Goal: Task Accomplishment & Management: Complete application form

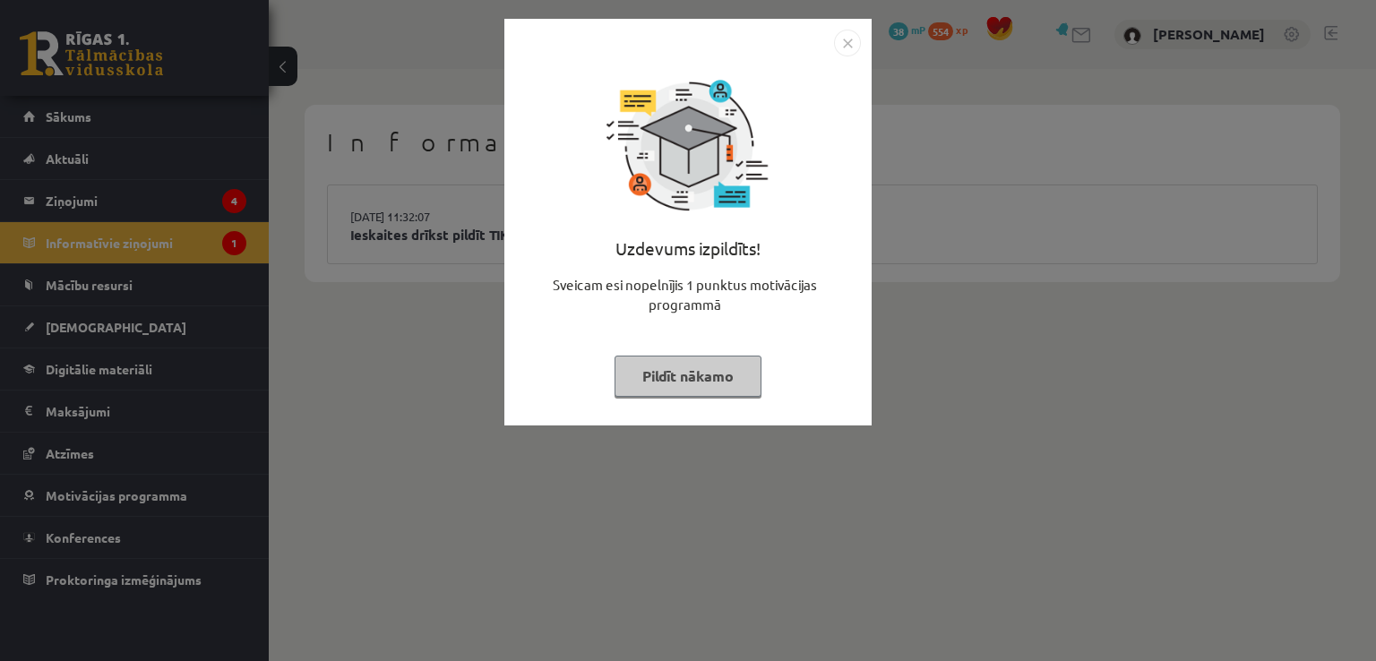
click at [703, 364] on button "Pildīt nākamo" at bounding box center [688, 376] width 147 height 41
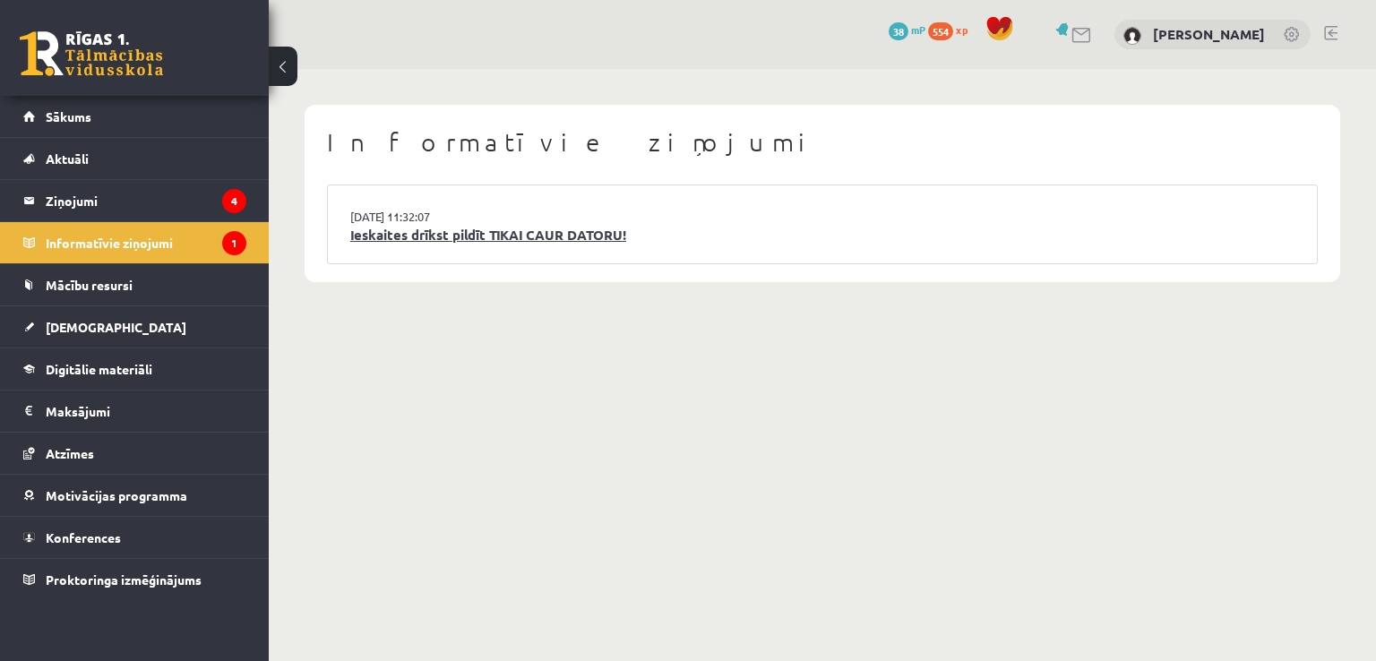
click at [534, 237] on link "Ieskaites drīkst pildīt TIKAI CAUR DATORU!" at bounding box center [822, 235] width 944 height 21
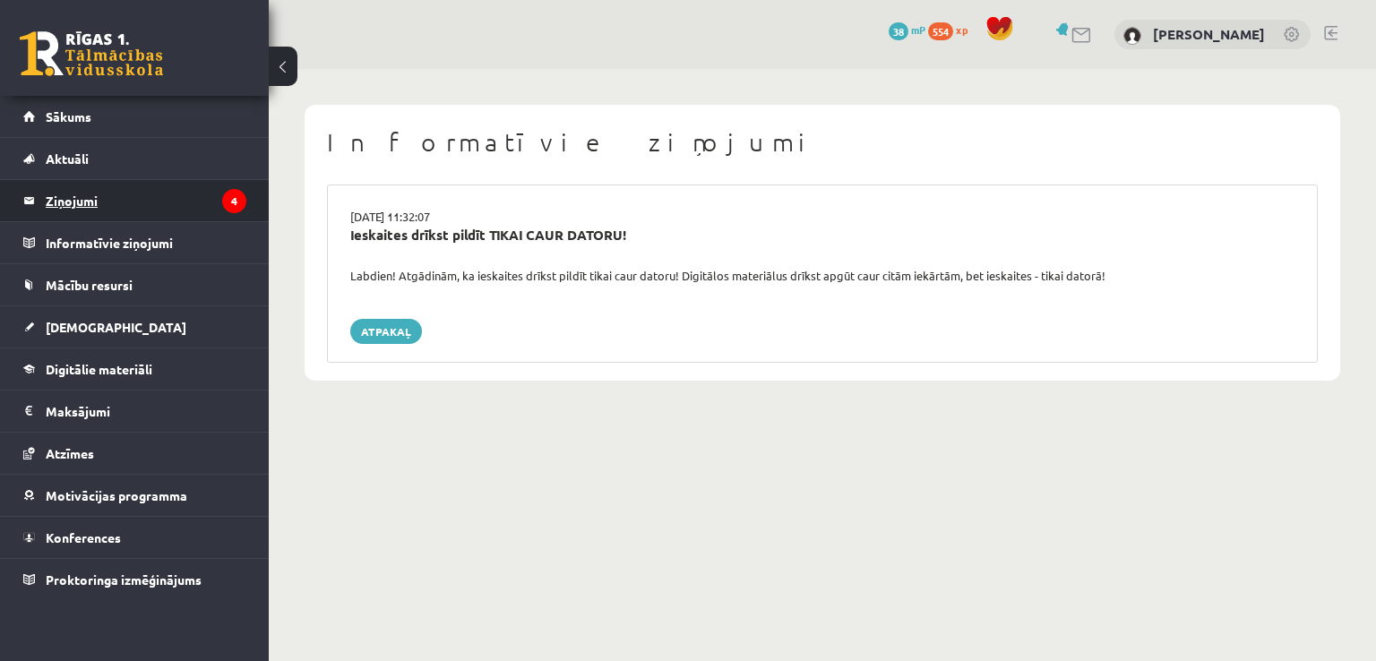
click at [202, 189] on legend "Ziņojumi 4" at bounding box center [146, 200] width 201 height 41
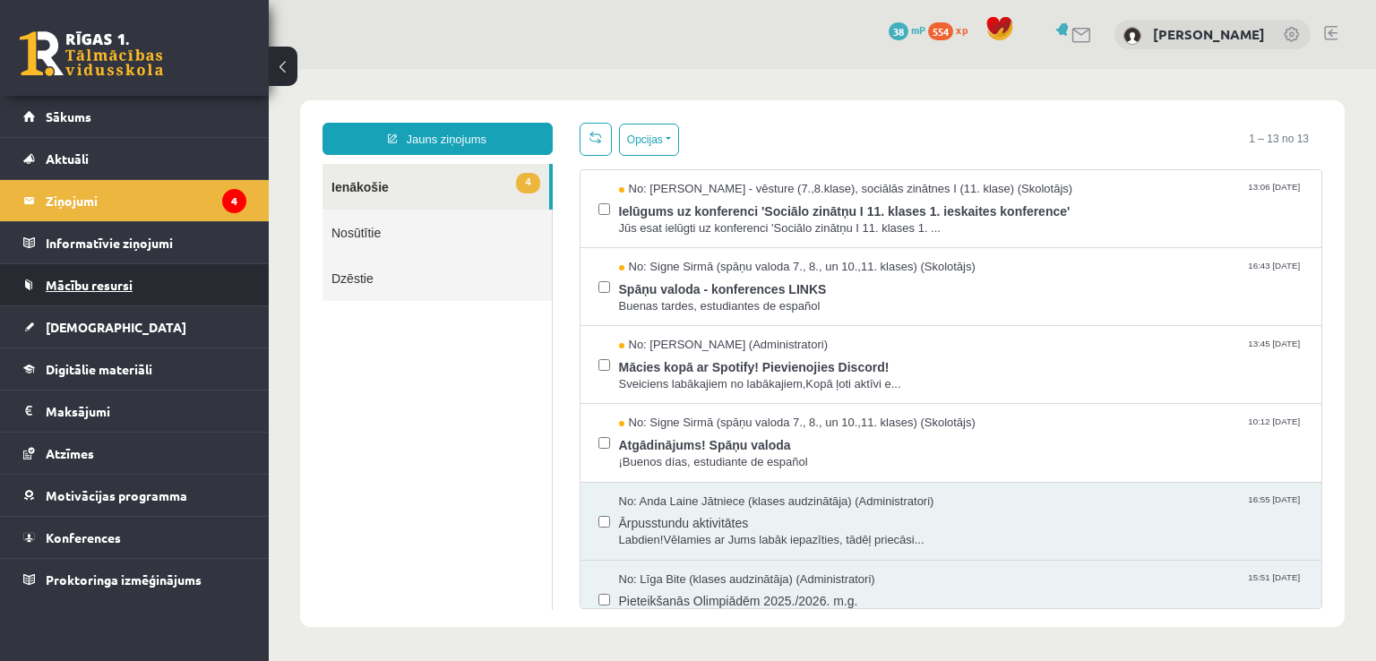
click at [108, 298] on link "Mācību resursi" at bounding box center [134, 284] width 223 height 41
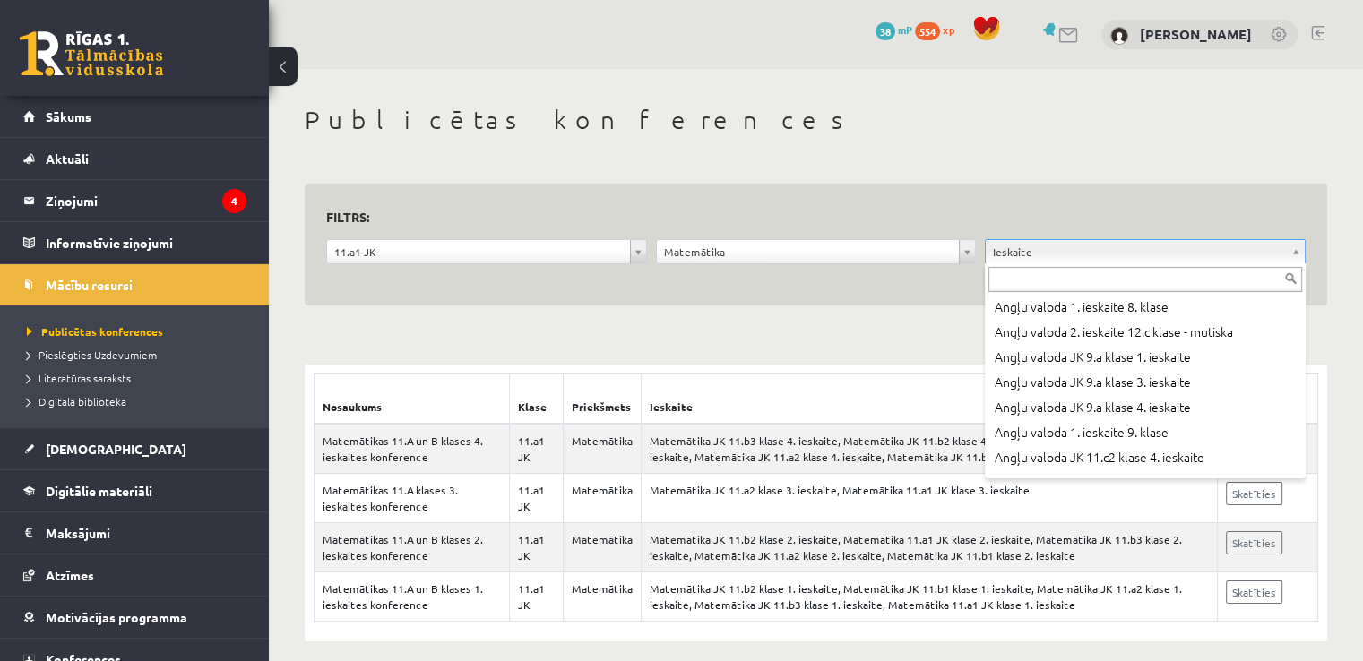
scroll to position [11627, 0]
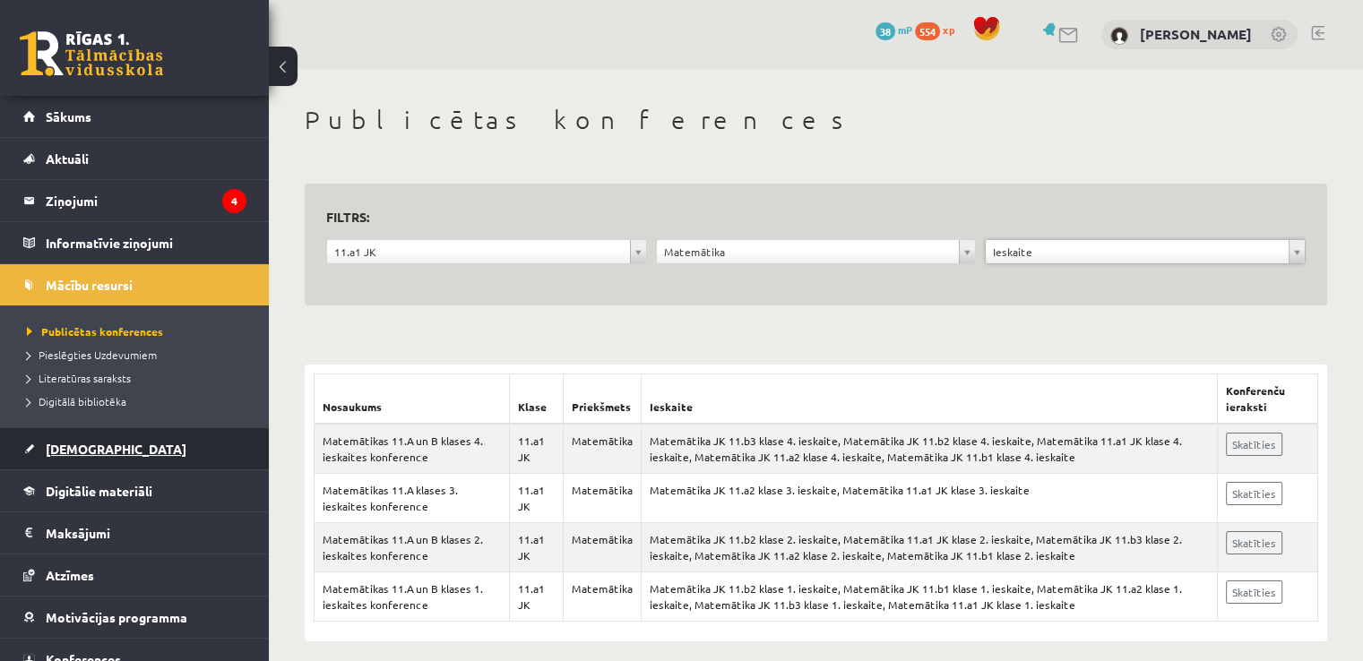
click at [113, 437] on link "[DEMOGRAPHIC_DATA]" at bounding box center [134, 448] width 223 height 41
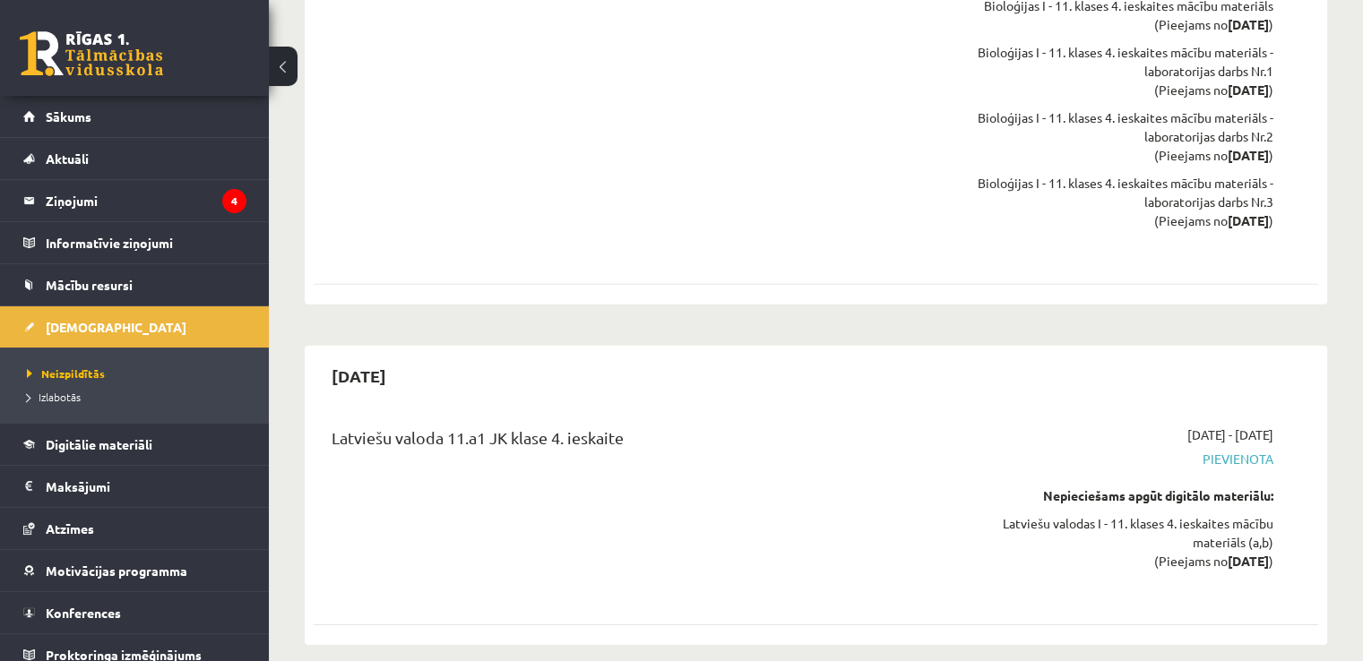
scroll to position [12313, 0]
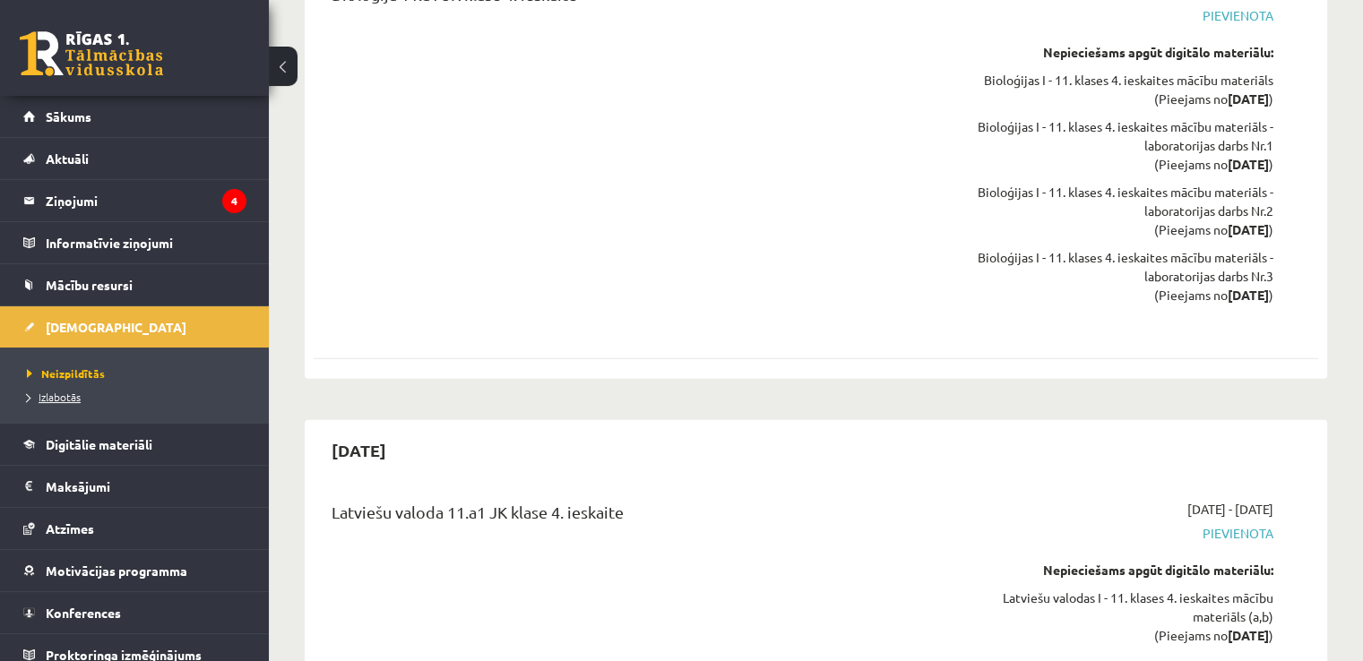
click at [64, 398] on span "Izlabotās" at bounding box center [54, 397] width 54 height 14
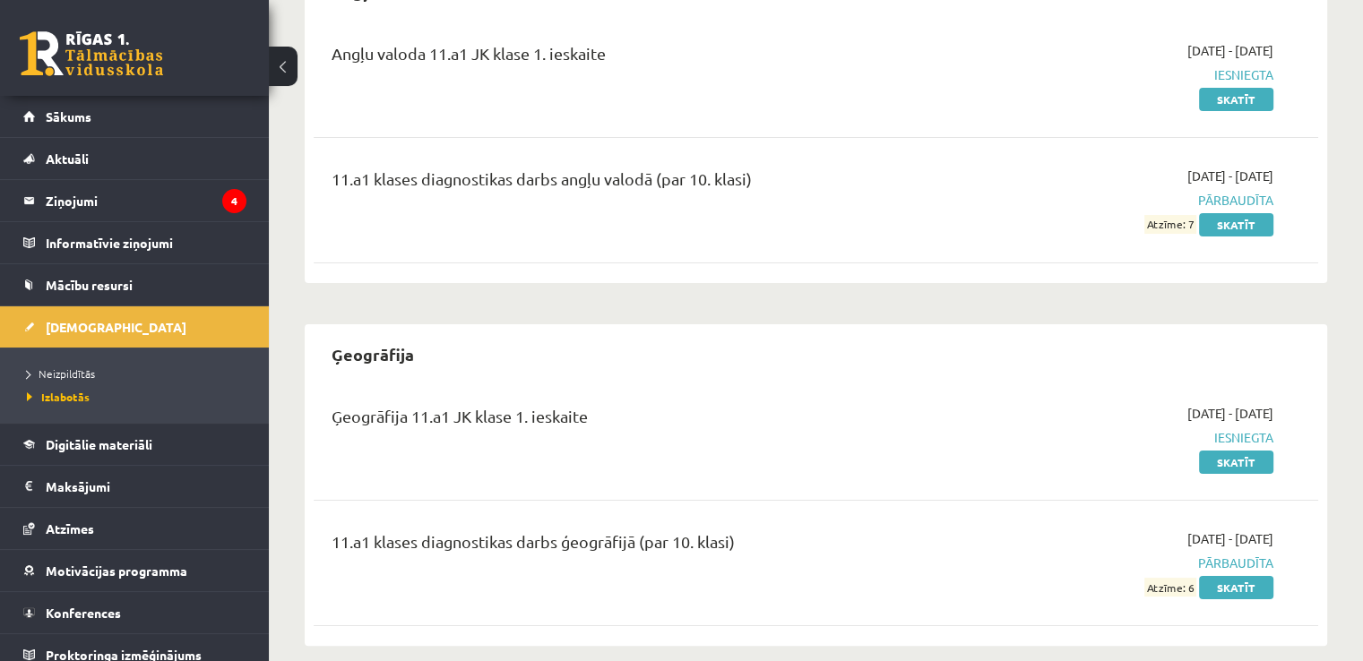
scroll to position [235, 0]
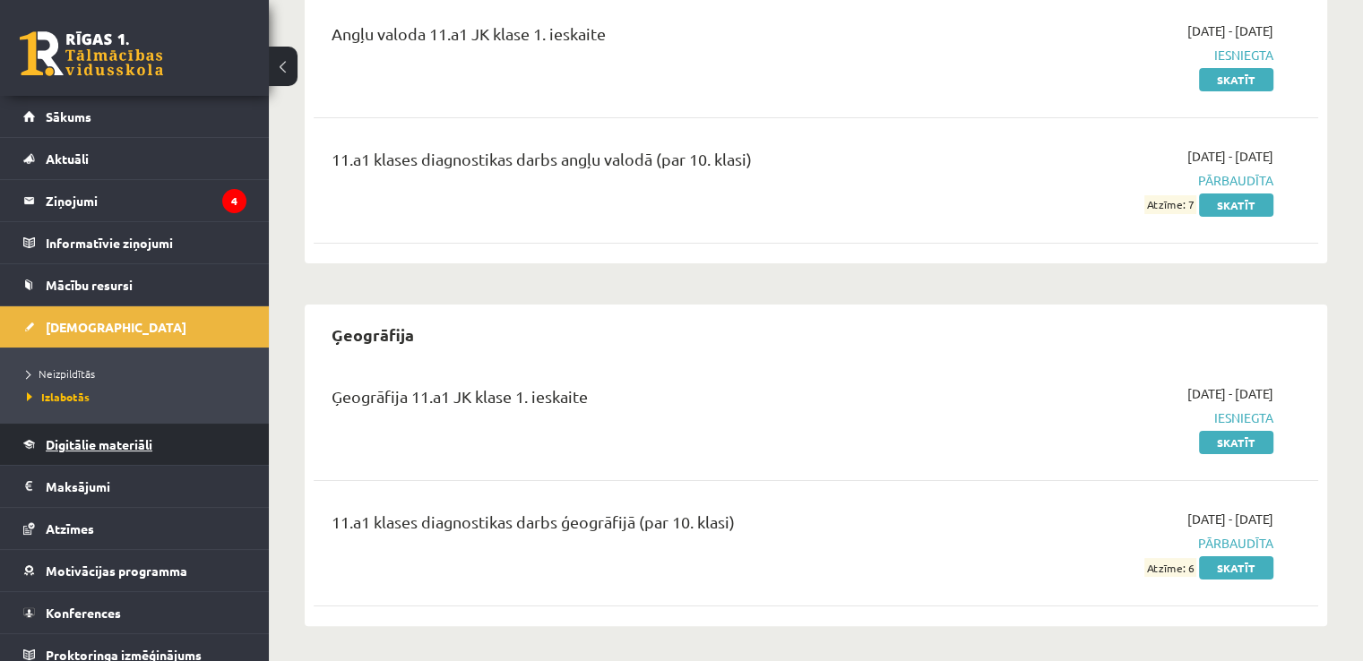
click at [95, 456] on link "Digitālie materiāli" at bounding box center [134, 444] width 223 height 41
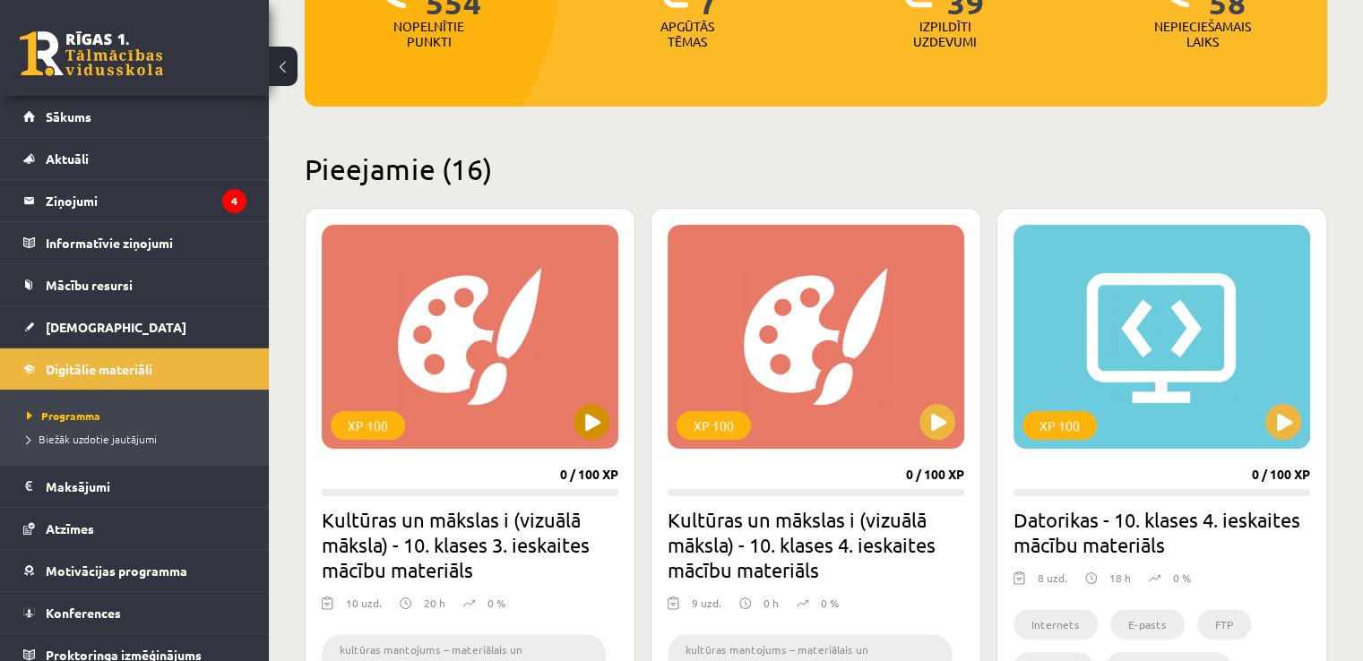
scroll to position [414, 0]
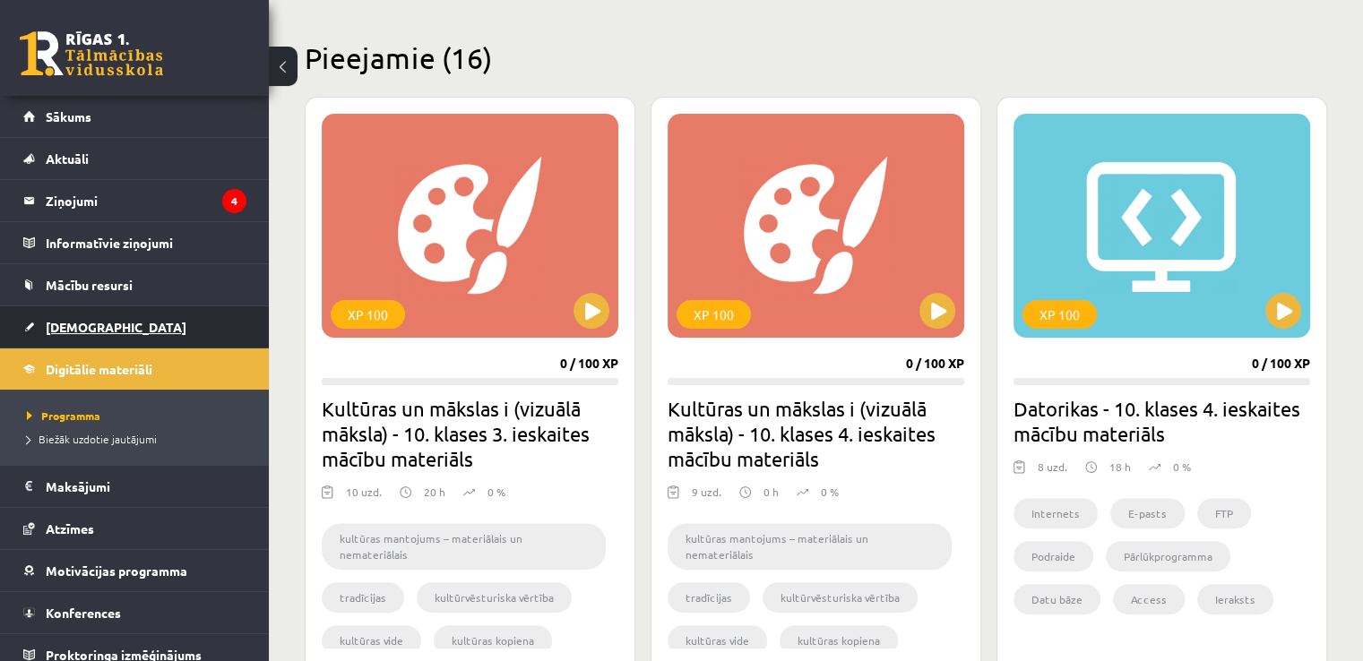
click at [130, 317] on link "[DEMOGRAPHIC_DATA]" at bounding box center [134, 326] width 223 height 41
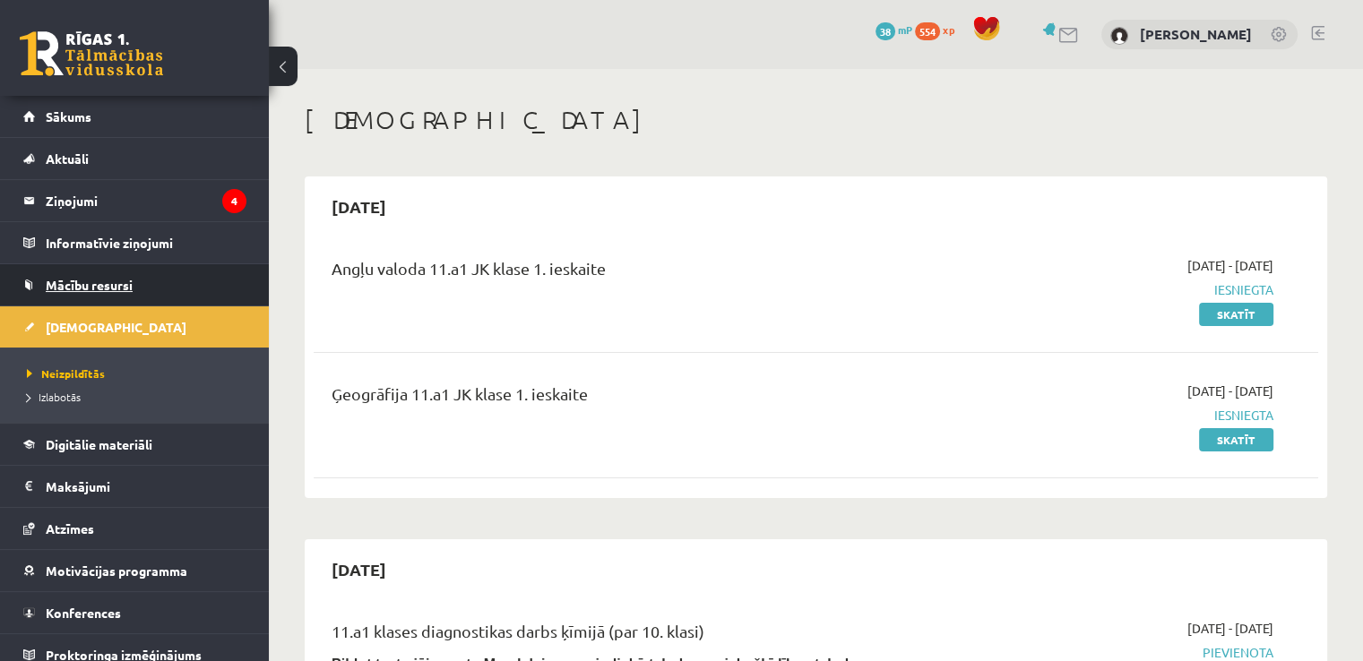
click at [86, 296] on link "Mācību resursi" at bounding box center [134, 284] width 223 height 41
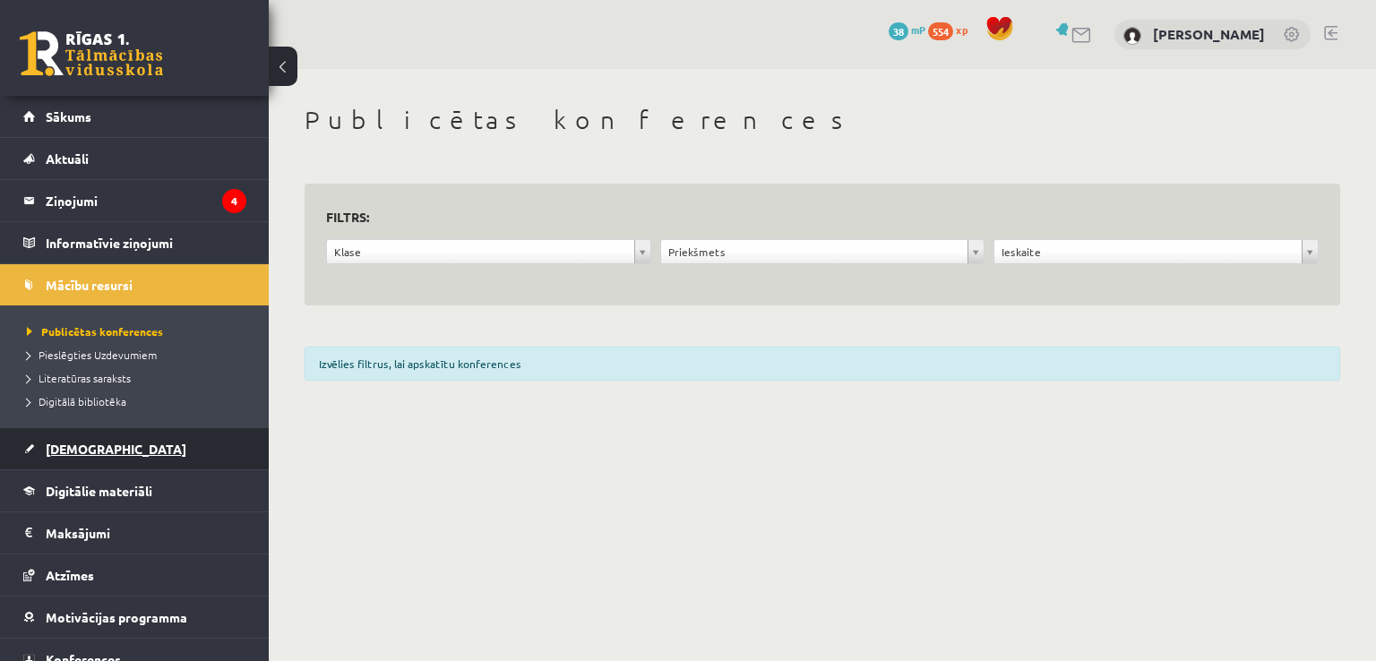
click at [73, 451] on span "[DEMOGRAPHIC_DATA]" at bounding box center [116, 449] width 141 height 16
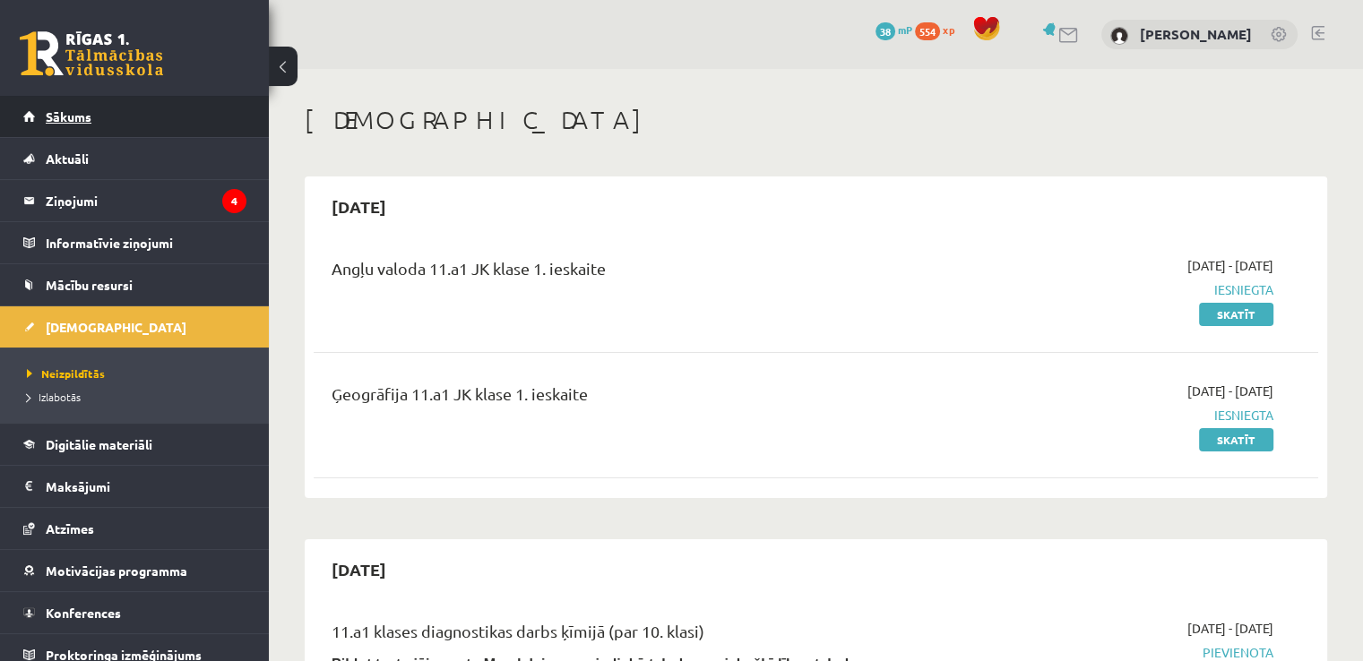
click at [177, 112] on link "Sākums" at bounding box center [134, 116] width 223 height 41
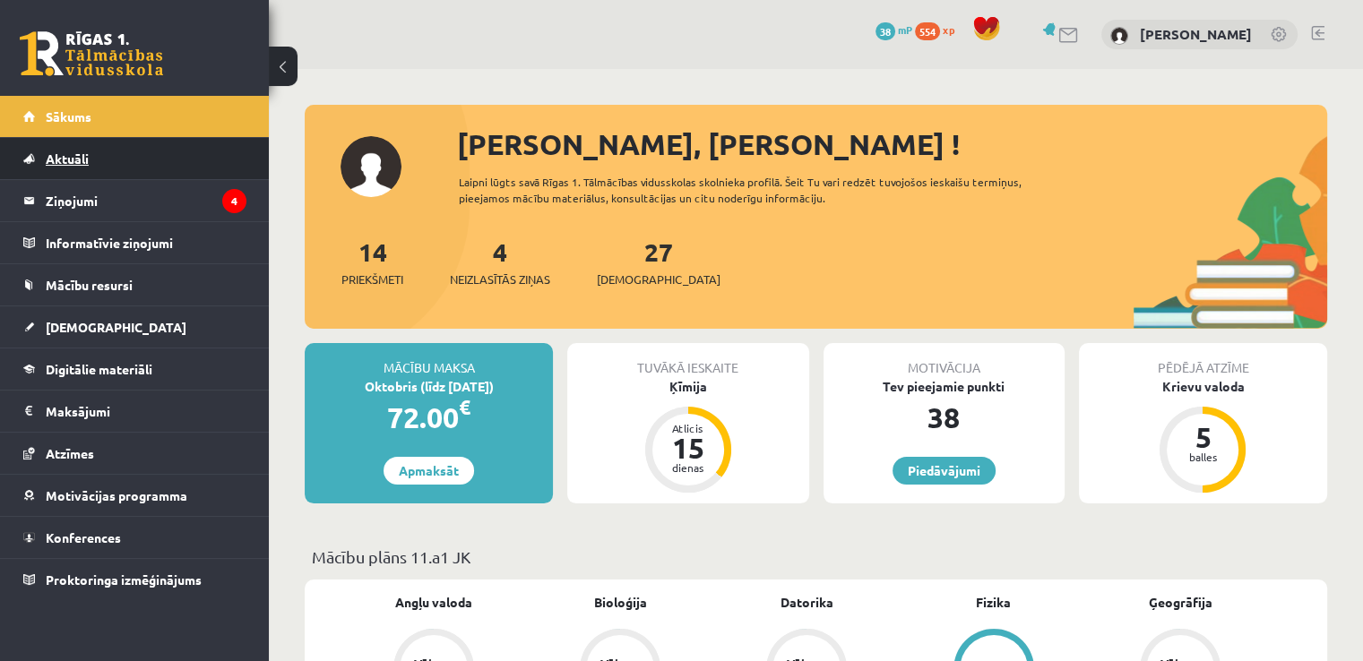
click at [85, 173] on link "Aktuāli" at bounding box center [134, 158] width 223 height 41
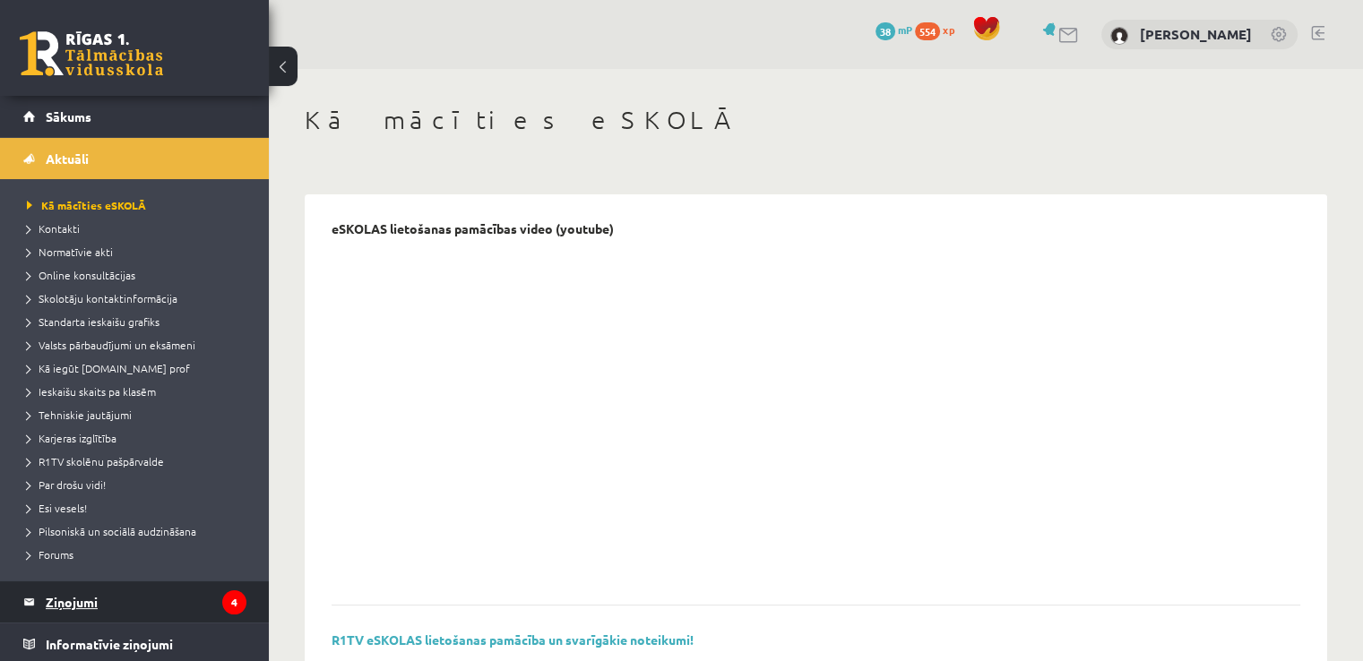
click at [108, 607] on legend "Ziņojumi 4" at bounding box center [146, 601] width 201 height 41
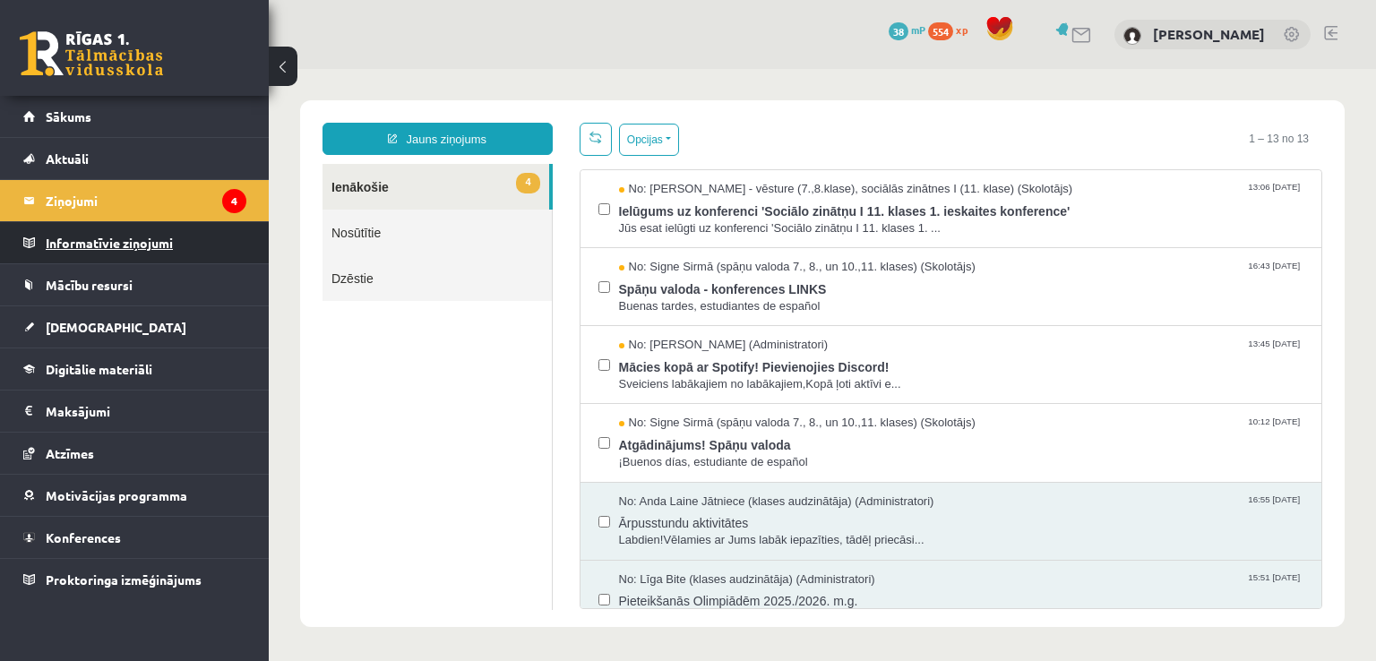
click at [116, 249] on legend "Informatīvie ziņojumi 0" at bounding box center [146, 242] width 201 height 41
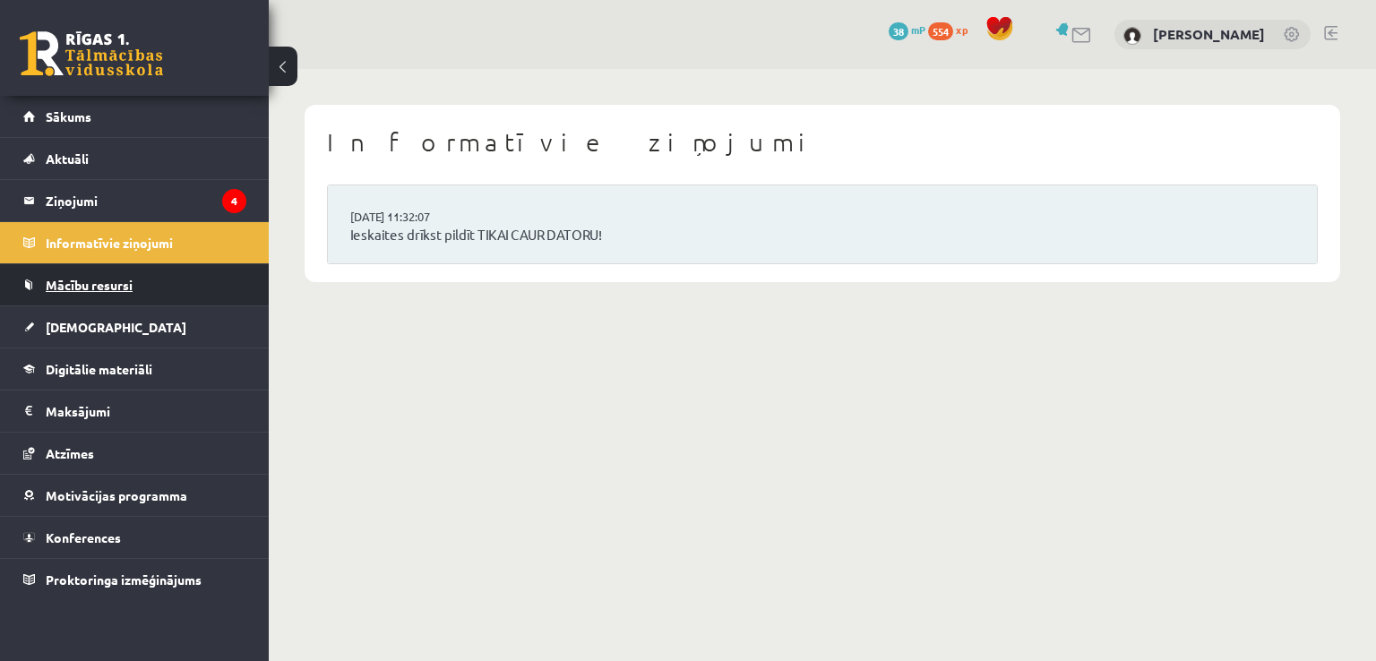
click at [96, 297] on link "Mācību resursi" at bounding box center [134, 284] width 223 height 41
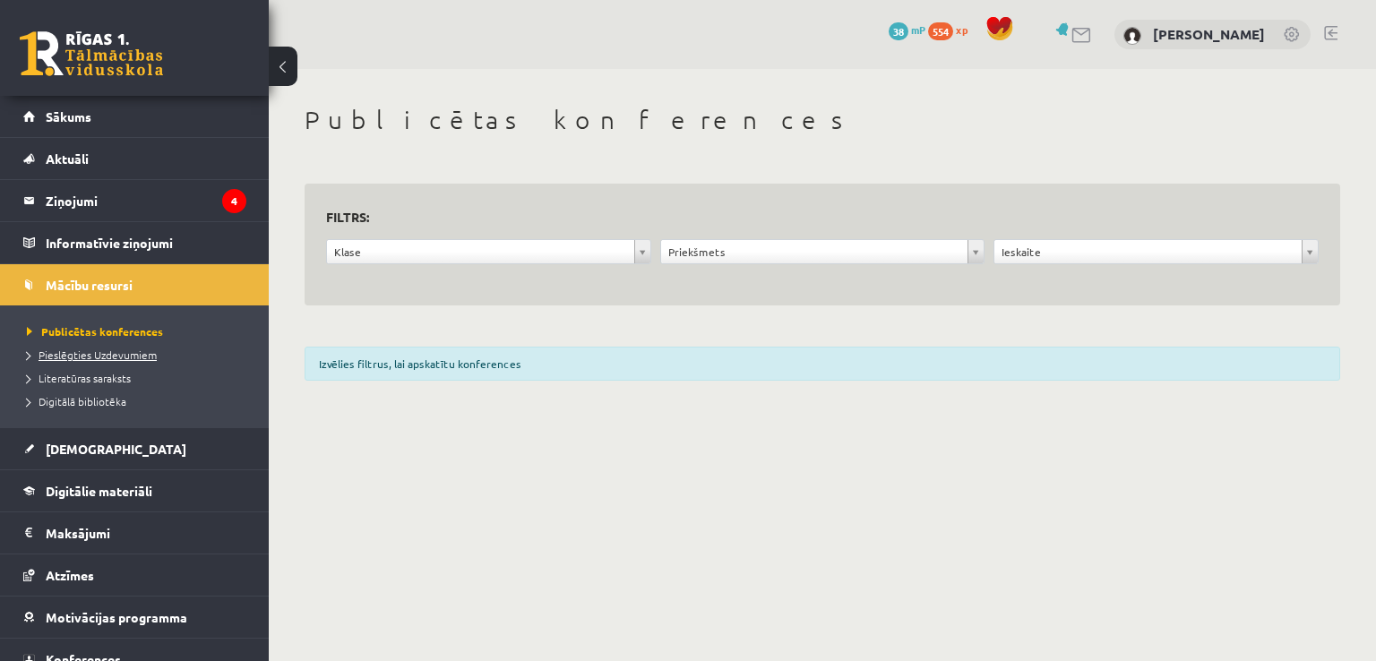
click at [119, 361] on link "Pieslēgties Uzdevumiem" at bounding box center [139, 355] width 224 height 16
click at [97, 381] on span "Literatūras saraksts" at bounding box center [79, 378] width 104 height 14
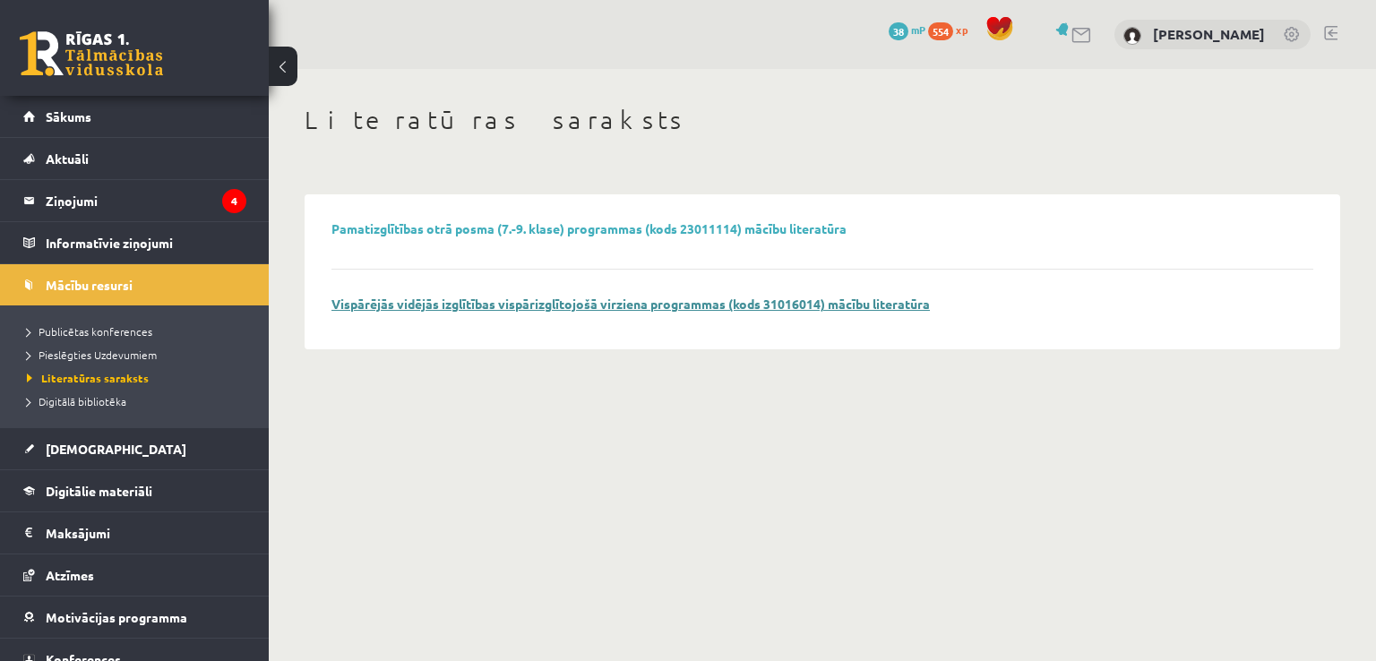
click at [505, 298] on link "Vispārējās vidējās izglītības vispārizglītojošā virziena programmas (kods 31016…" at bounding box center [630, 304] width 598 height 16
click at [104, 412] on ul "Publicētas konferences Pieslēgties Uzdevumiem Literatūras saraksts Digitālā bib…" at bounding box center [134, 367] width 269 height 122
click at [104, 398] on span "Digitālā bibliotēka" at bounding box center [76, 401] width 99 height 14
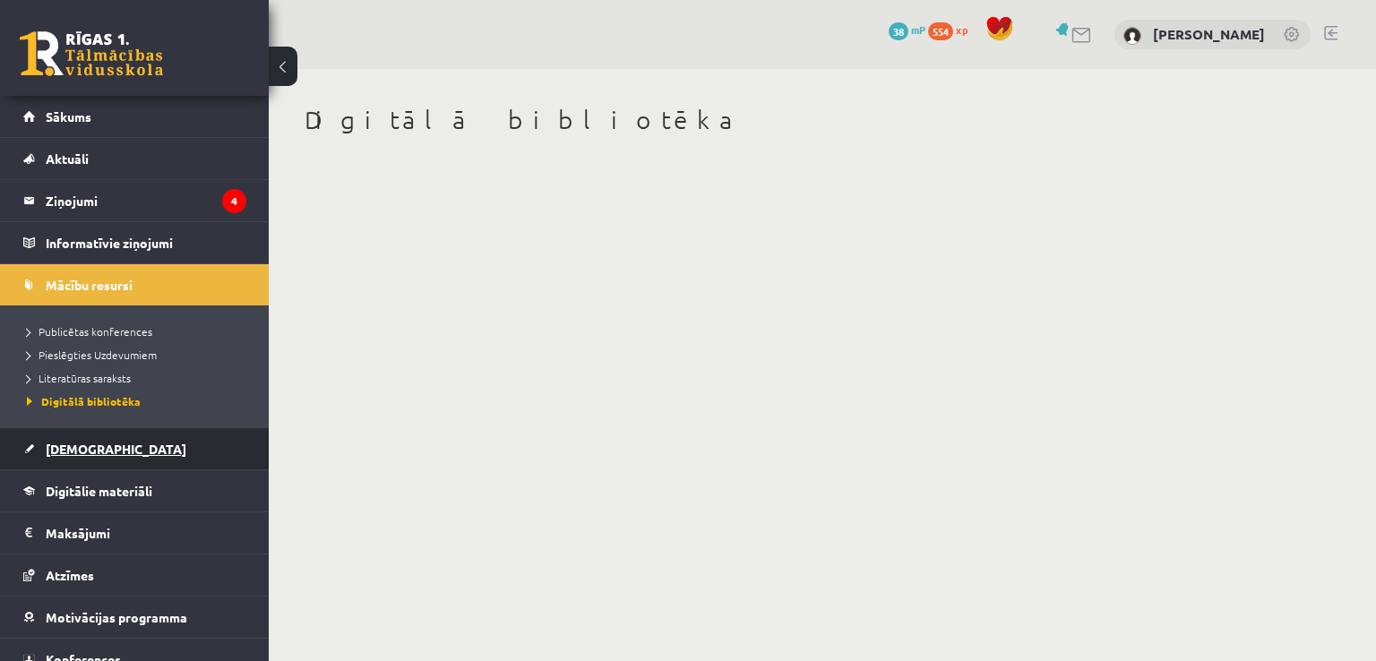
click at [84, 460] on link "[DEMOGRAPHIC_DATA]" at bounding box center [134, 448] width 223 height 41
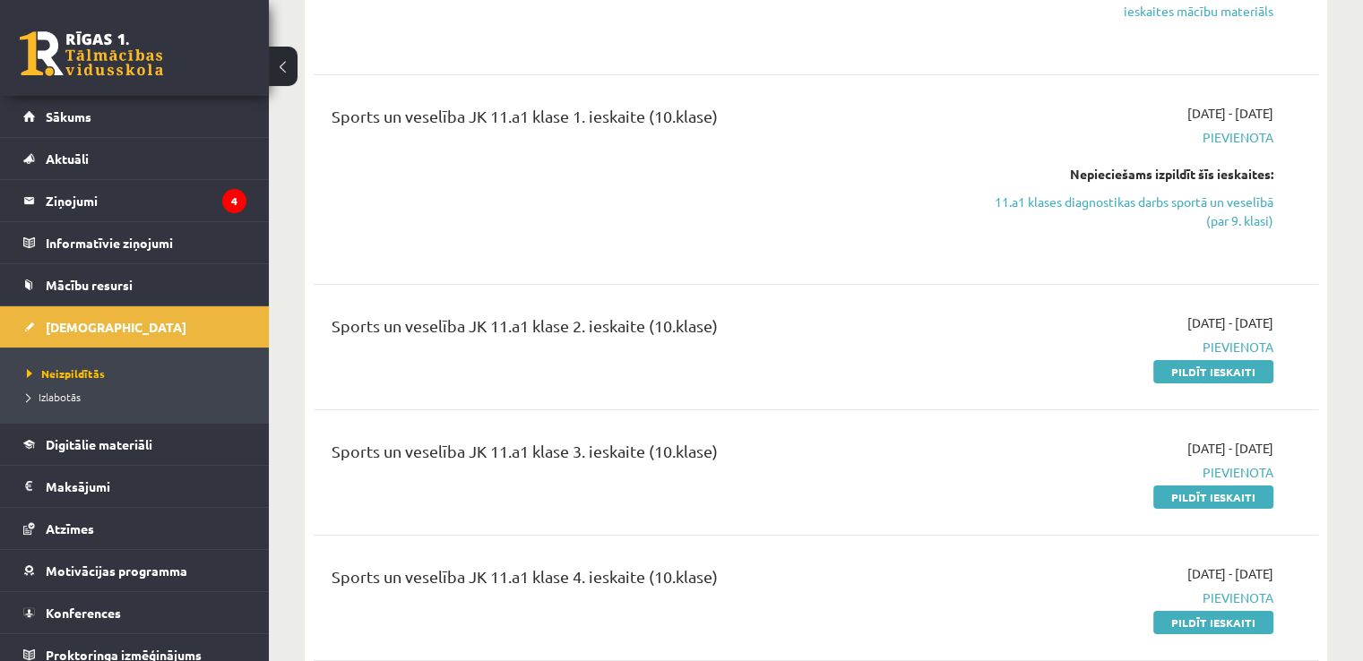
scroll to position [6540, 0]
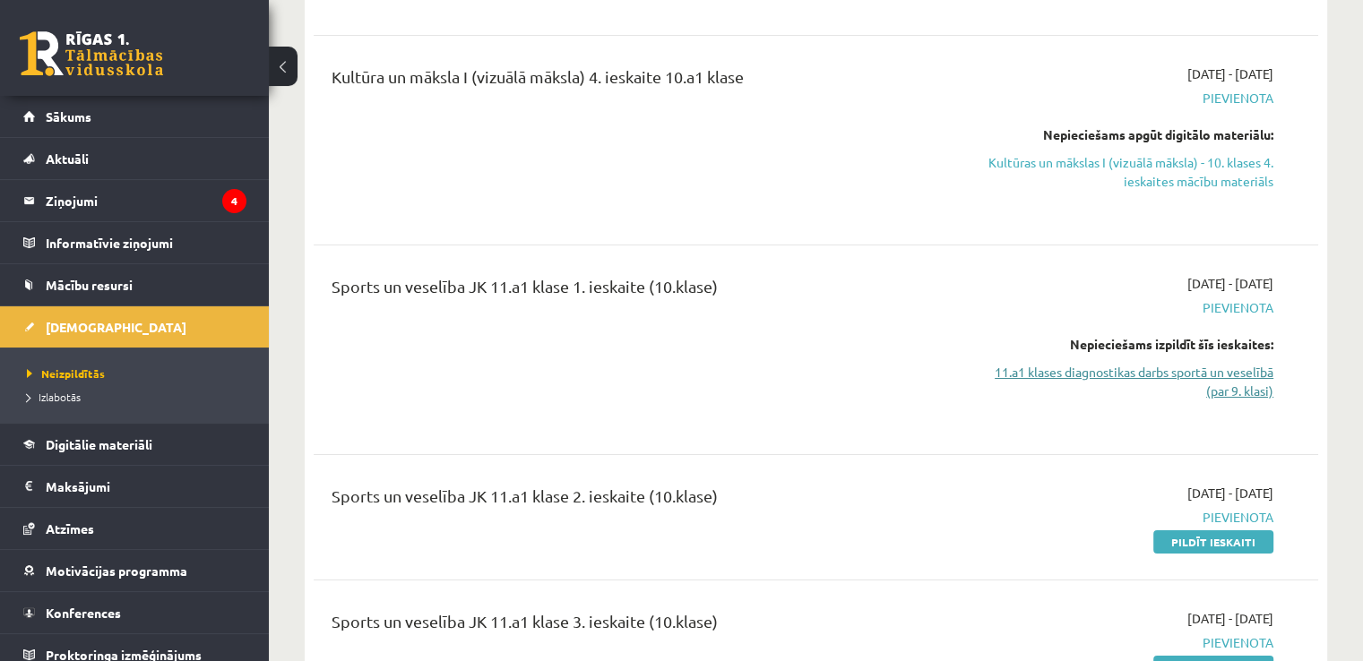
click at [1132, 363] on link "11.a1 klases diagnostikas darbs sportā un veselībā (par 9. klasi)" at bounding box center [1125, 382] width 296 height 38
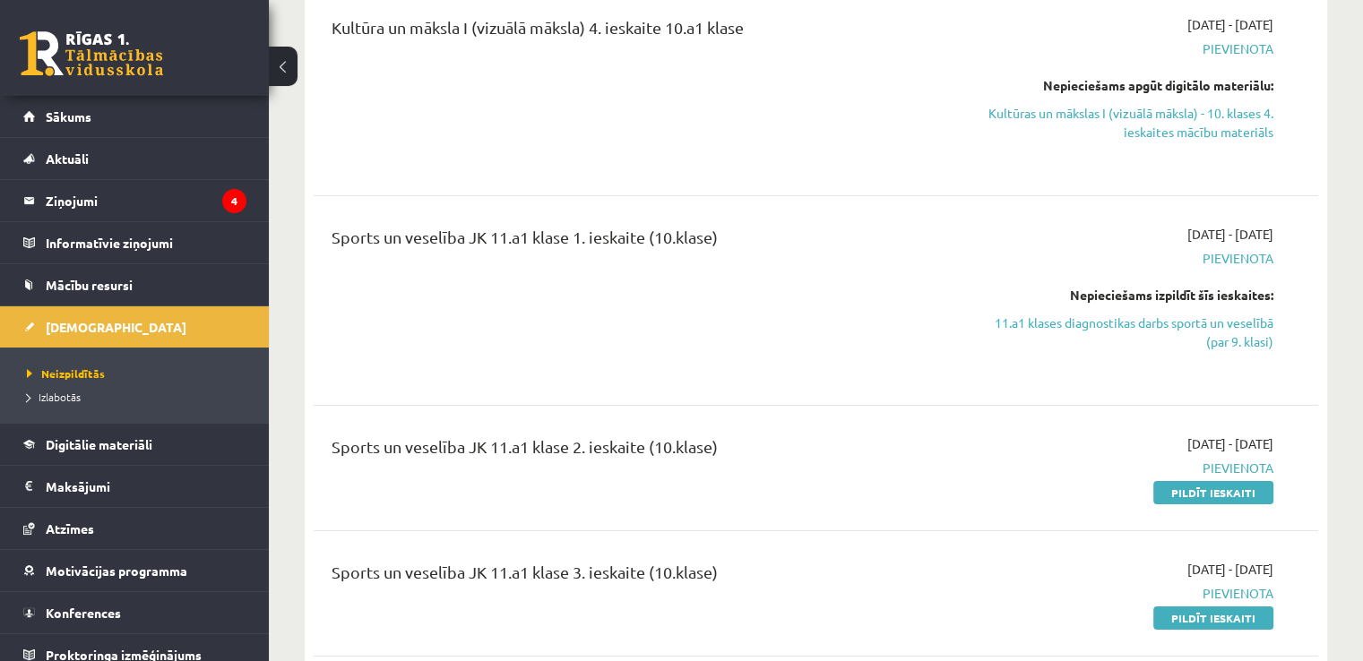
scroll to position [6628, 0]
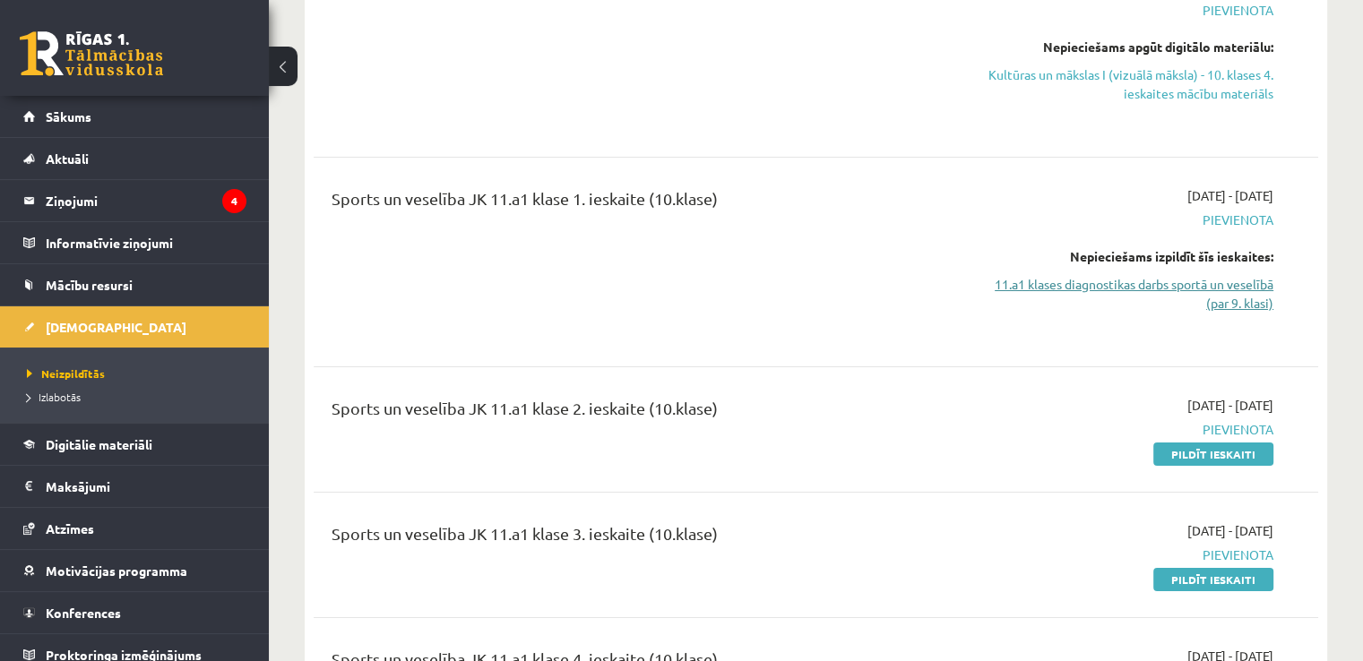
click at [1151, 279] on link "11.a1 klases diagnostikas darbs sportā un veselībā (par 9. klasi)" at bounding box center [1125, 294] width 296 height 38
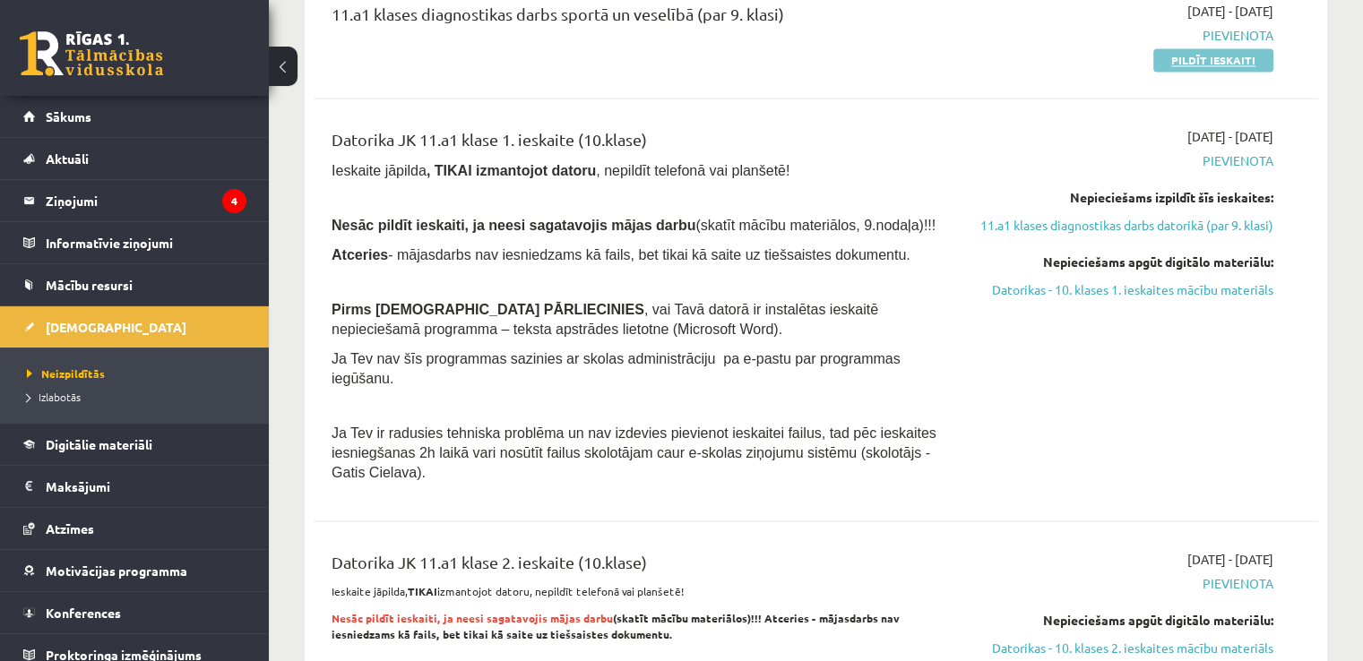
click at [1179, 69] on link "Pildīt ieskaiti" at bounding box center [1213, 59] width 120 height 23
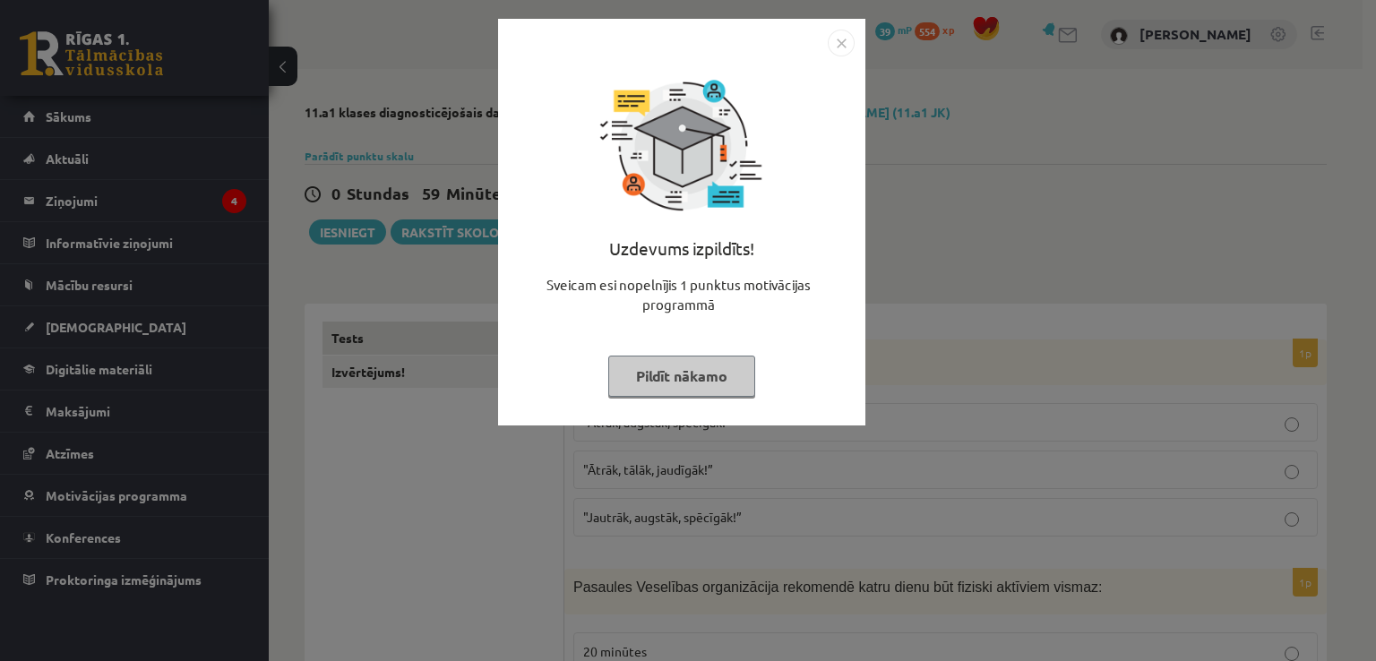
click at [700, 388] on button "Pildīt nākamo" at bounding box center [681, 376] width 147 height 41
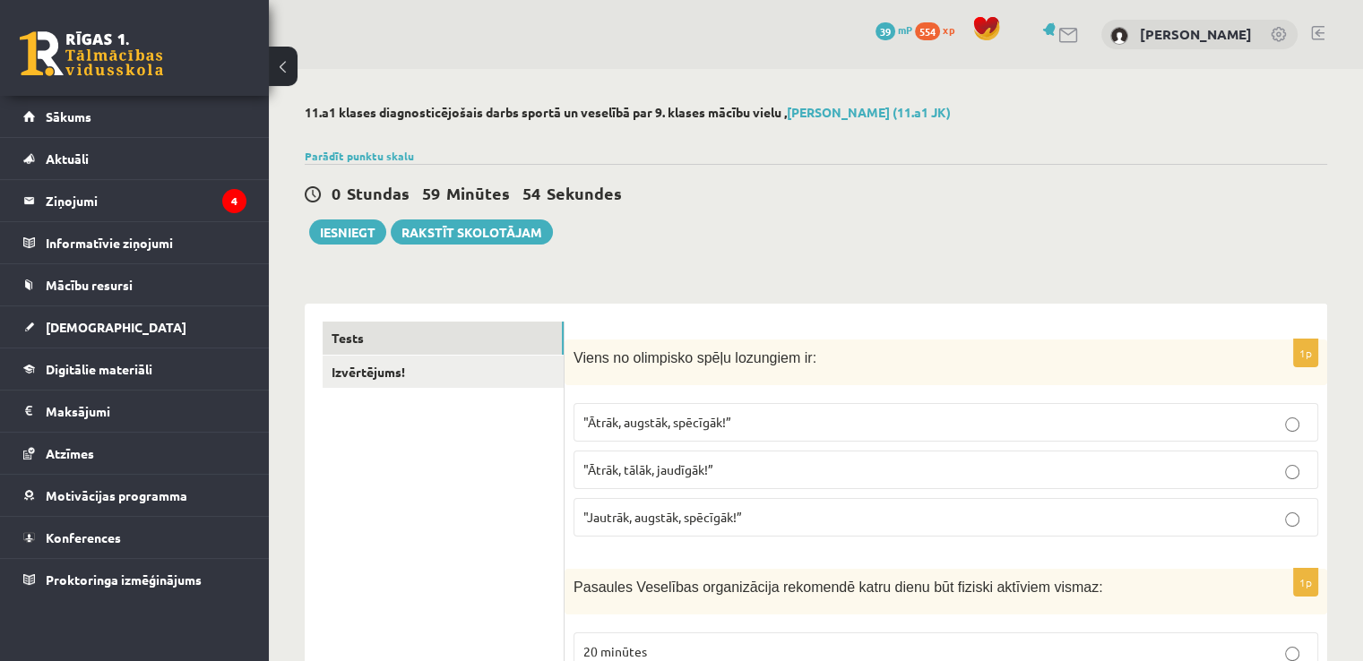
click at [693, 424] on span ""Ātrāk, augstāk, spēcīgāk!”" at bounding box center [657, 422] width 148 height 16
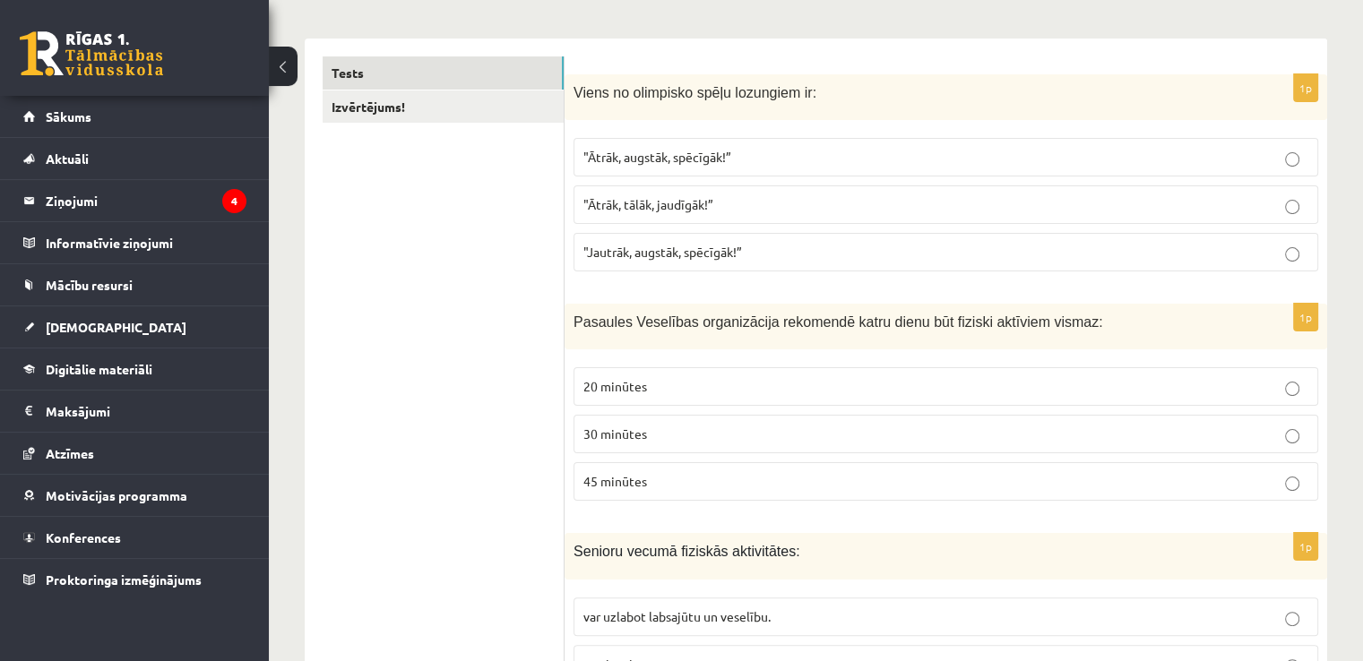
scroll to position [269, 0]
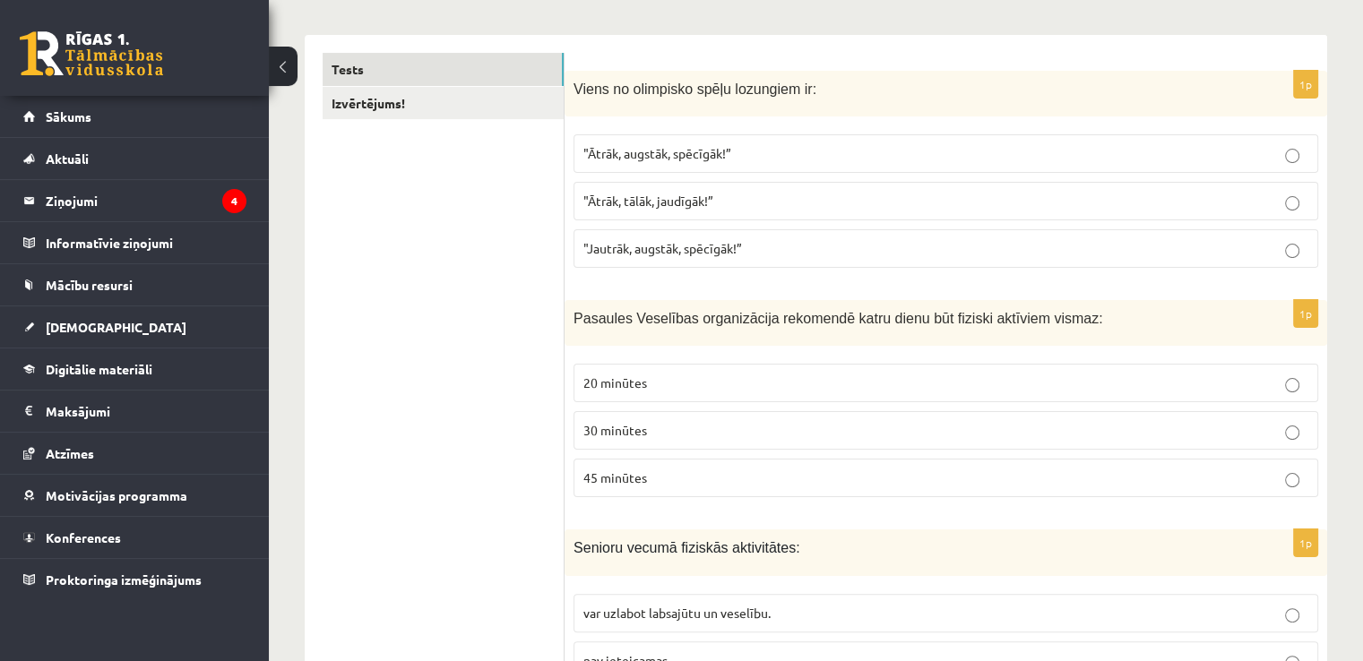
click at [659, 431] on p "30 minūtes" at bounding box center [945, 430] width 725 height 19
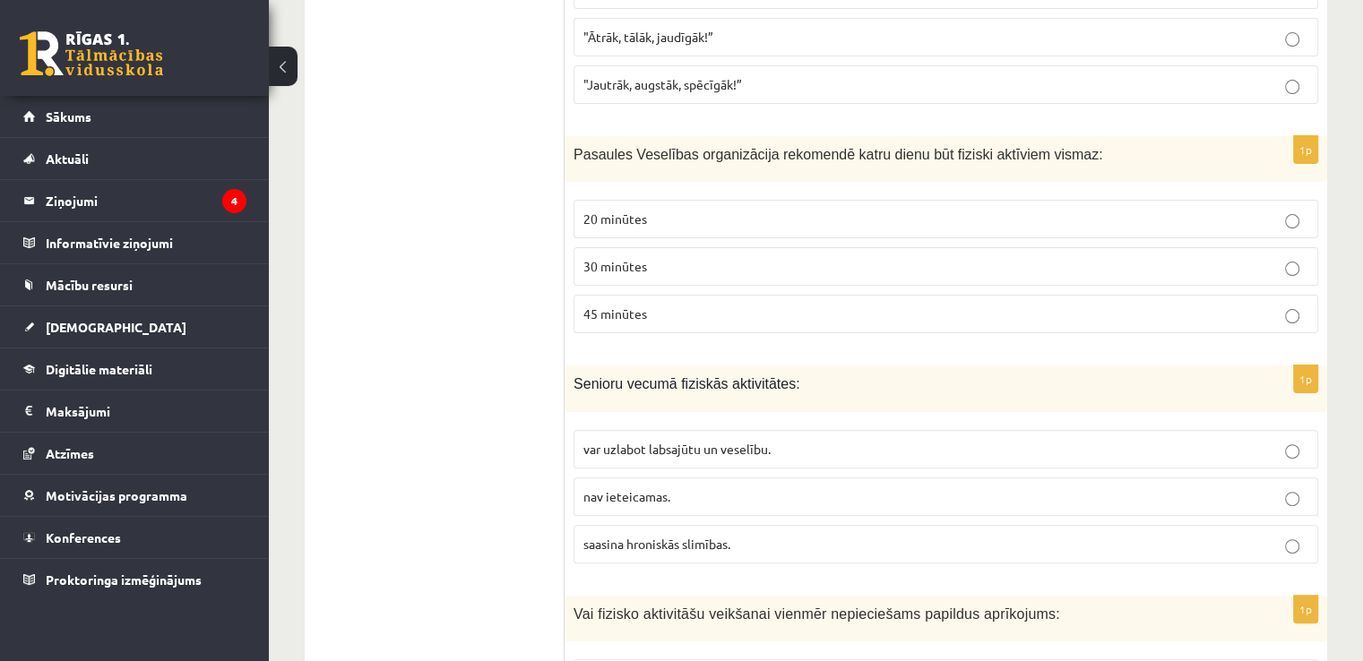
scroll to position [448, 0]
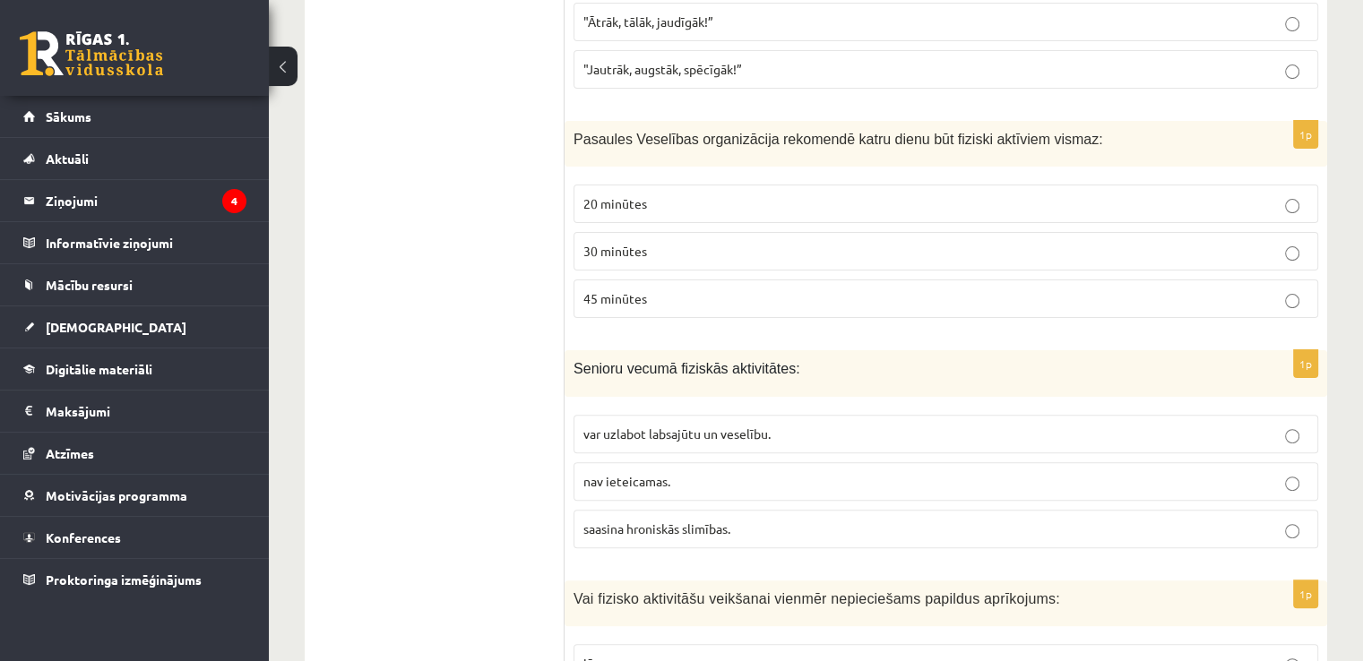
click at [720, 418] on label "var uzlabot labsajūtu un veselību." at bounding box center [945, 434] width 745 height 39
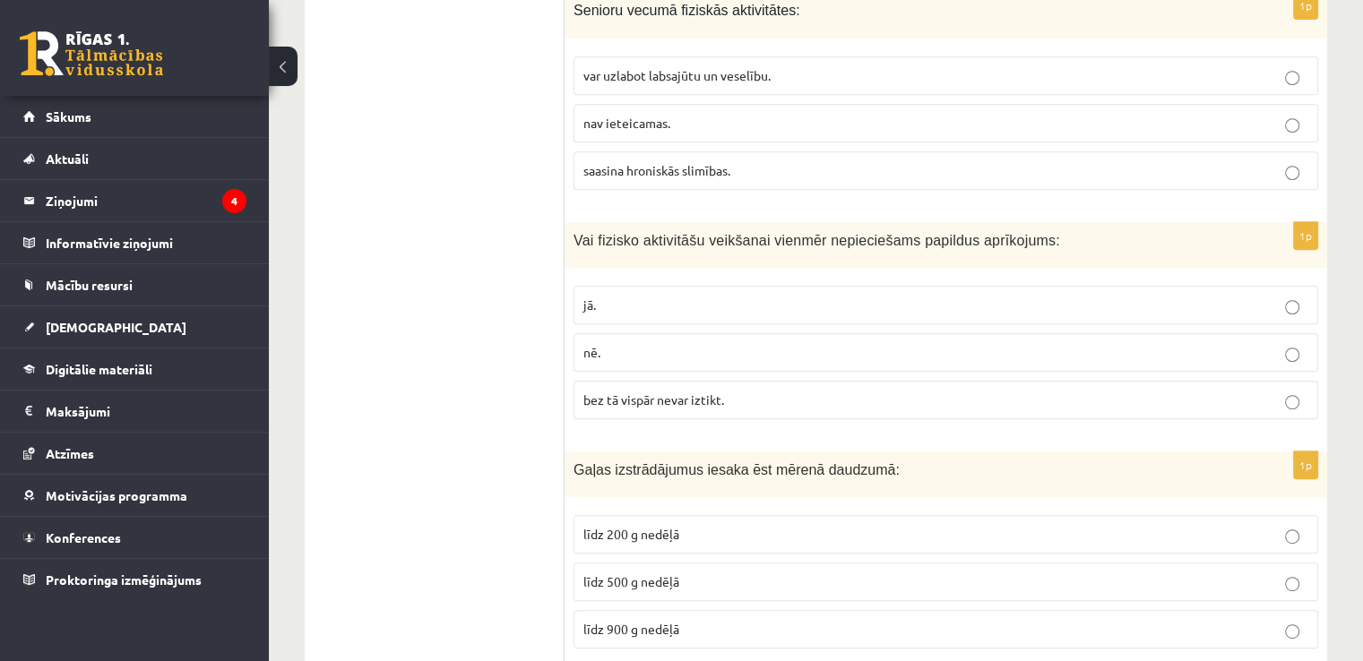
click at [673, 357] on p "nē." at bounding box center [945, 352] width 725 height 19
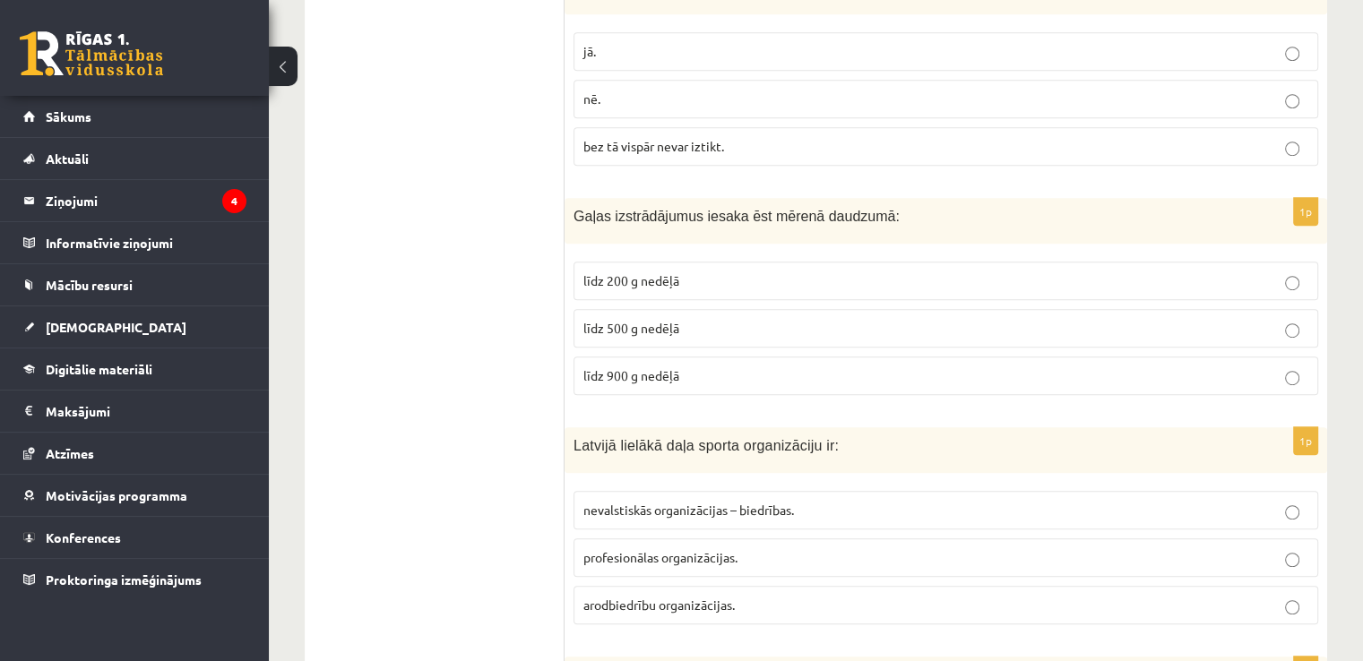
scroll to position [1075, 0]
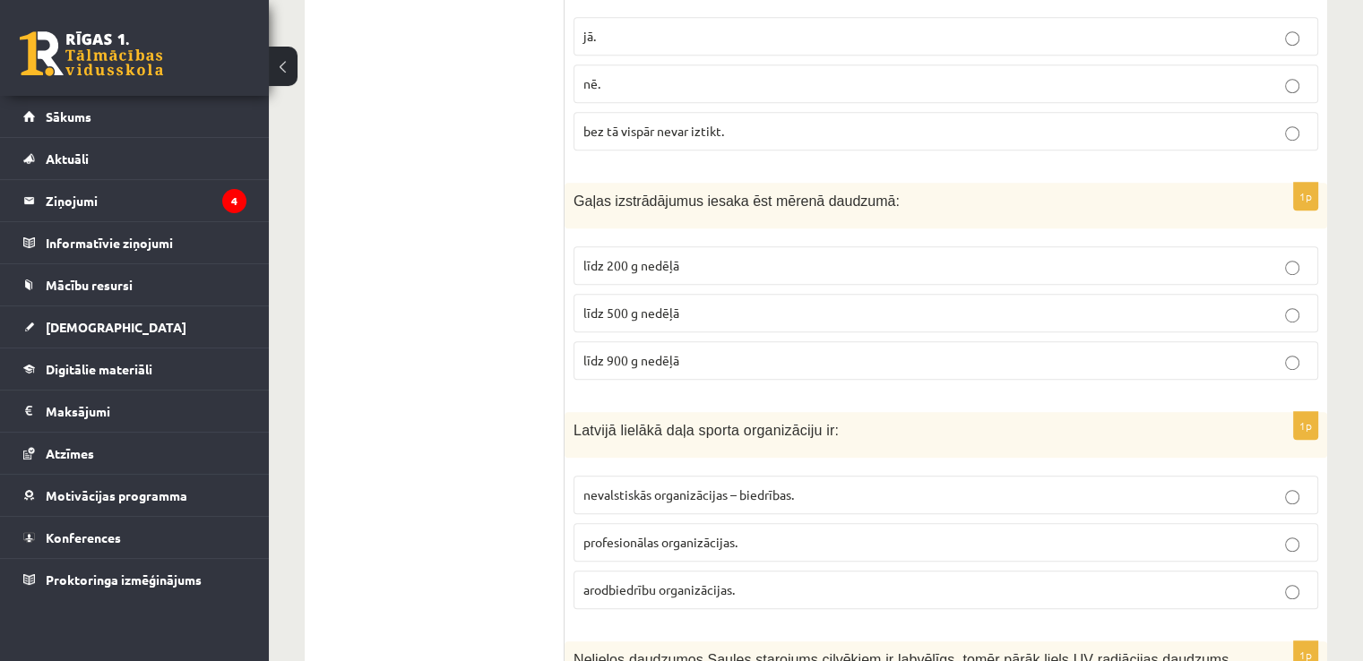
click at [693, 318] on label "līdz 500 g nedēļā" at bounding box center [945, 313] width 745 height 39
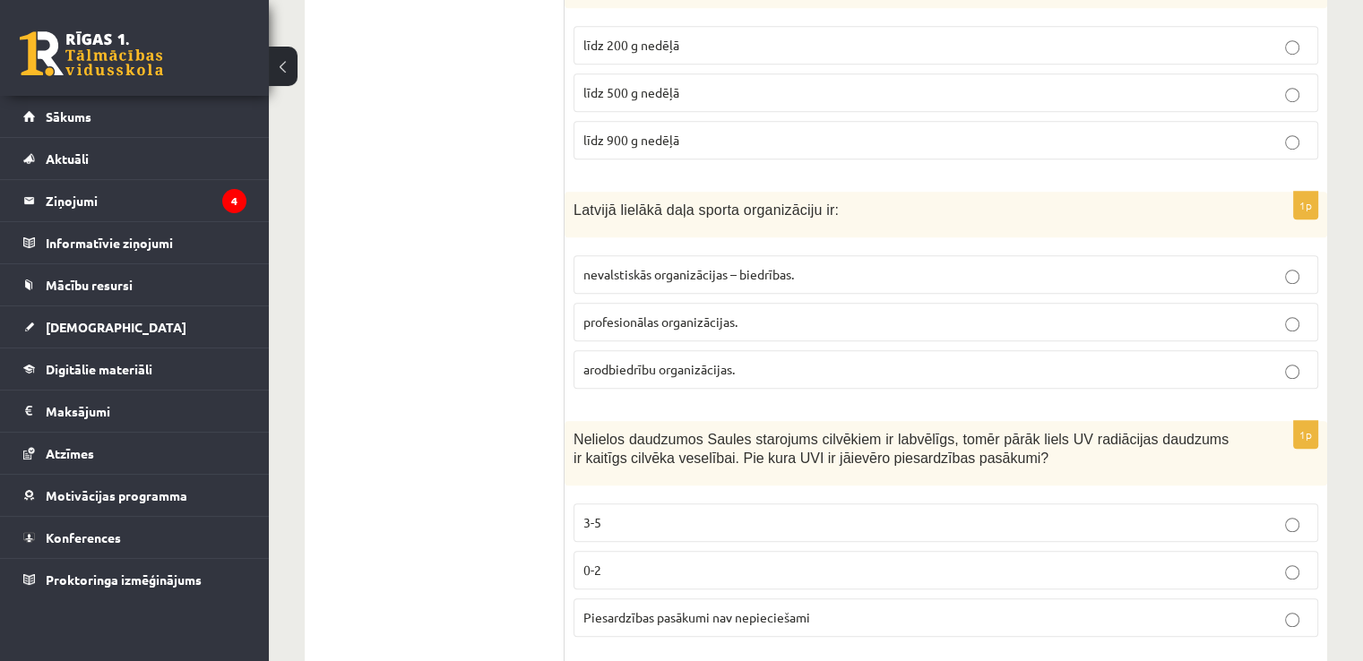
scroll to position [1344, 0]
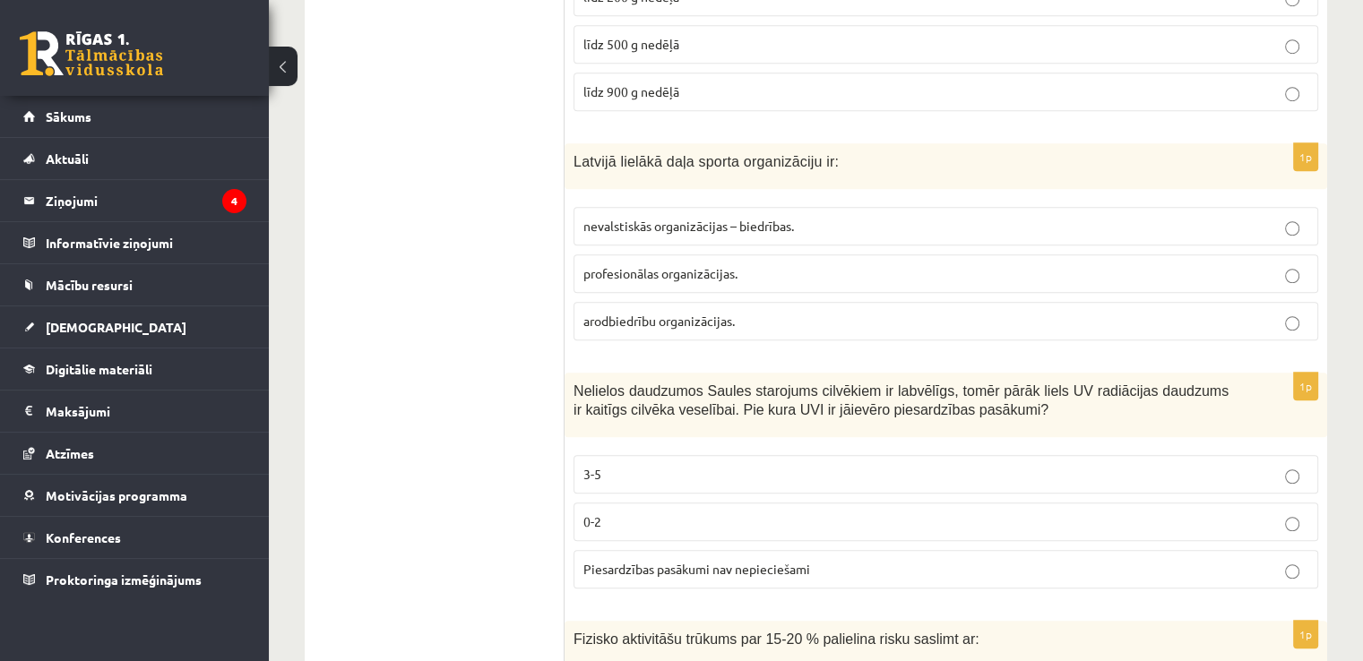
click at [673, 313] on span "arodbiedrību organizācijas." at bounding box center [658, 321] width 151 height 16
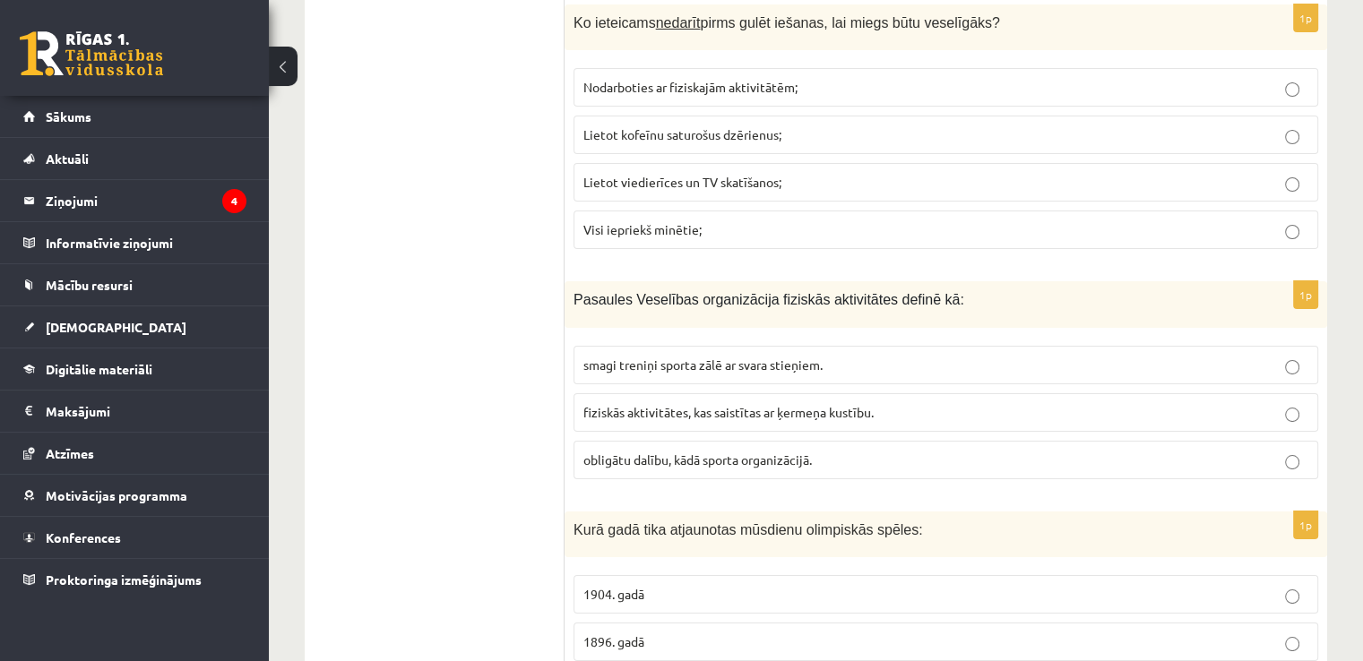
scroll to position [6692, 0]
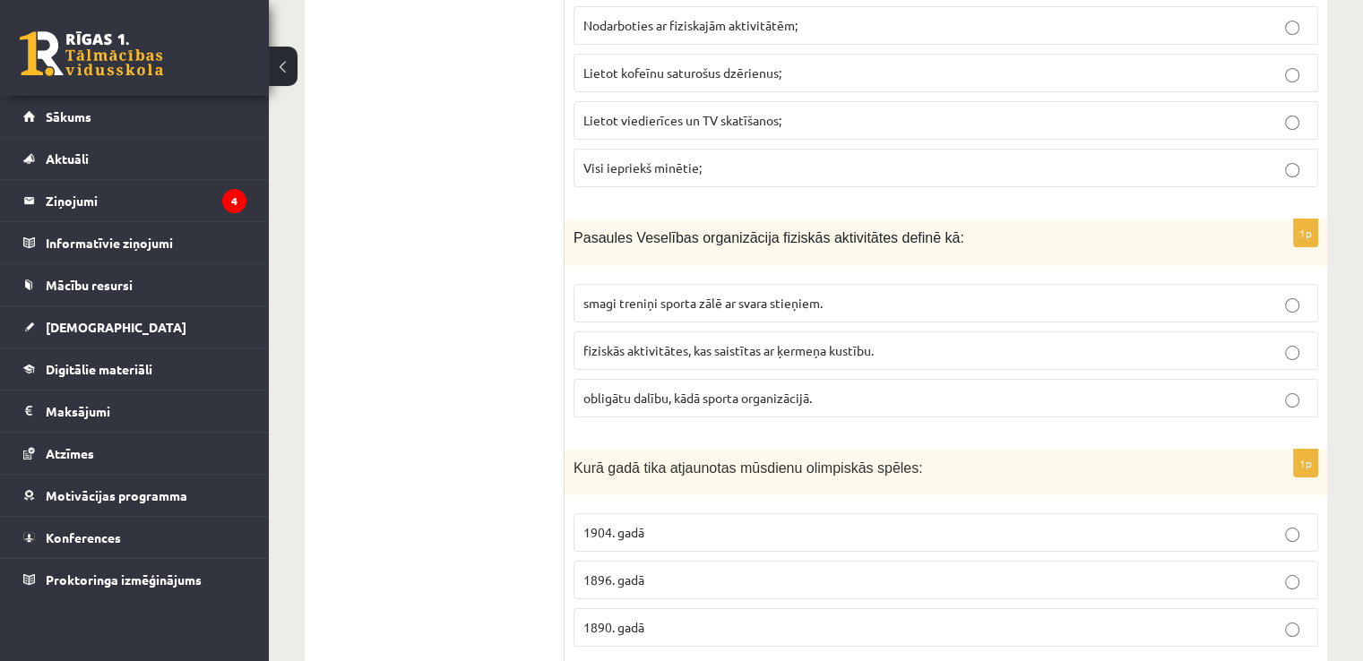
click at [684, 571] on p "1896. gadā" at bounding box center [945, 580] width 725 height 19
click at [671, 295] on span "smagi treniņi sporta zālē ar svara stieņiem." at bounding box center [702, 303] width 239 height 16
click at [670, 342] on span "fiziskās aktivitātes, kas saistītas ar ķermeņa kustību." at bounding box center [728, 350] width 290 height 16
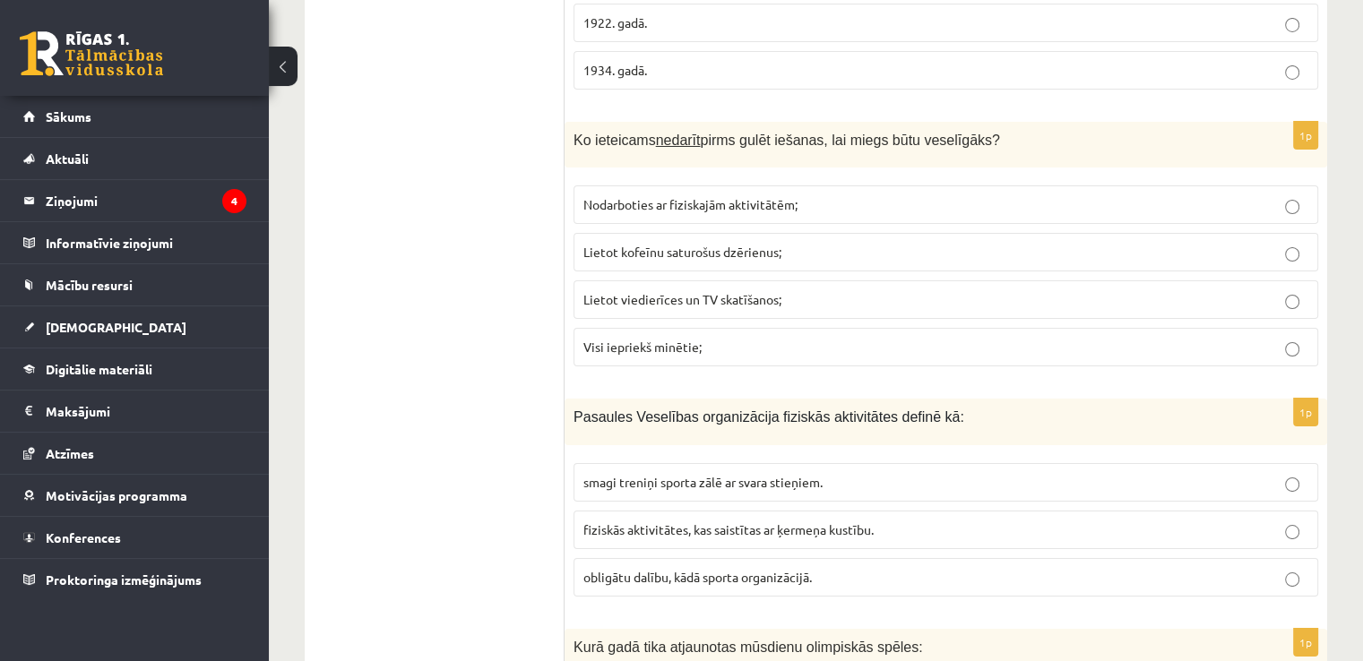
click at [670, 244] on span "Lietot kofeīnu saturošus dzērienus;" at bounding box center [682, 252] width 198 height 16
click at [660, 291] on span "Lietot viedierīces un TV skatīšanos;" at bounding box center [682, 299] width 198 height 16
click at [656, 244] on span "Lietot kofeīnu saturošus dzērienus;" at bounding box center [682, 252] width 198 height 16
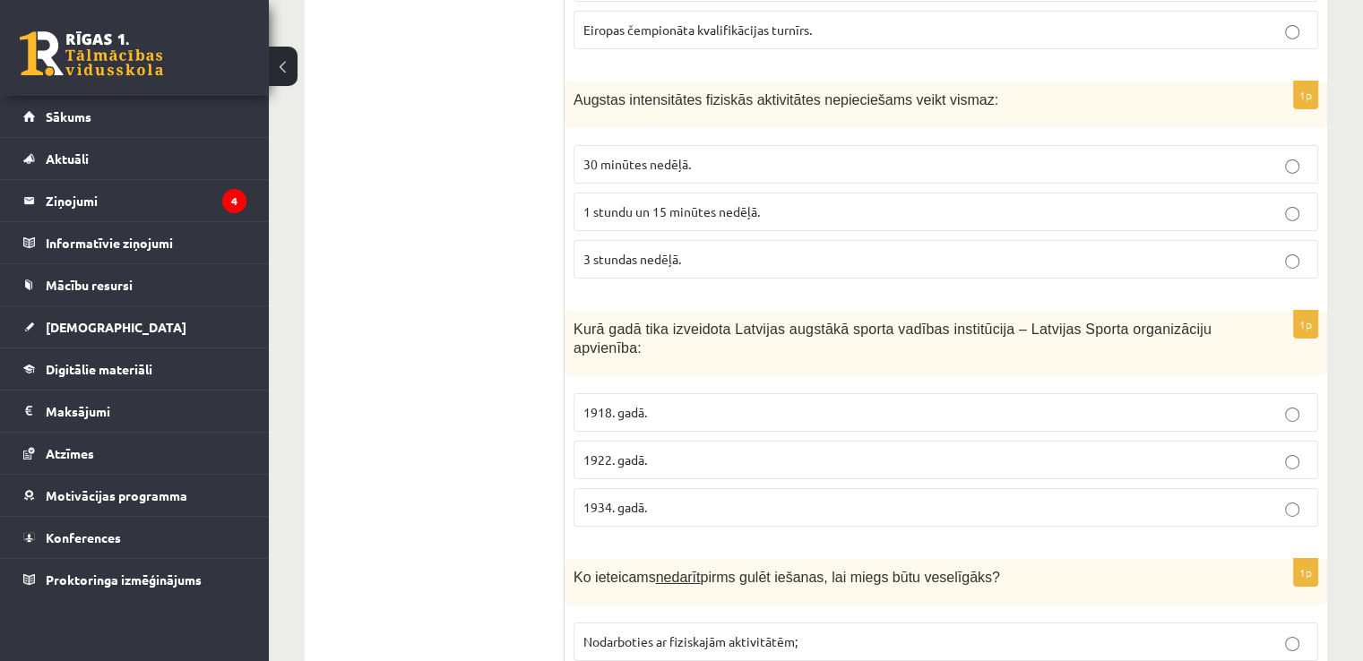
scroll to position [6065, 0]
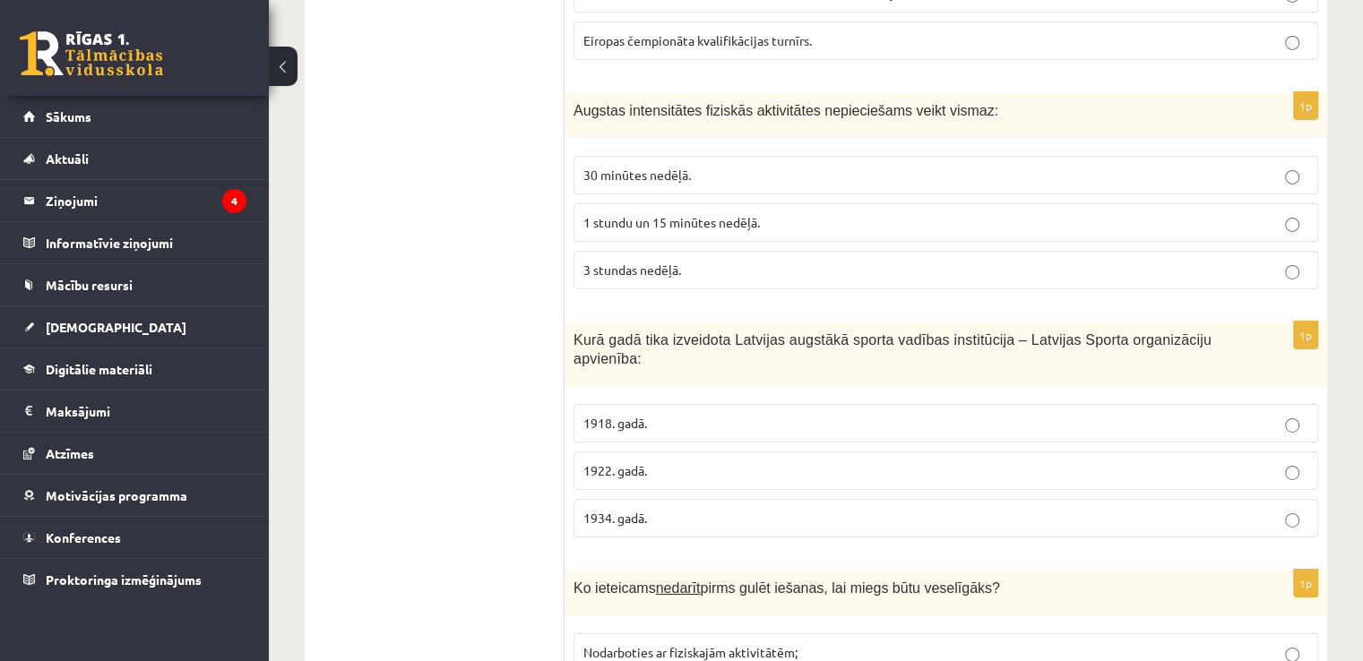
click at [695, 261] on p "3 stundas nedēļā." at bounding box center [945, 270] width 725 height 19
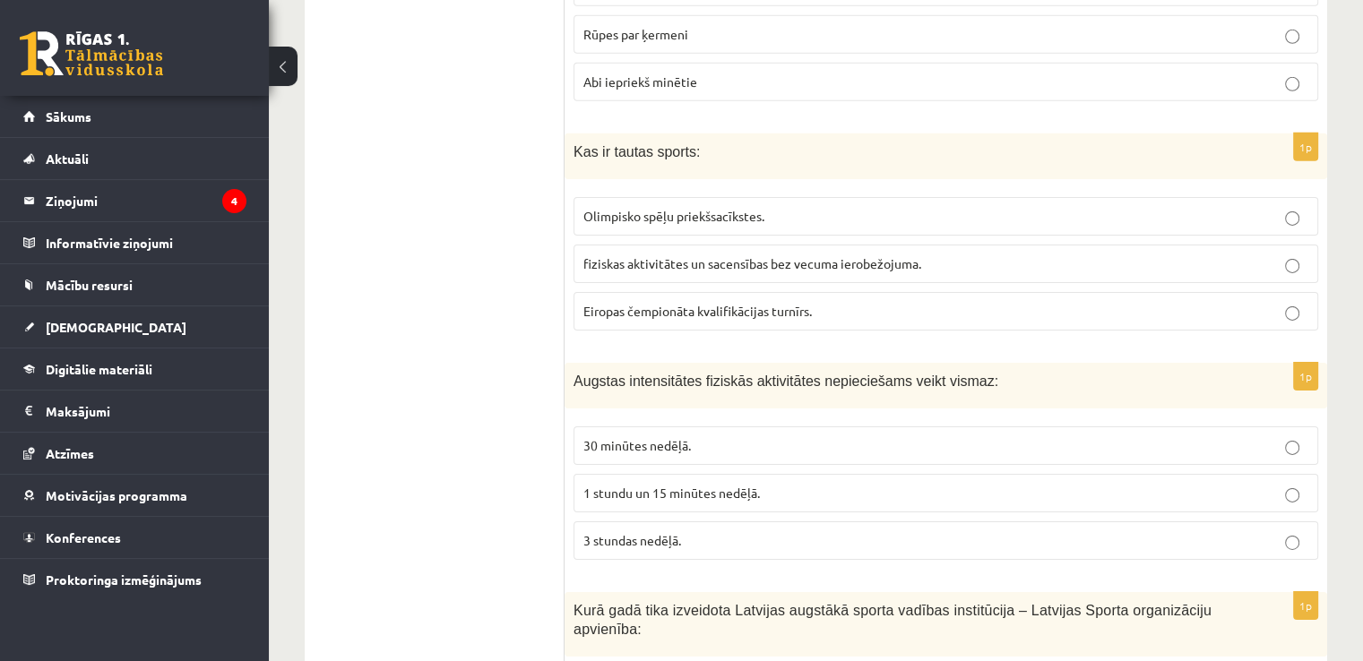
scroll to position [5706, 0]
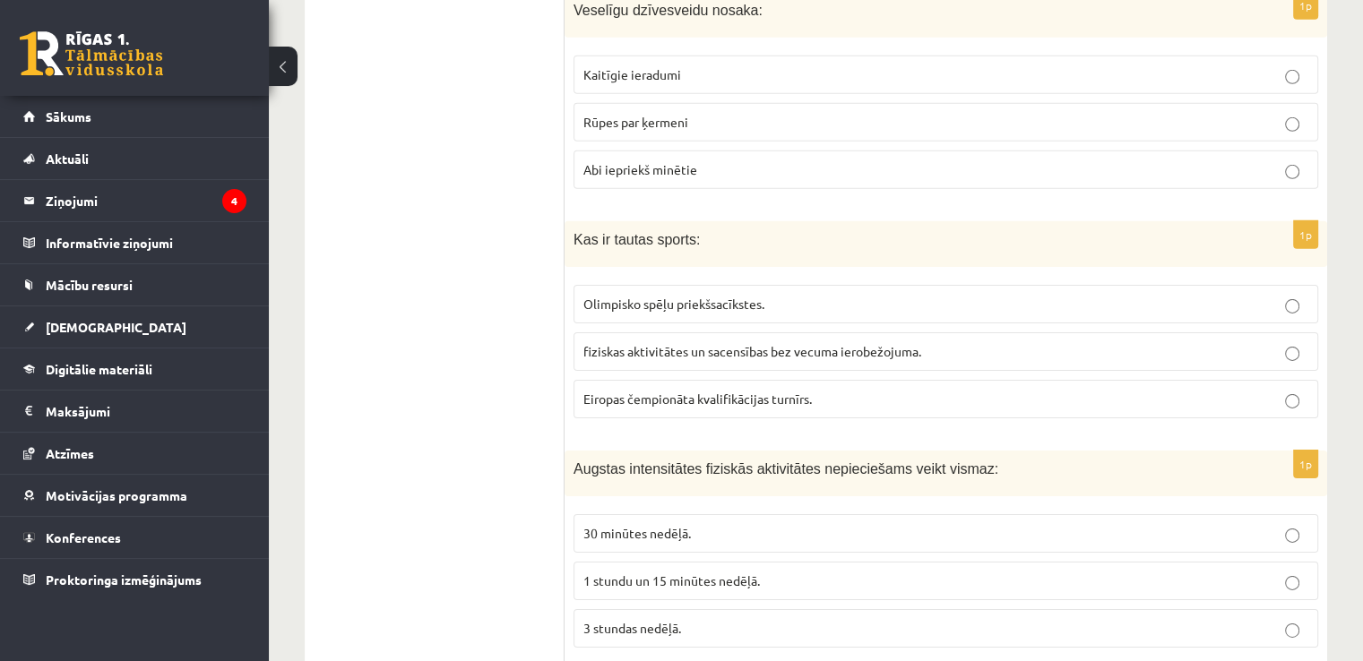
click at [663, 296] on span "Olimpisko spēļu priekšsacīkstes." at bounding box center [673, 304] width 181 height 16
click at [602, 343] on span "fiziskas aktivitātes un sacensības bez vecuma ierobežojuma." at bounding box center [752, 351] width 338 height 16
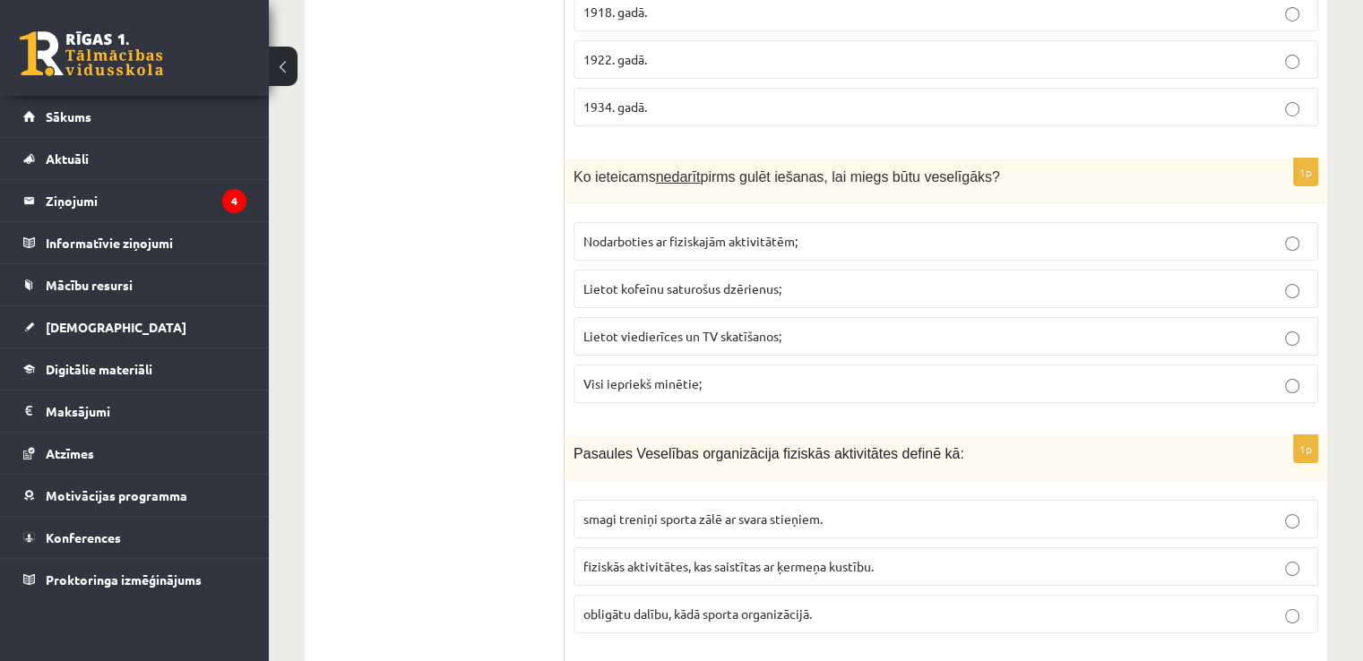
scroll to position [6333, 0]
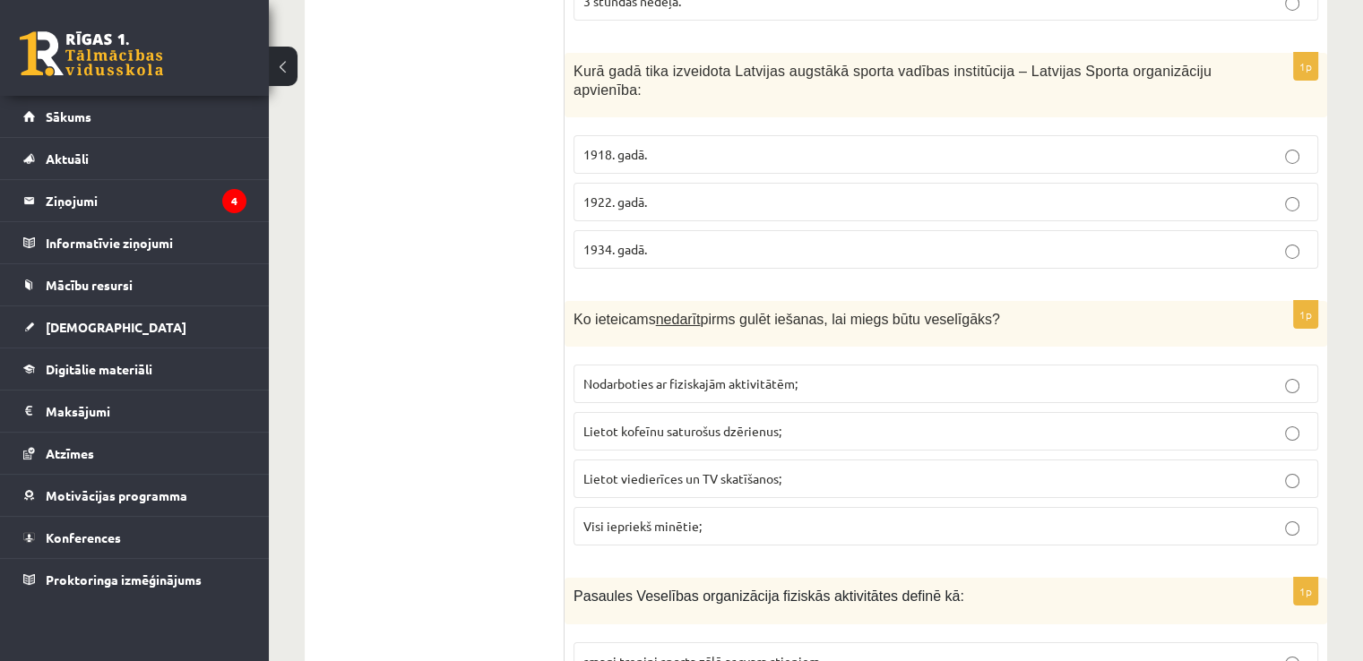
click at [728, 193] on p "1922. gadā." at bounding box center [945, 202] width 725 height 19
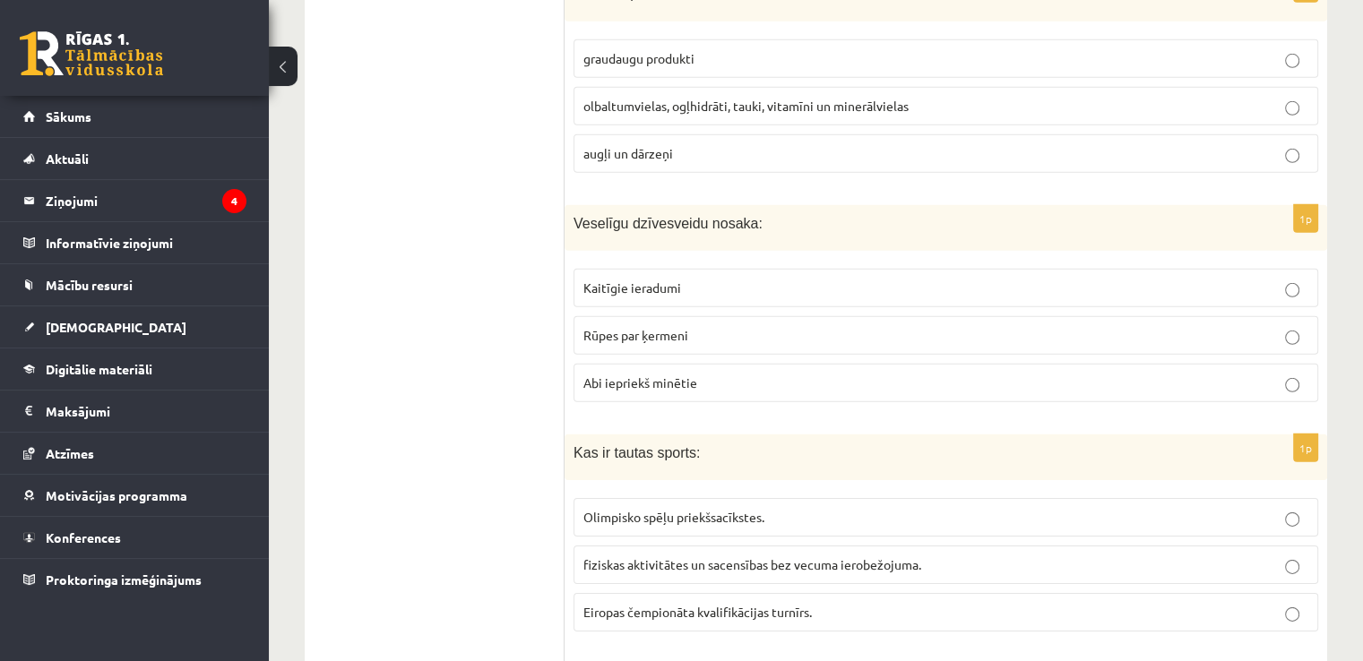
scroll to position [5437, 0]
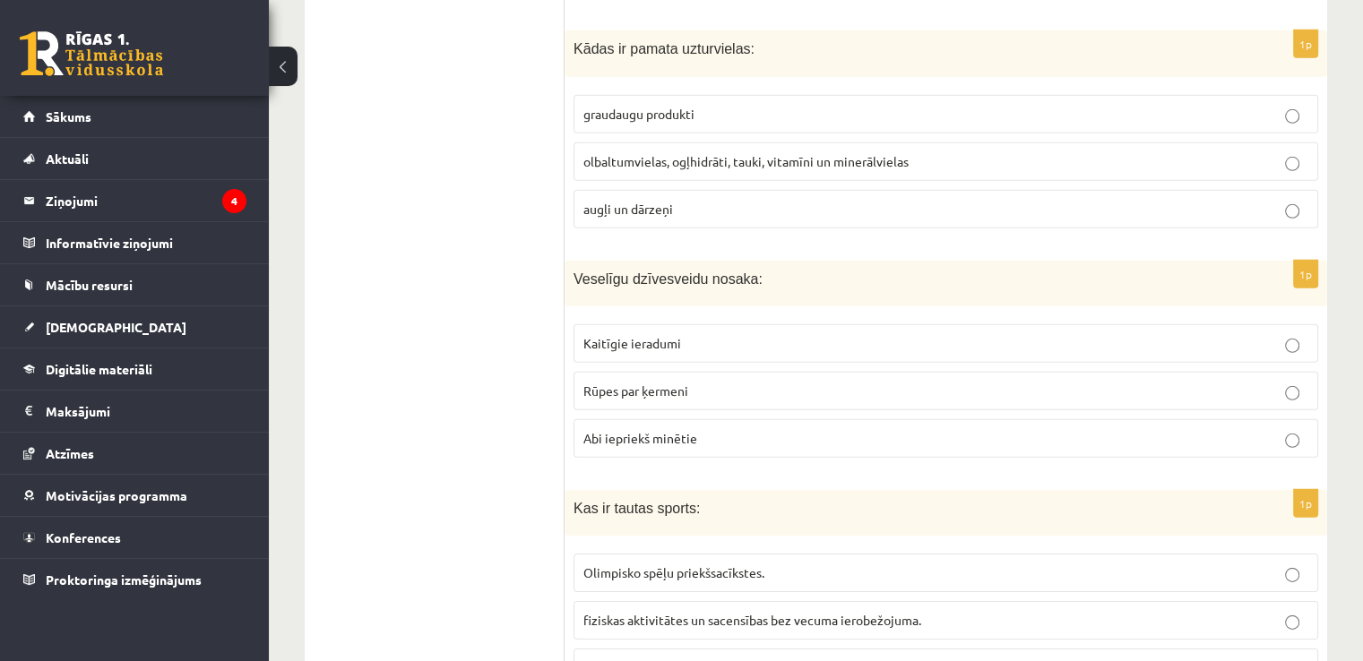
click at [732, 429] on p "Abi iepriekš minētie" at bounding box center [945, 438] width 725 height 19
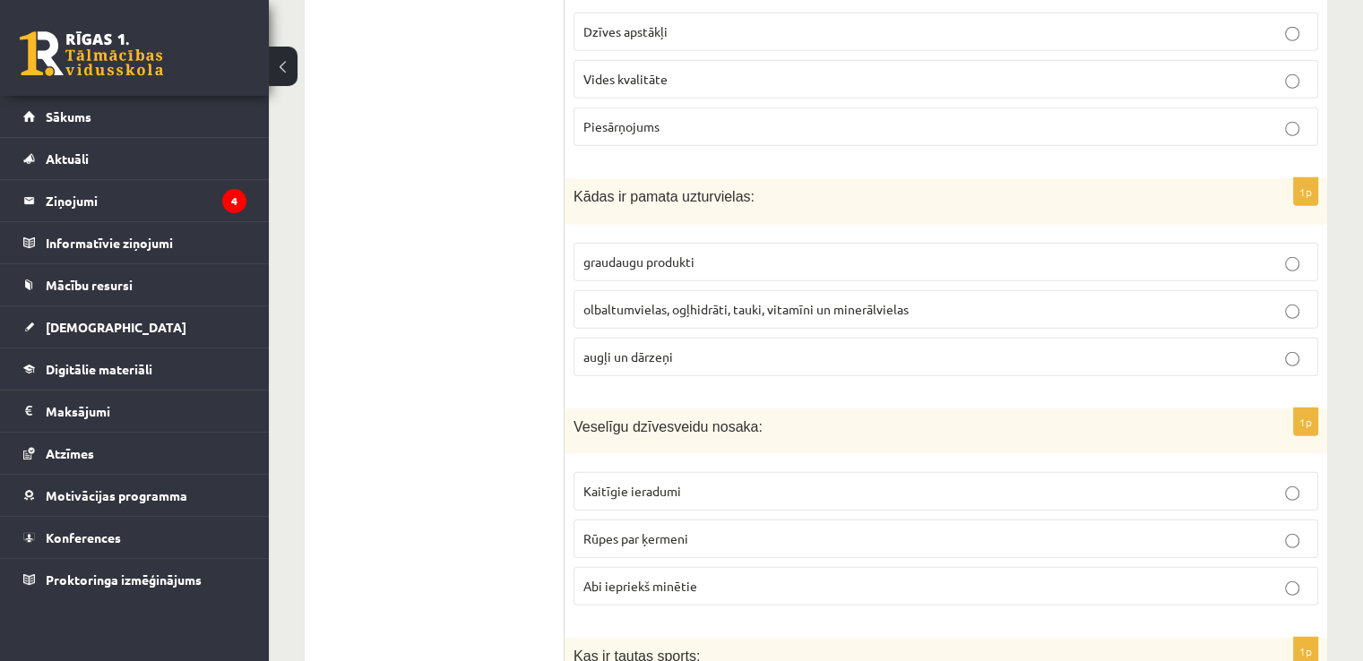
scroll to position [5258, 0]
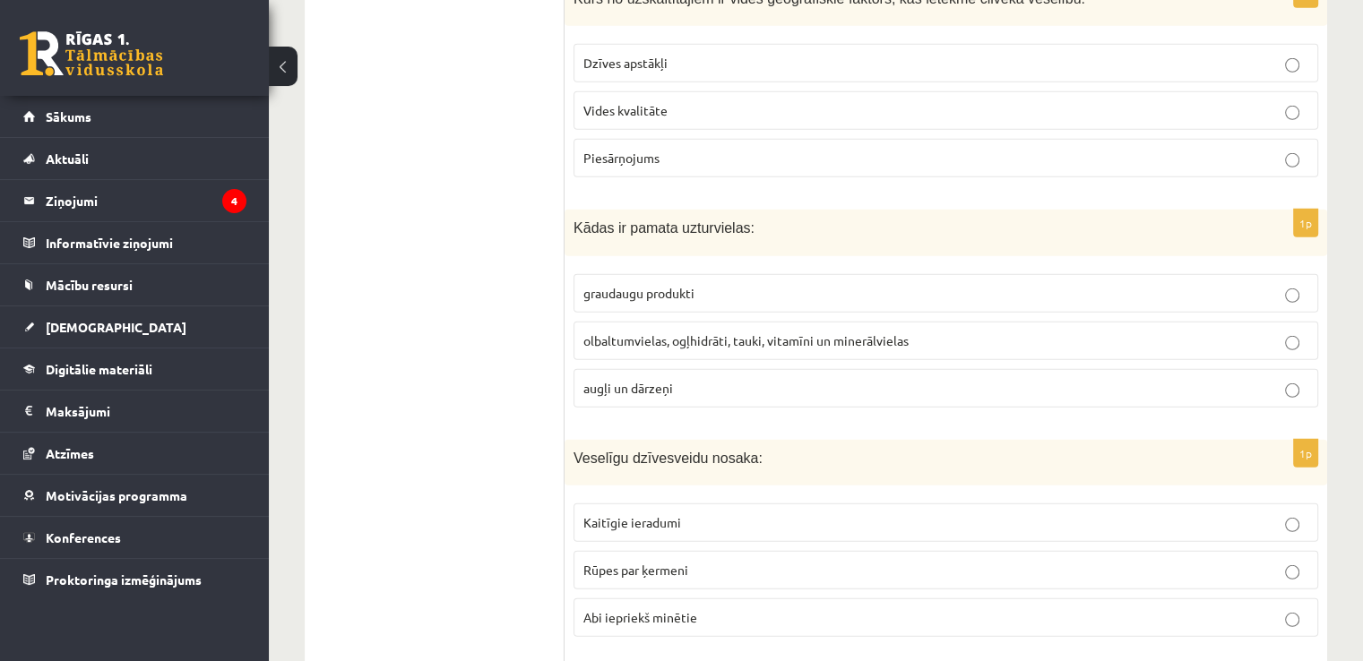
click at [741, 331] on p "olbaltumvielas, ogļhidrāti, tauki, vitamīni un minerālvielas" at bounding box center [945, 340] width 725 height 19
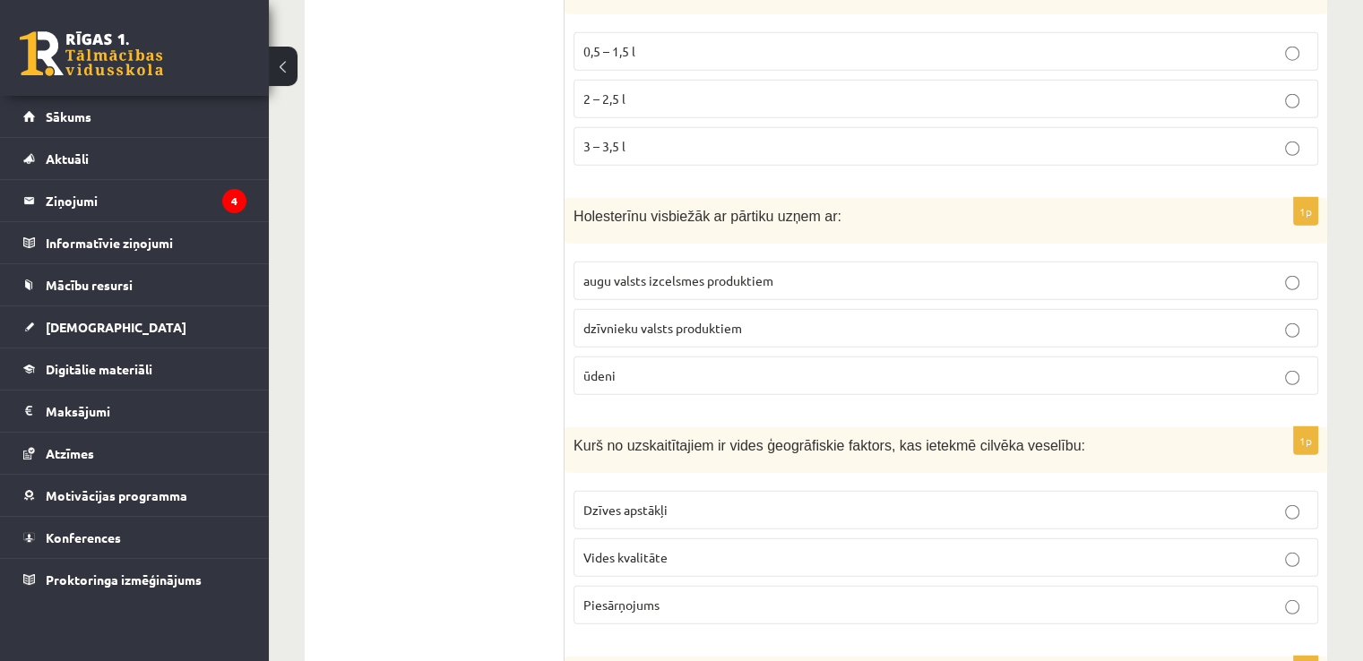
scroll to position [4810, 0]
click at [709, 502] on p "Dzīves apstākļi" at bounding box center [945, 511] width 725 height 19
click at [678, 549] on p "Vides kvalitāte" at bounding box center [945, 558] width 725 height 19
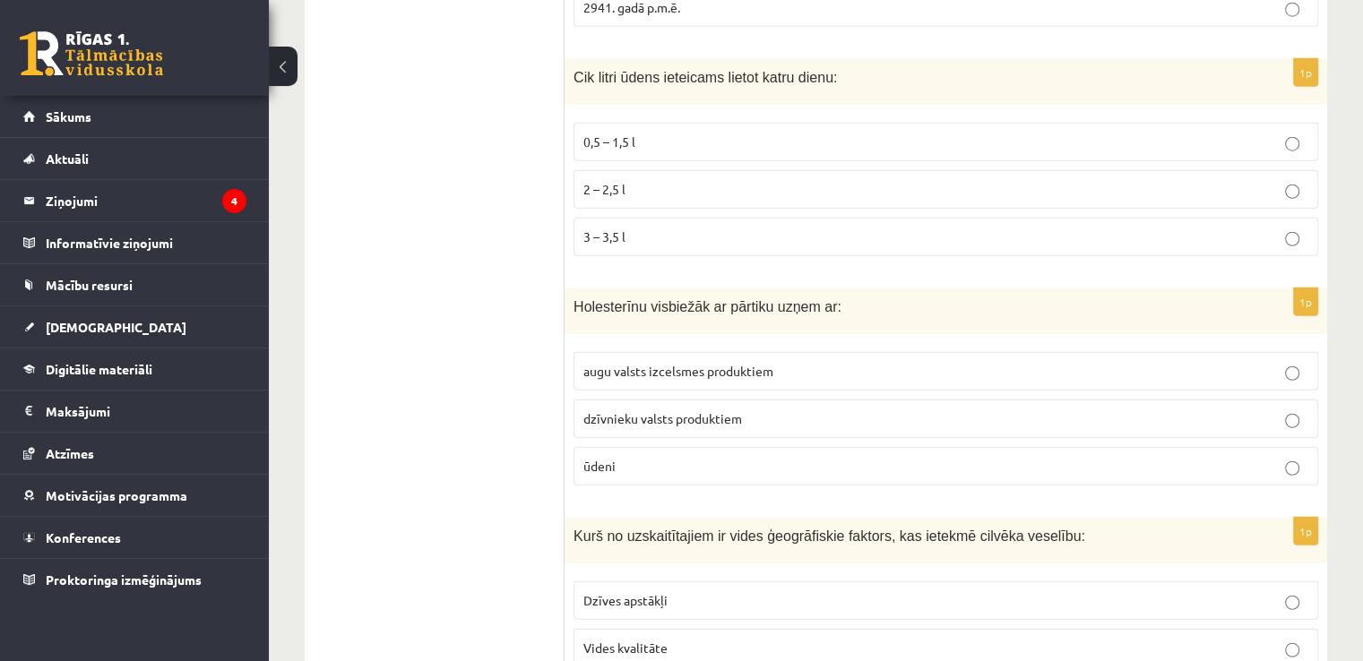
click at [663, 180] on p "2 – 2,5 l" at bounding box center [945, 189] width 725 height 19
click at [708, 409] on p "dzīvnieku valsts produktiem" at bounding box center [945, 418] width 725 height 19
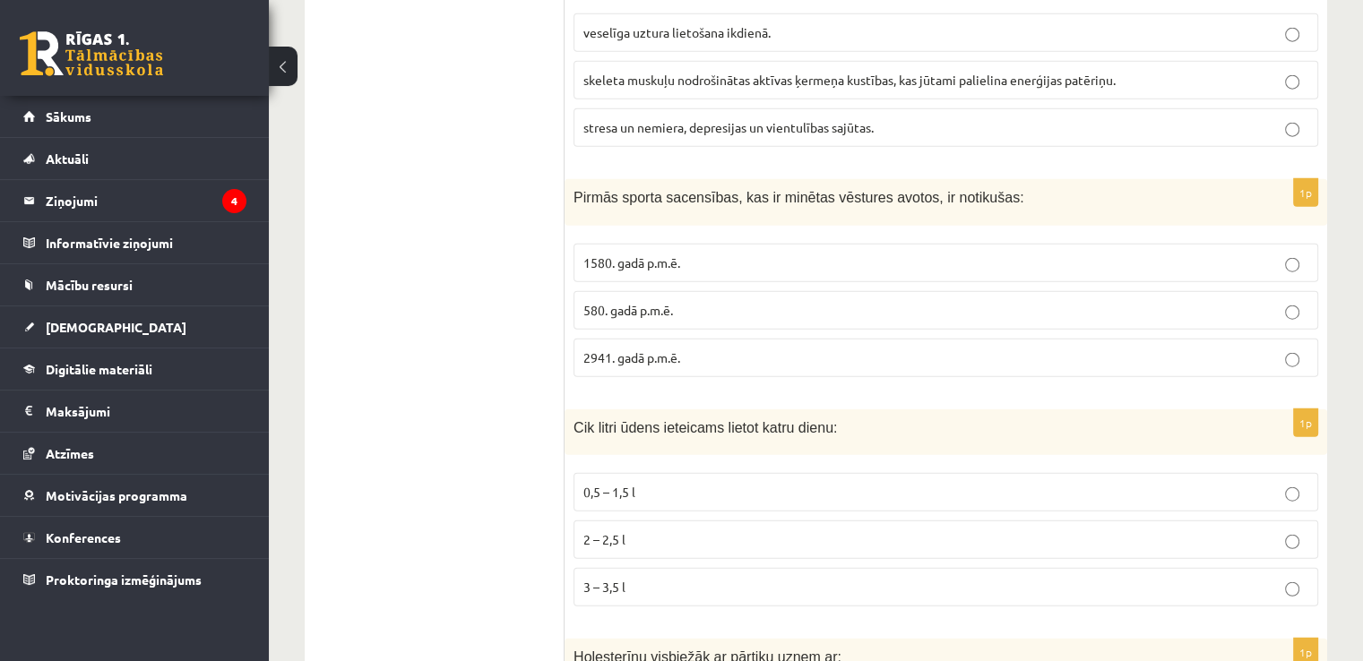
scroll to position [4362, 0]
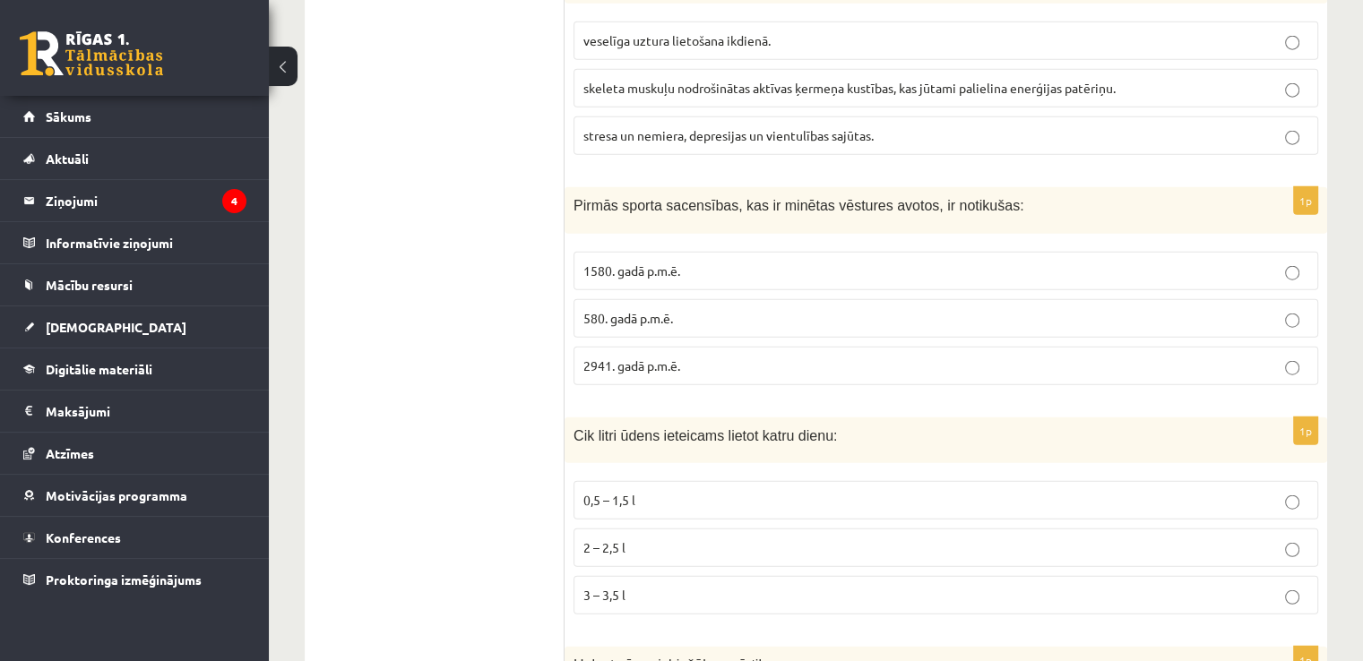
click at [803, 262] on p "1580. gadā p.m.ē." at bounding box center [945, 271] width 725 height 19
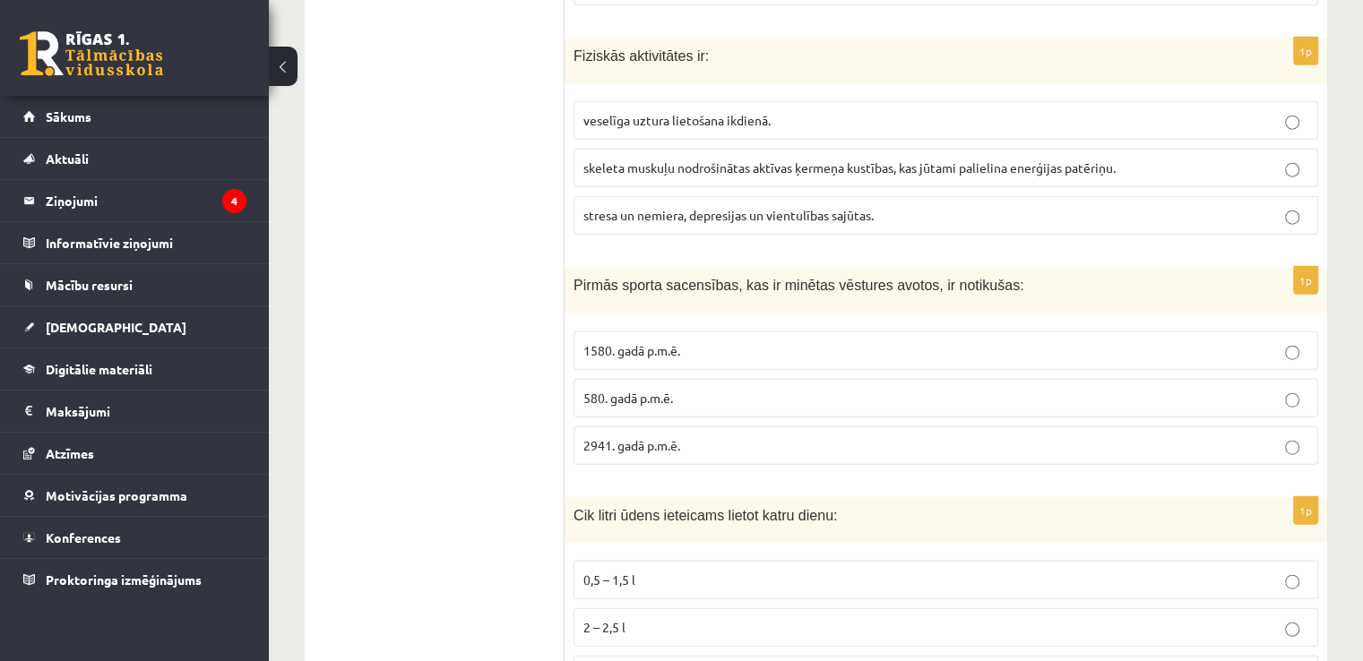
scroll to position [4183, 0]
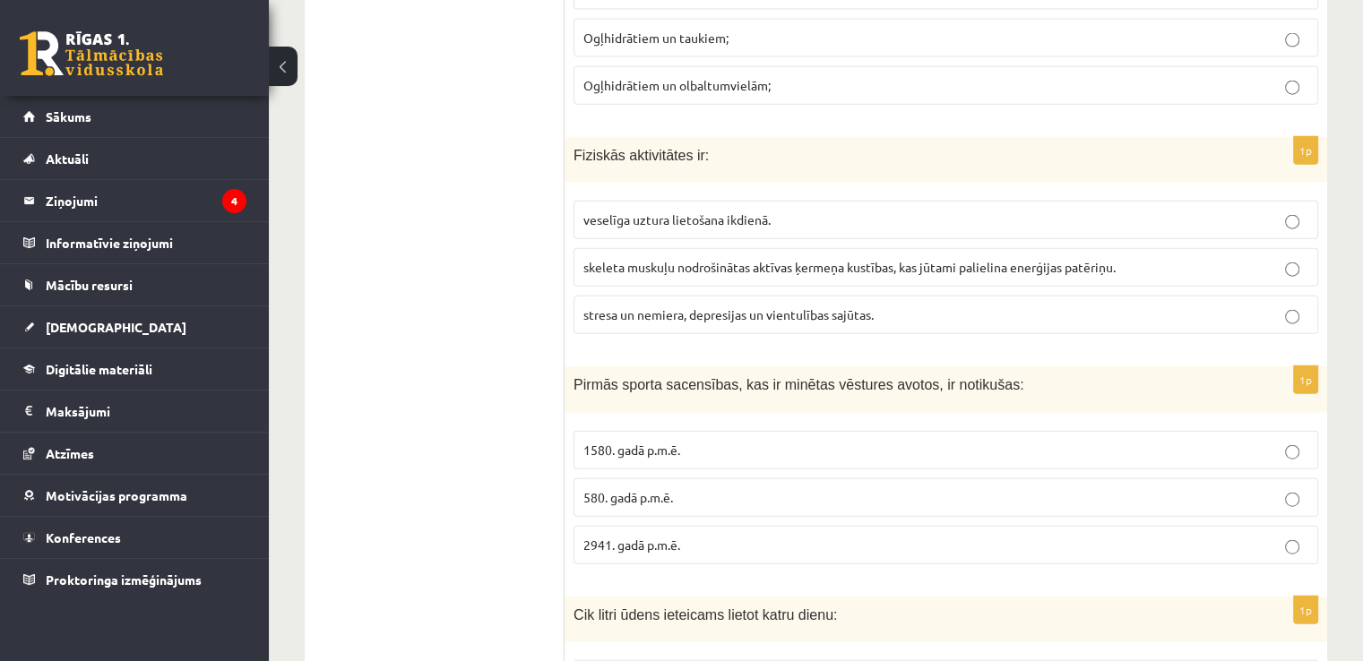
click at [859, 259] on span "skeleta muskuļu nodrošinātas aktīvas ķermeņa kustības, kas jūtami palielina ene…" at bounding box center [849, 267] width 532 height 16
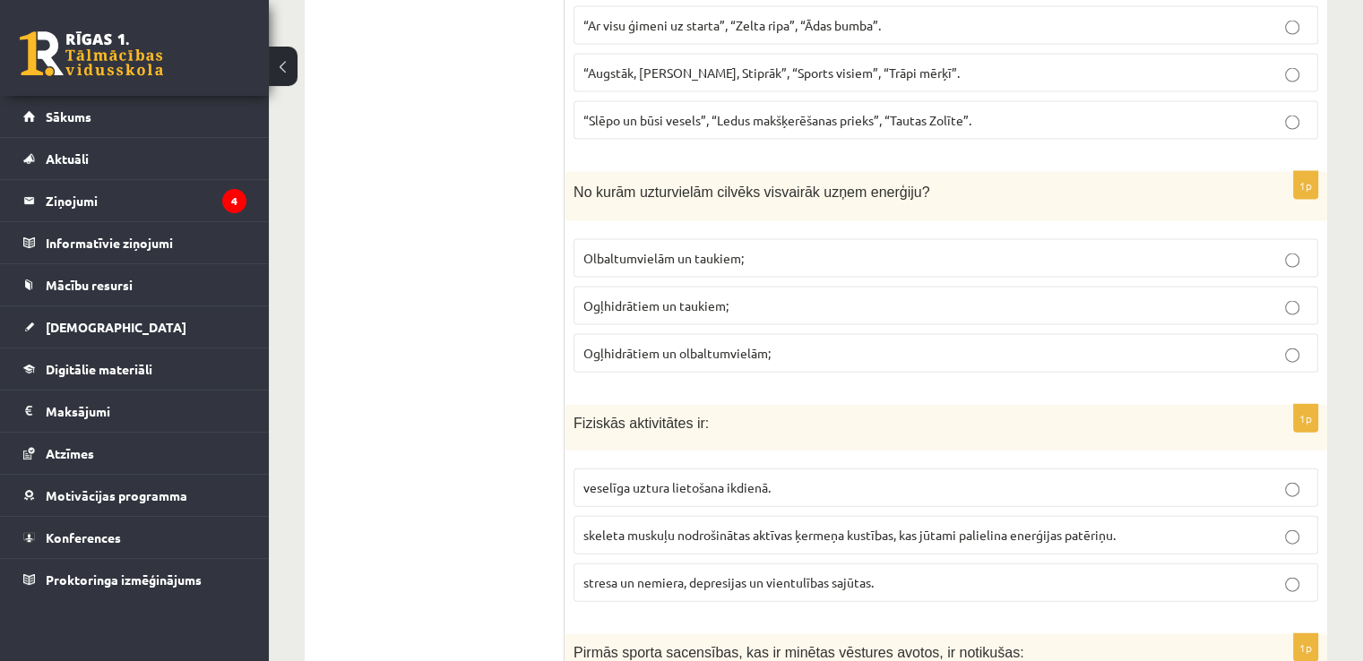
scroll to position [3914, 0]
click at [745, 297] on p "Ogļhidrātiem un taukiem;" at bounding box center [945, 306] width 725 height 19
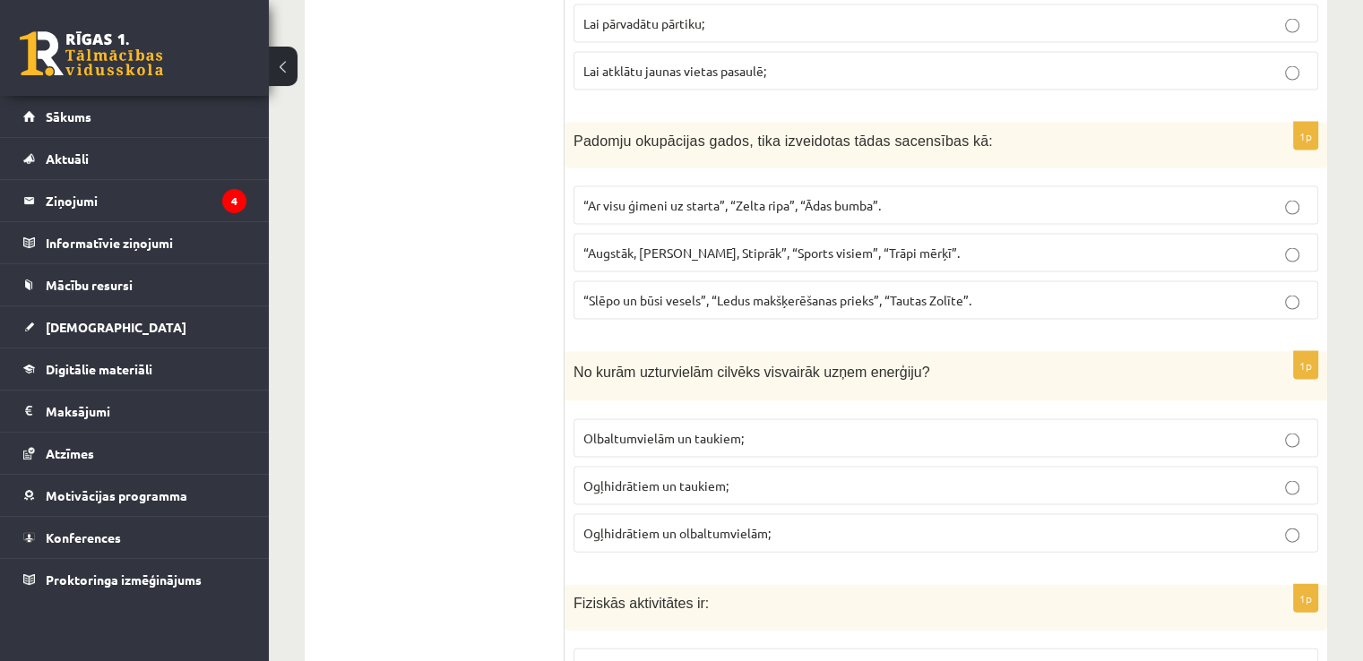
click at [767, 186] on label "“Ar visu ģimeni uz starta”, “Zelta ripa”, “Ādas bumba”." at bounding box center [945, 205] width 745 height 39
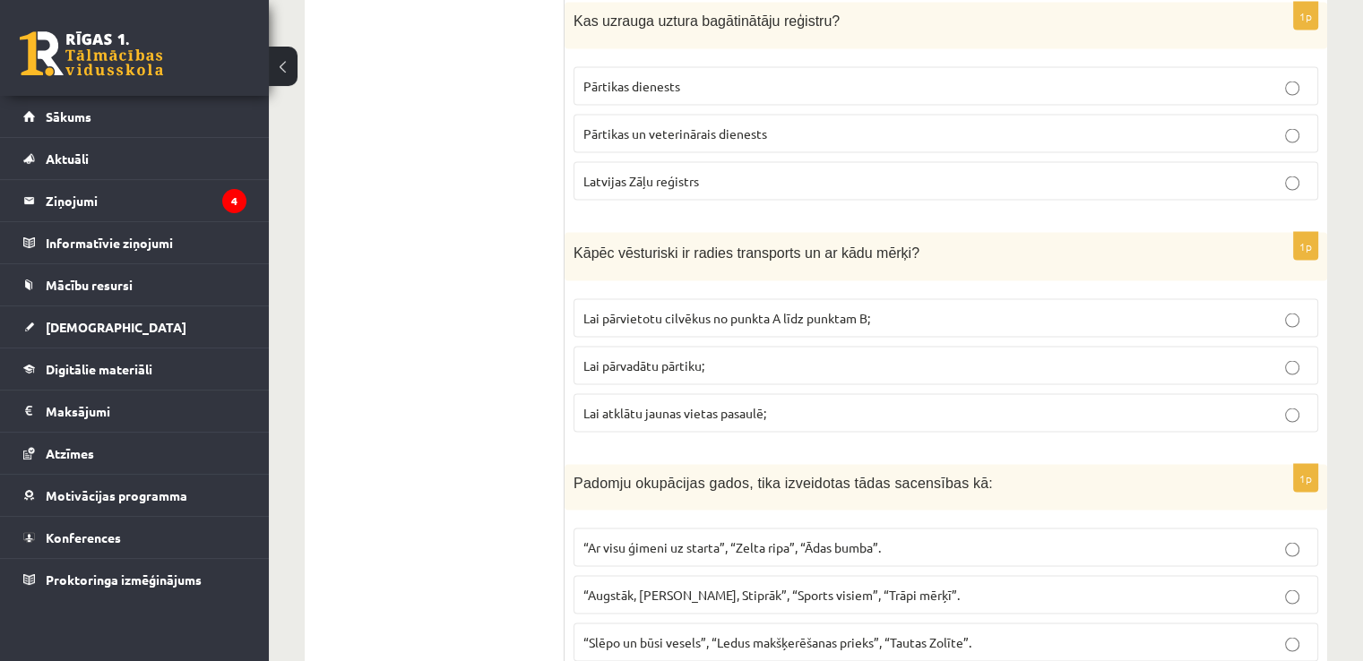
scroll to position [3377, 0]
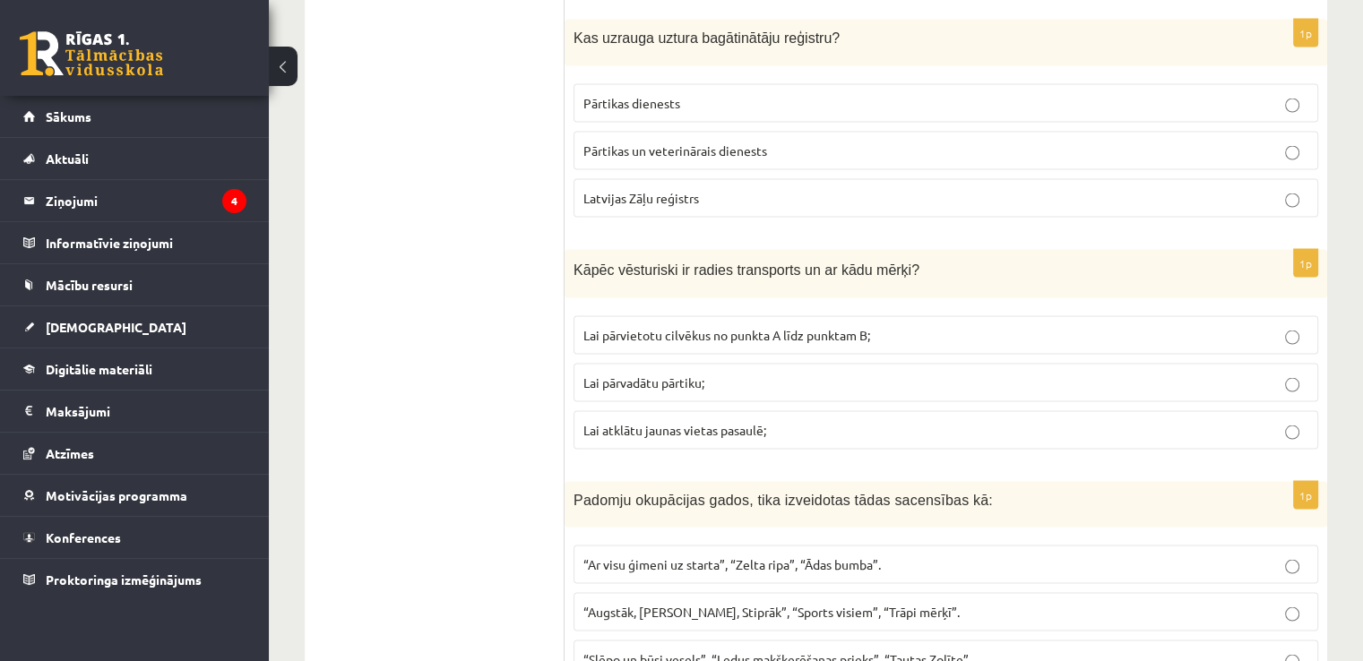
click at [691, 326] on span "Lai pārvietotu cilvēkus no punkta A līdz punktam B;" at bounding box center [726, 334] width 287 height 16
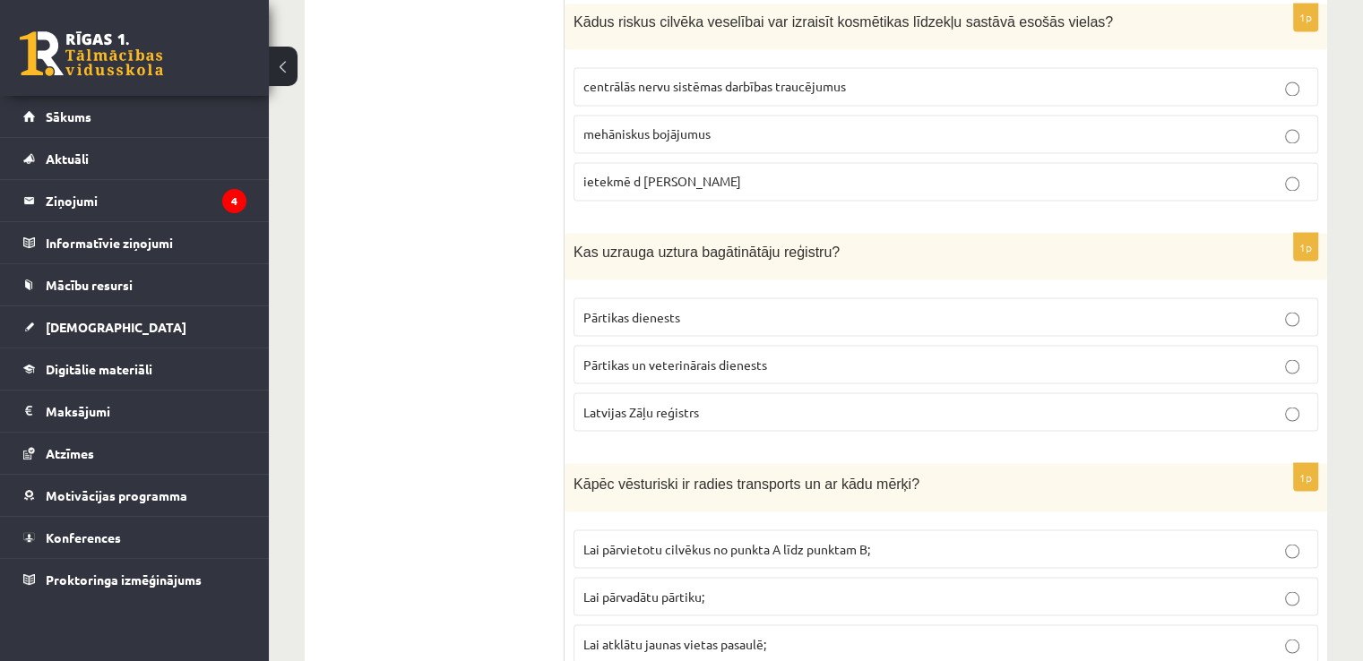
scroll to position [3108, 0]
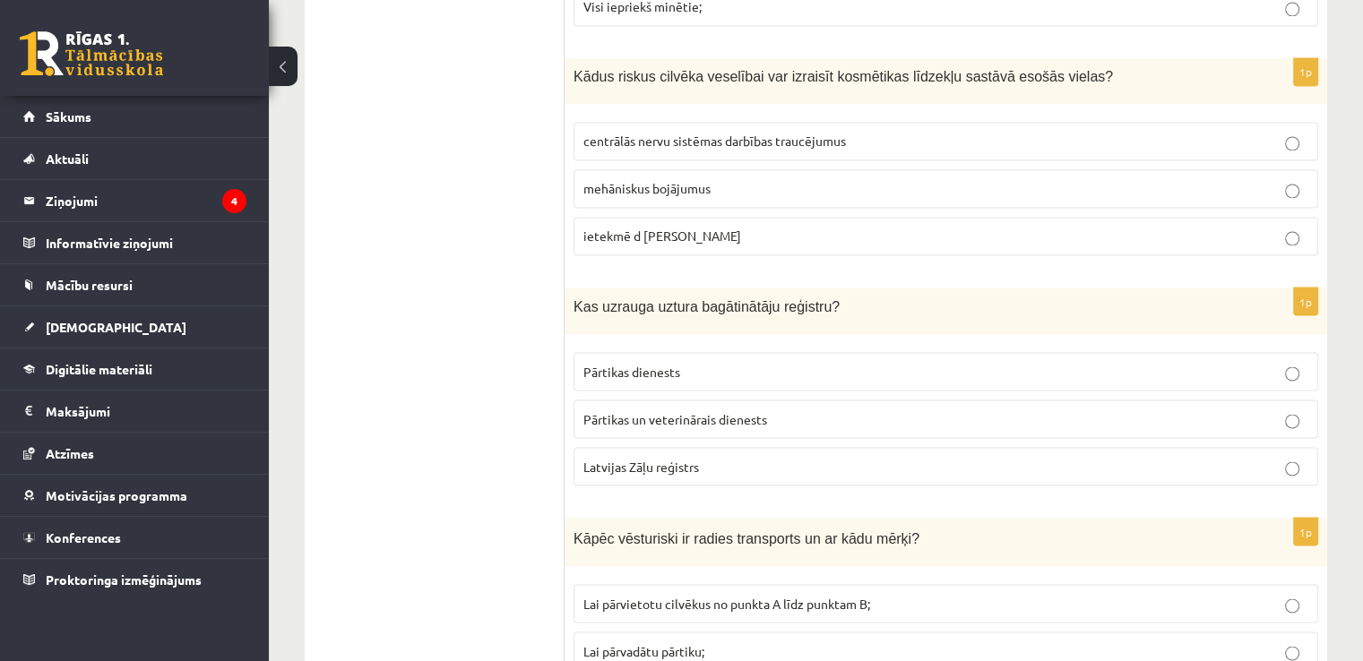
click at [723, 352] on label "Pārtikas dienests" at bounding box center [945, 371] width 745 height 39
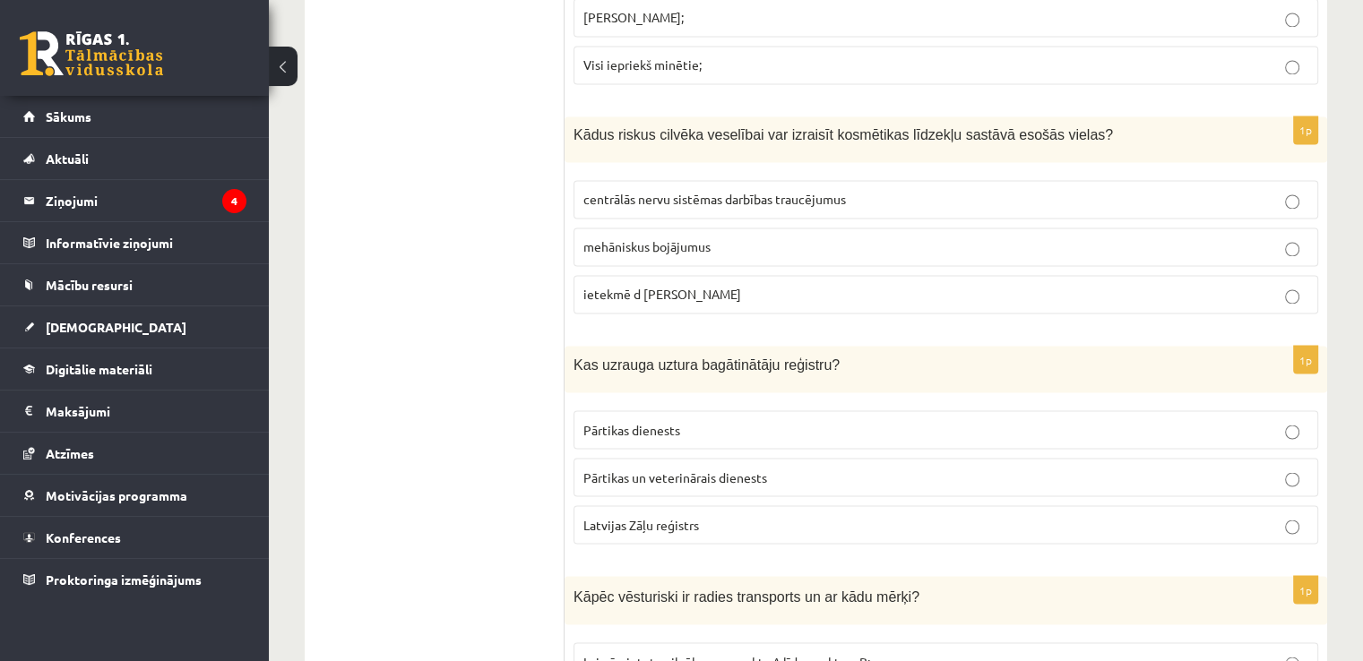
scroll to position [3198, 0]
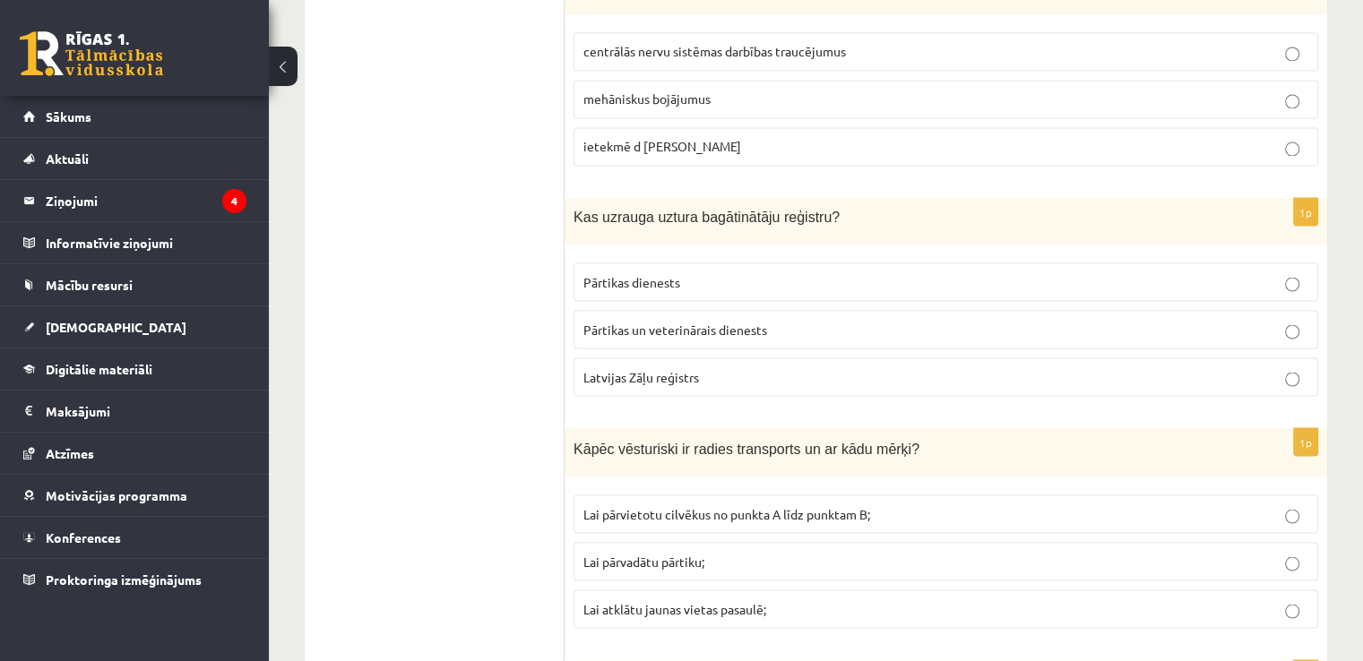
click at [720, 321] on span "Pārtikas un veterinārais dienests" at bounding box center [675, 329] width 184 height 16
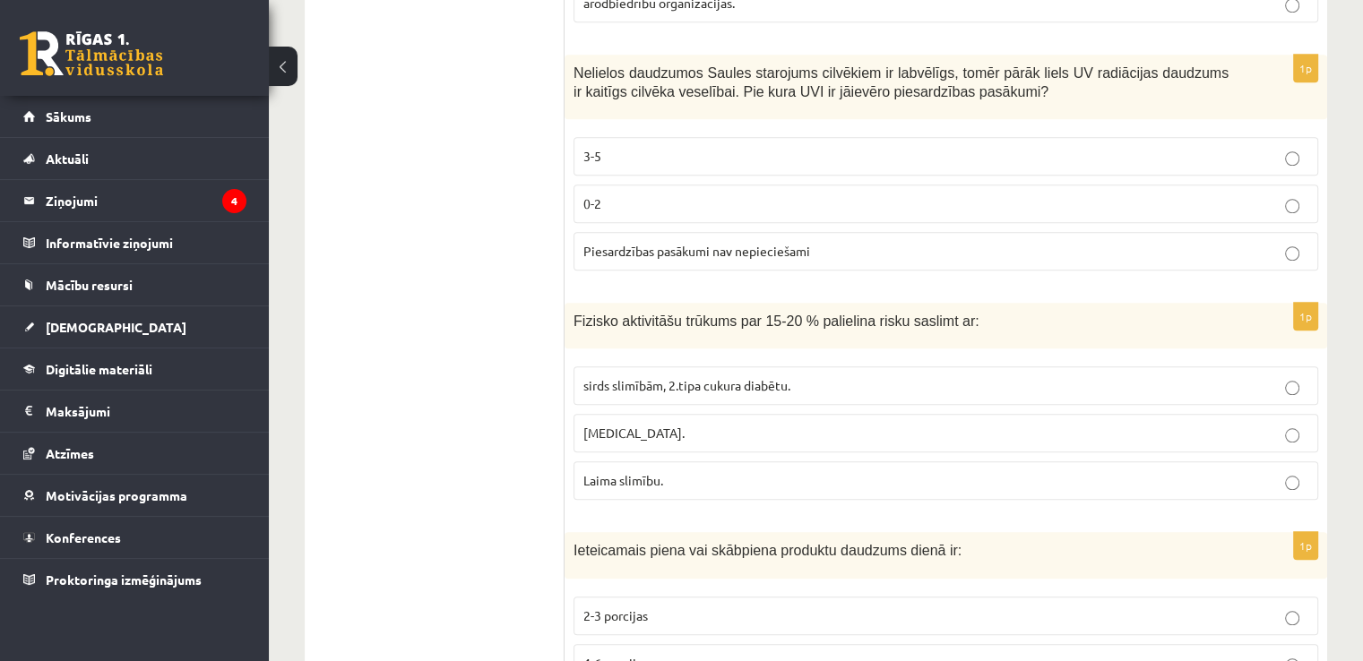
scroll to position [1764, 0]
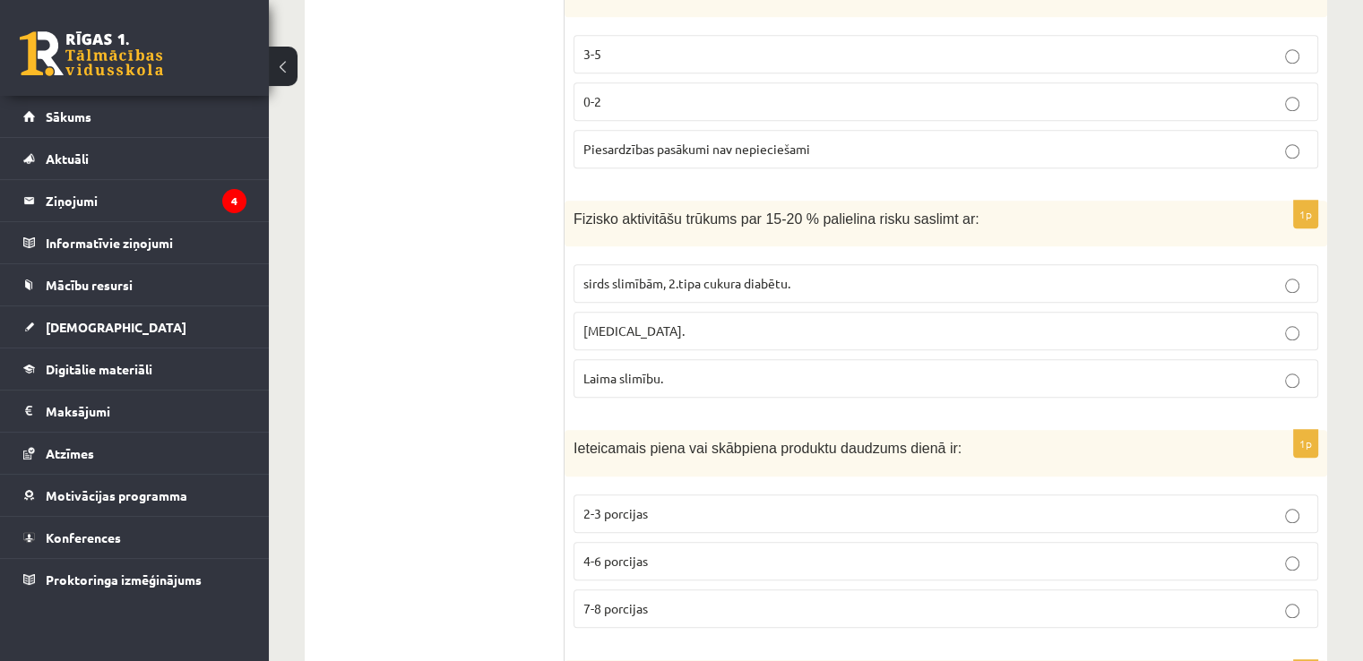
click at [682, 275] on span "sirds slimībām, 2.tipa cukura diabētu." at bounding box center [686, 283] width 207 height 16
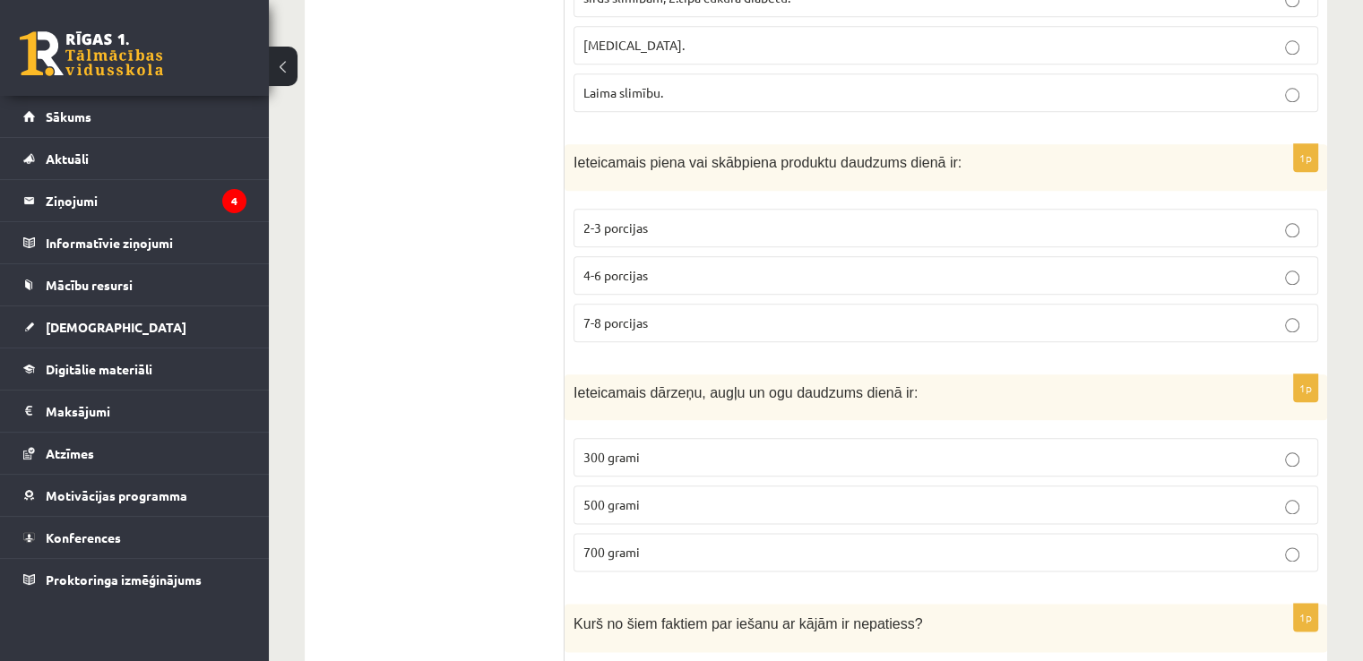
scroll to position [2212, 0]
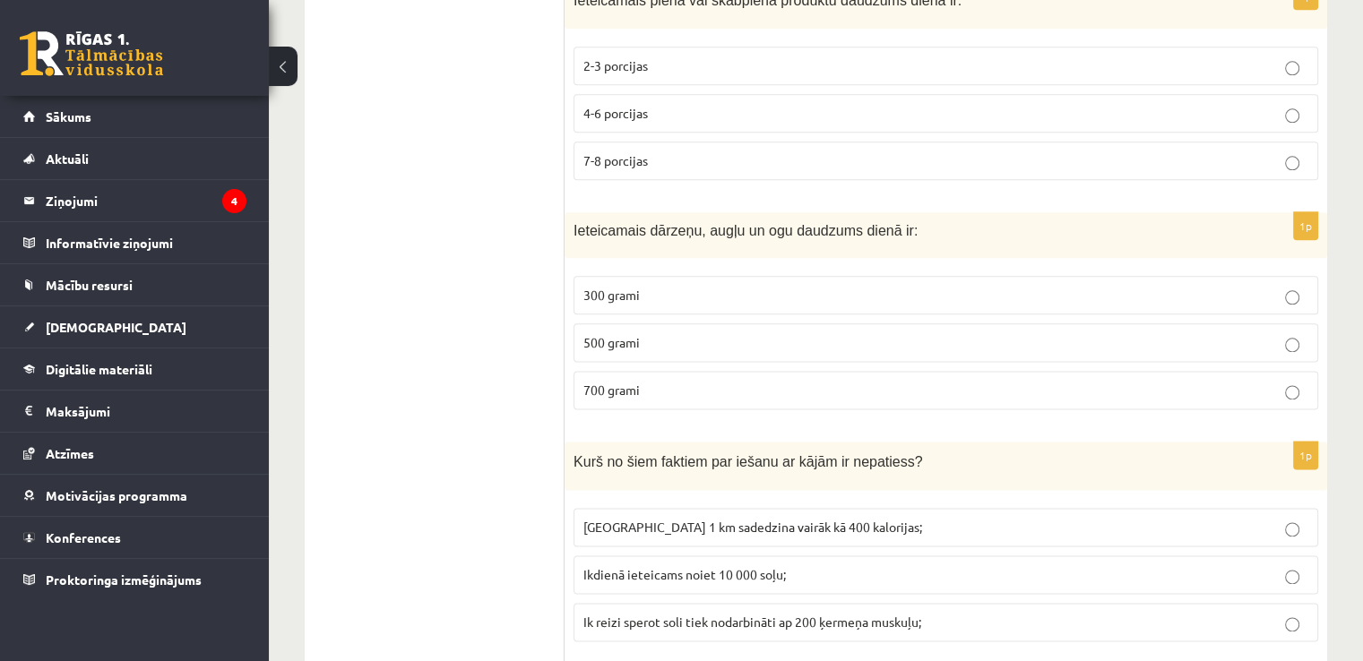
click at [627, 334] on span "500 grami" at bounding box center [611, 342] width 56 height 16
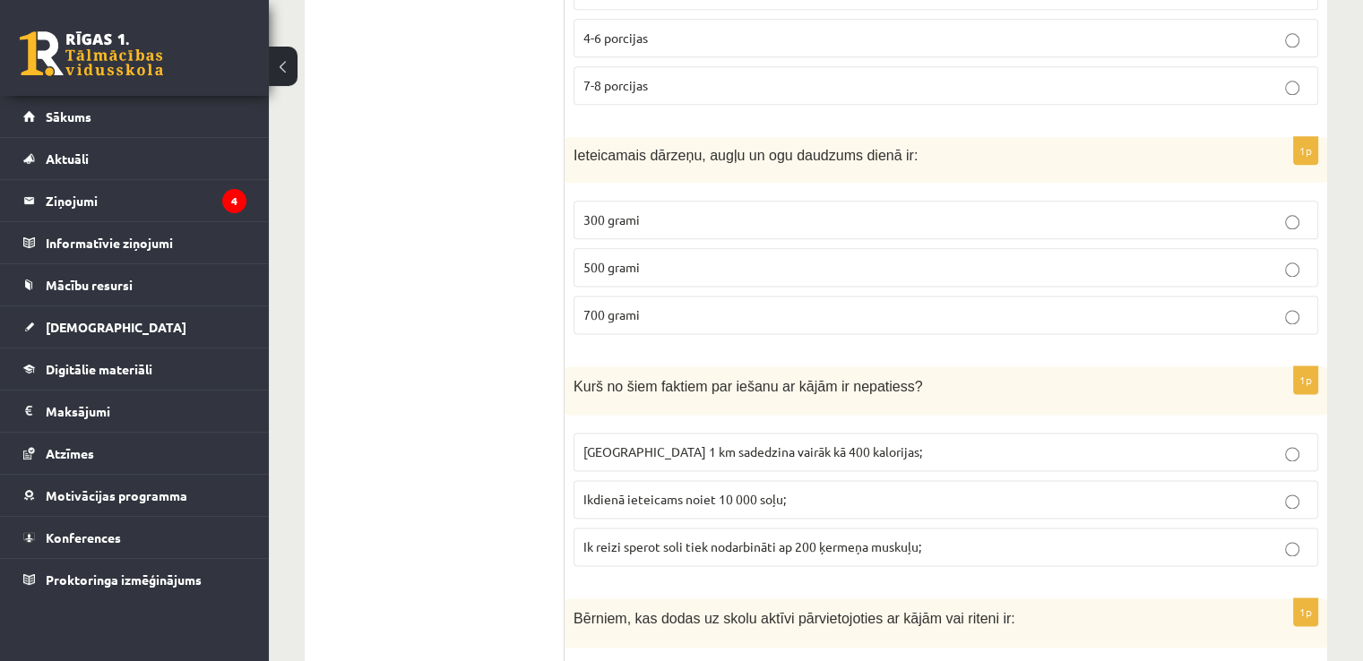
scroll to position [2391, 0]
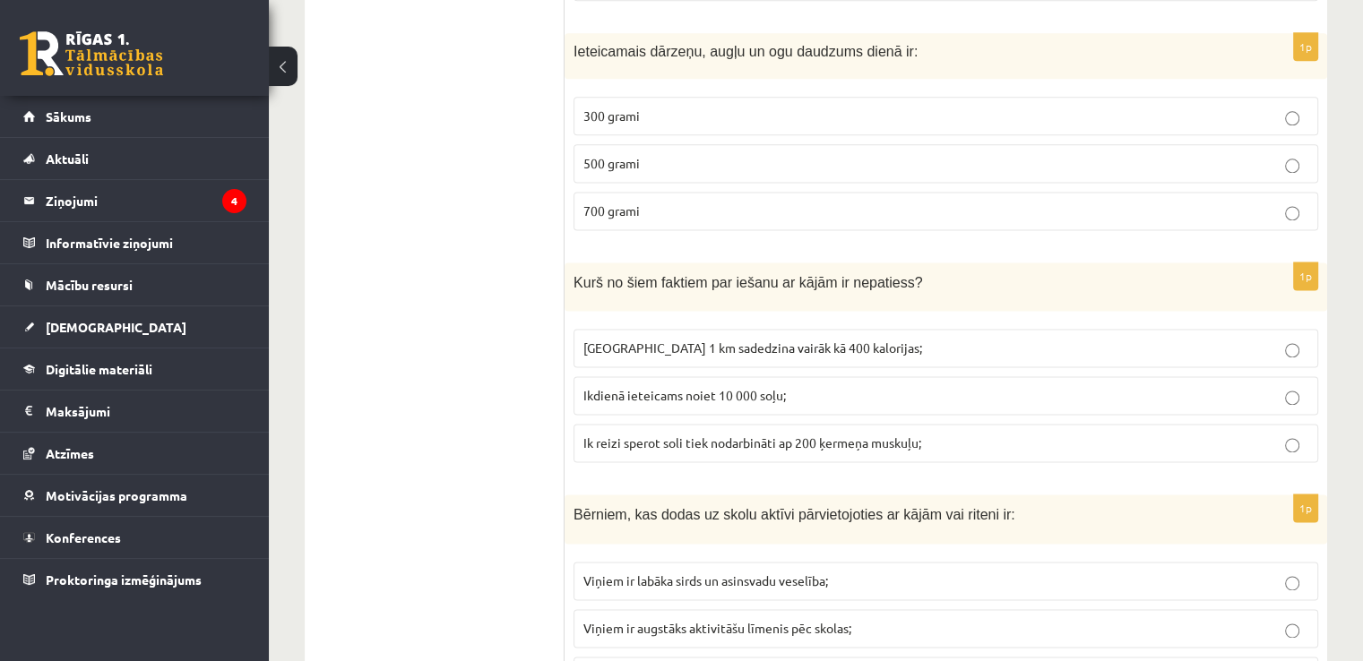
click at [676, 391] on p "Ikdienā ieteicams noiet 10 000 soļu;" at bounding box center [945, 395] width 725 height 19
click at [785, 329] on label "Noiets 1 km sadedzina vairāk kā 400 kalorijas;" at bounding box center [945, 348] width 745 height 39
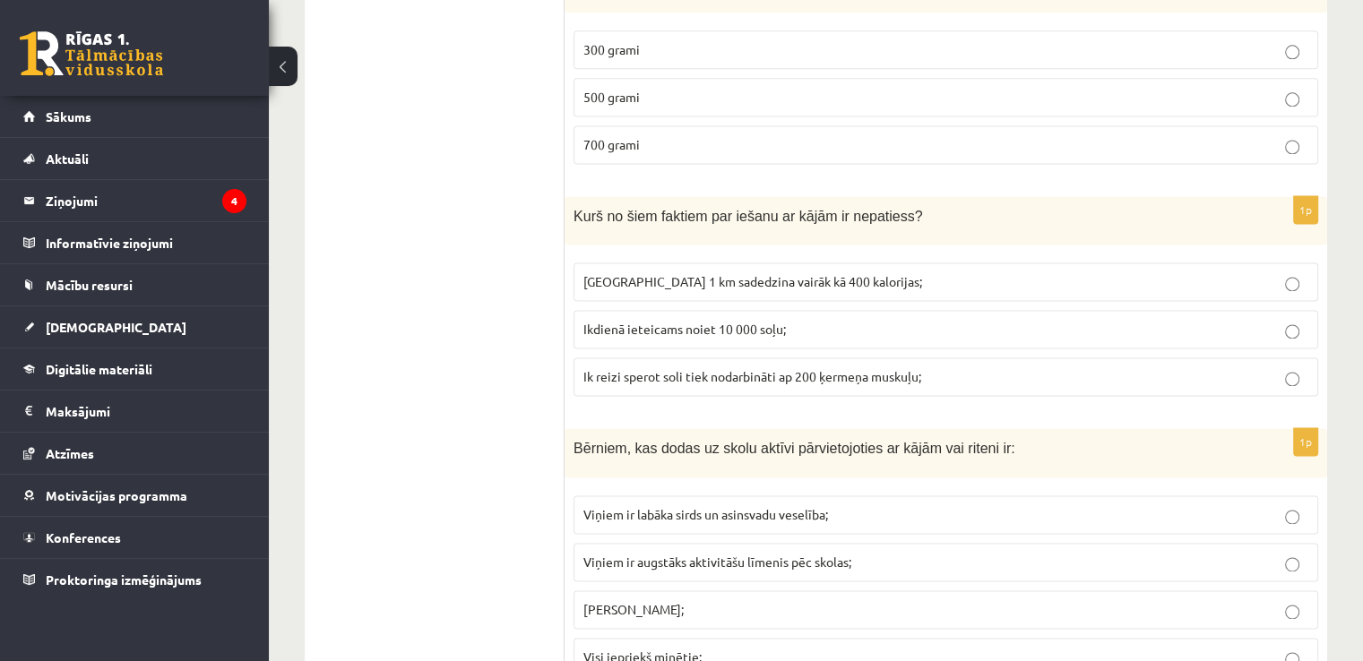
scroll to position [2570, 0]
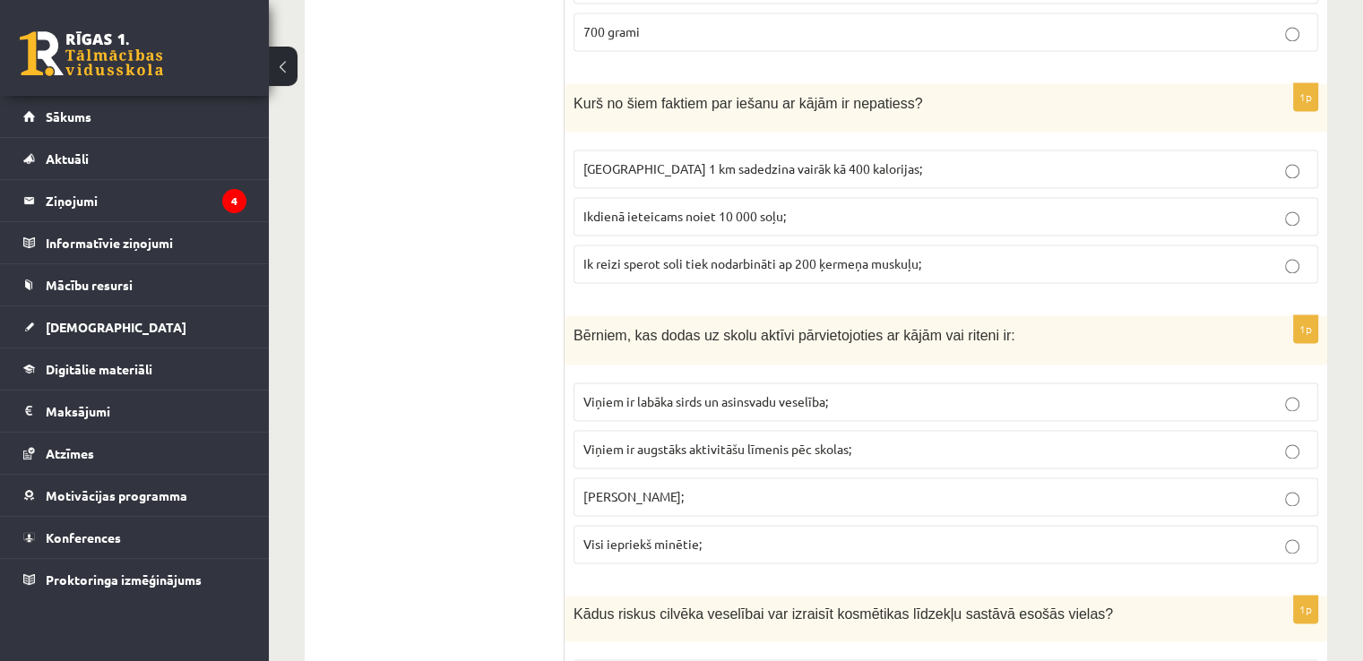
click at [615, 392] on p "Viņiem ir labāka sirds un asinsvadu veselība;" at bounding box center [945, 401] width 725 height 19
click at [641, 536] on span "Visi iepriekš minētie;" at bounding box center [642, 544] width 118 height 16
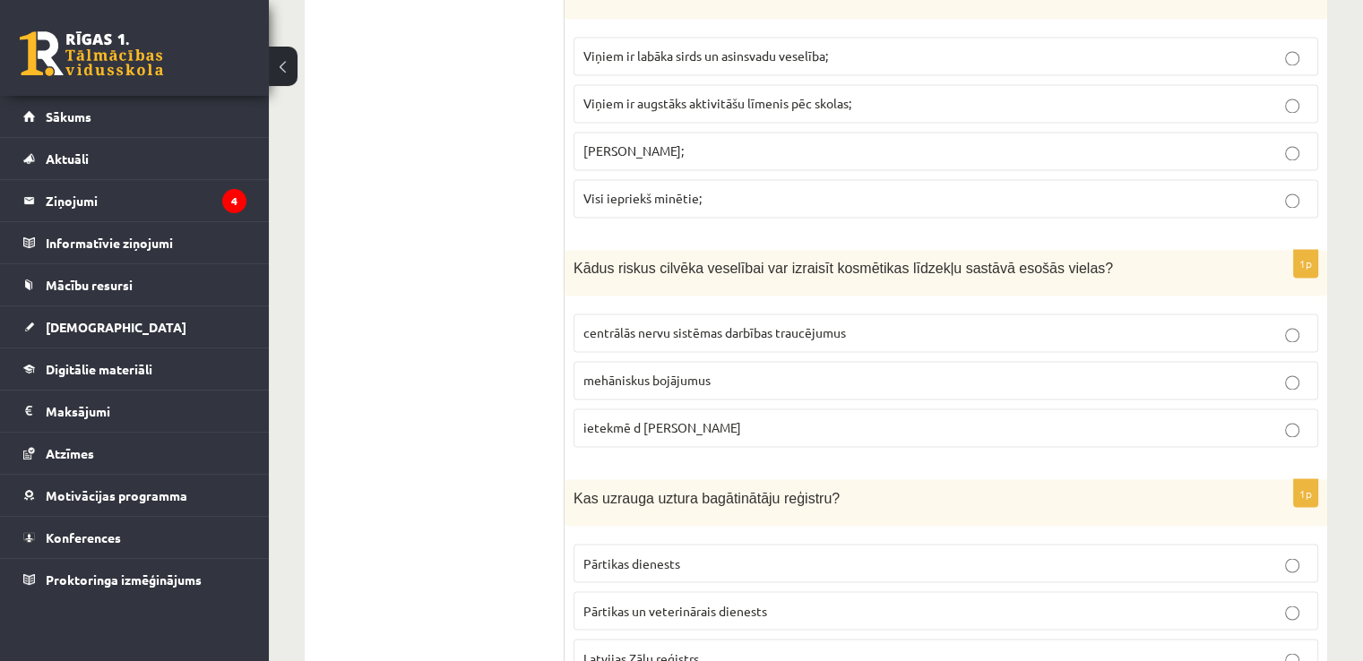
scroll to position [2839, 0]
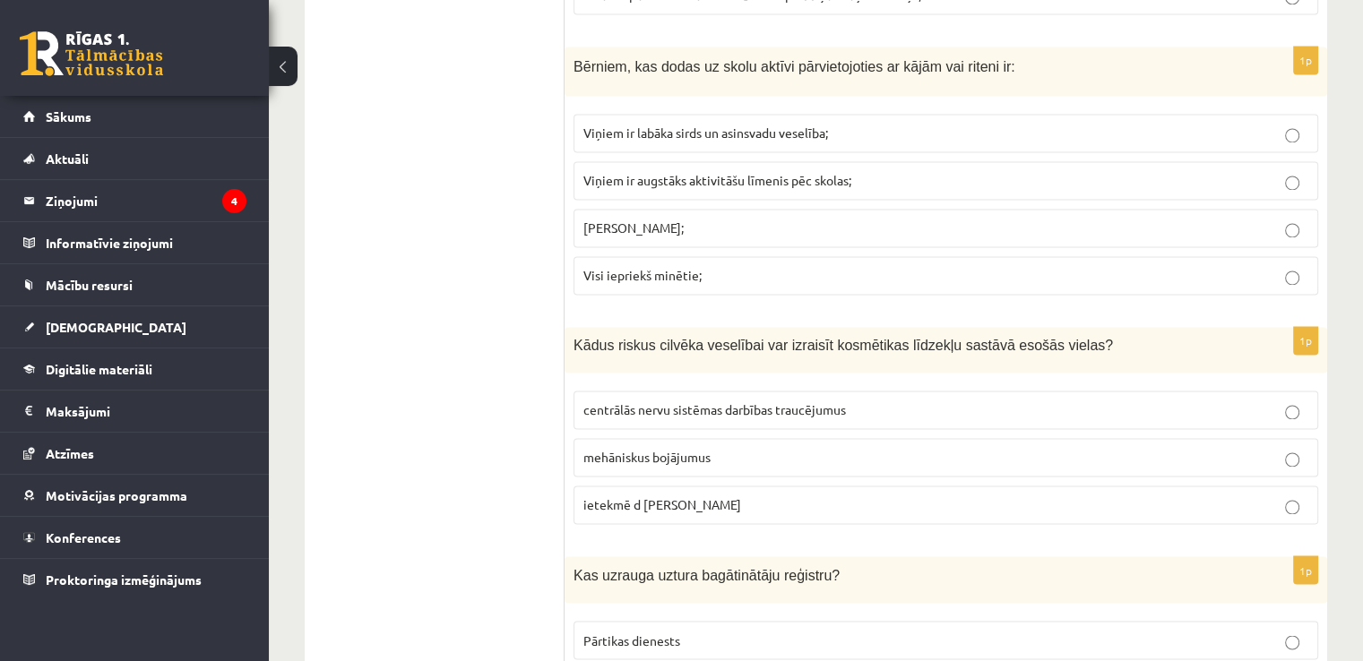
click at [800, 409] on label "centrālās nervu sistēmas darbības traucējumus" at bounding box center [945, 410] width 745 height 39
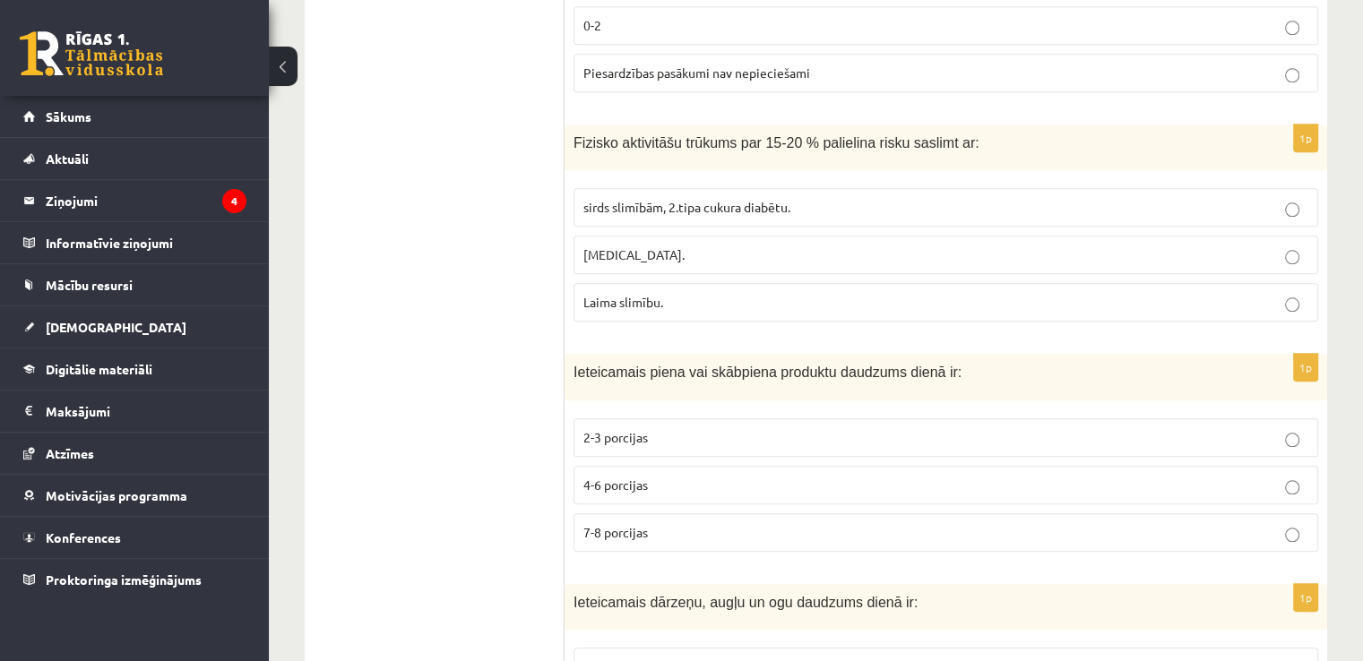
scroll to position [1854, 0]
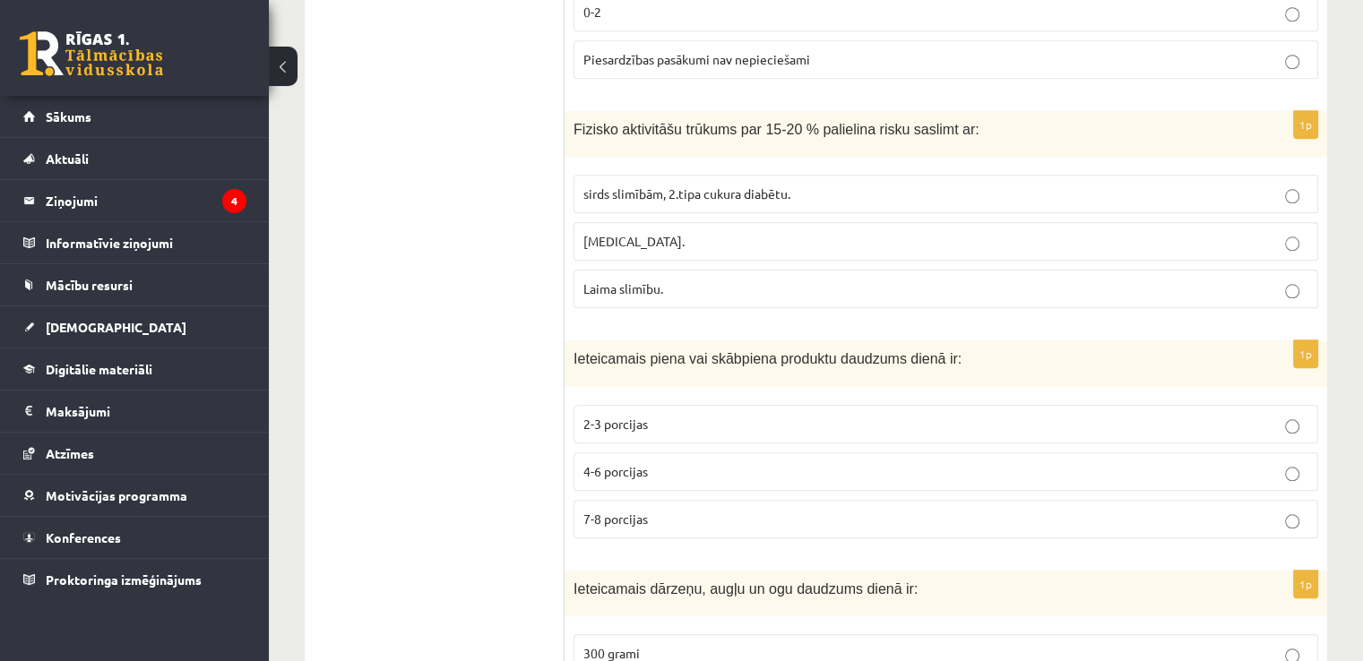
click at [634, 416] on span "2-3 porcijas" at bounding box center [615, 424] width 65 height 16
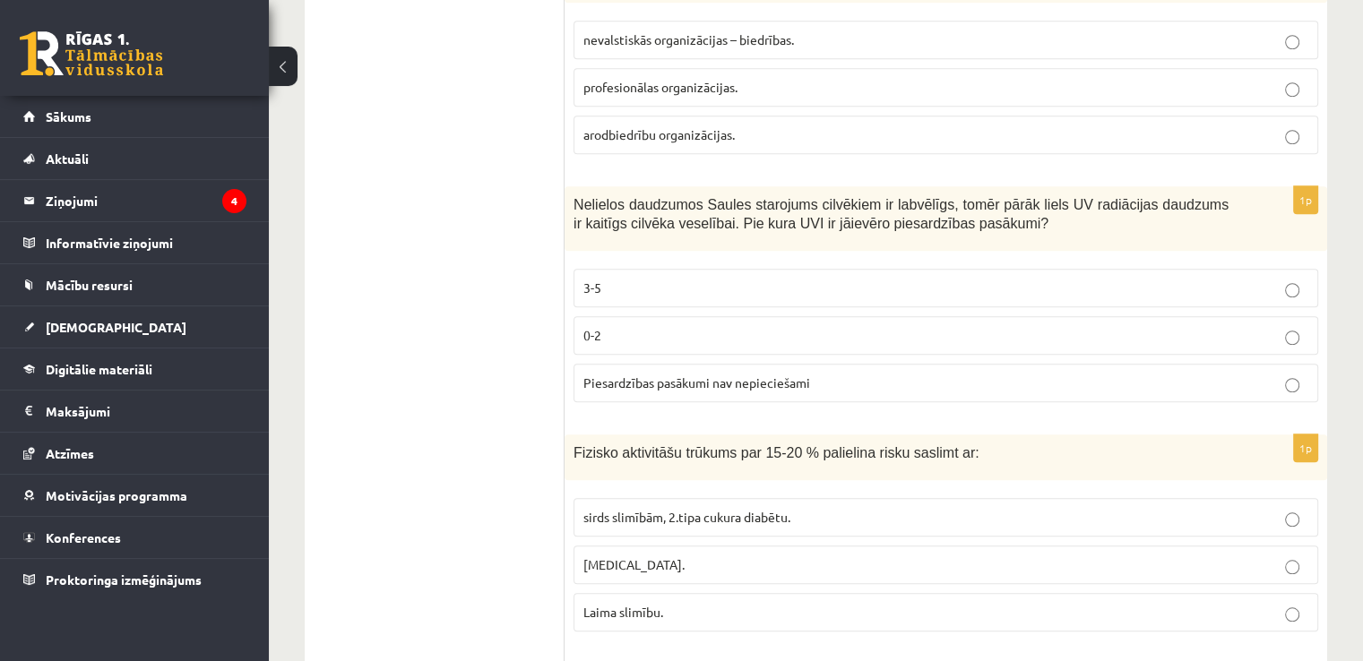
scroll to position [1495, 0]
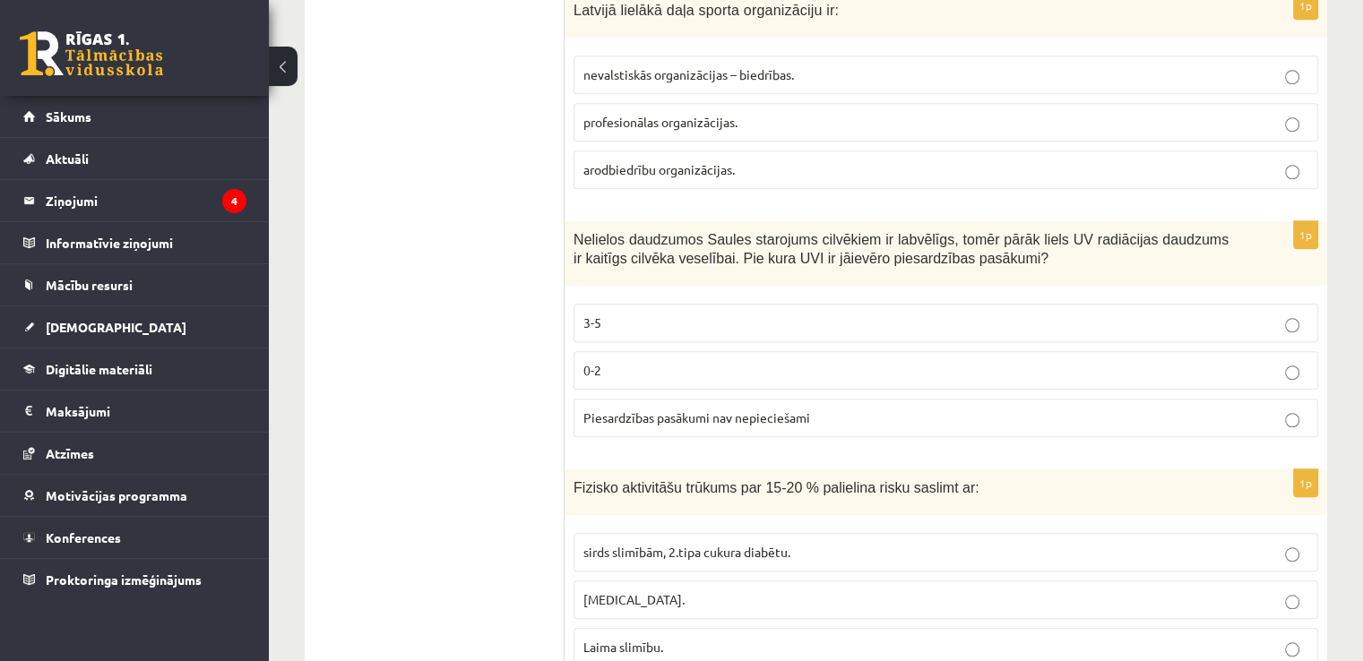
click at [617, 316] on p "3-5" at bounding box center [945, 323] width 725 height 19
click at [645, 361] on p "0-2" at bounding box center [945, 370] width 725 height 19
click at [659, 314] on p "3-5" at bounding box center [945, 323] width 725 height 19
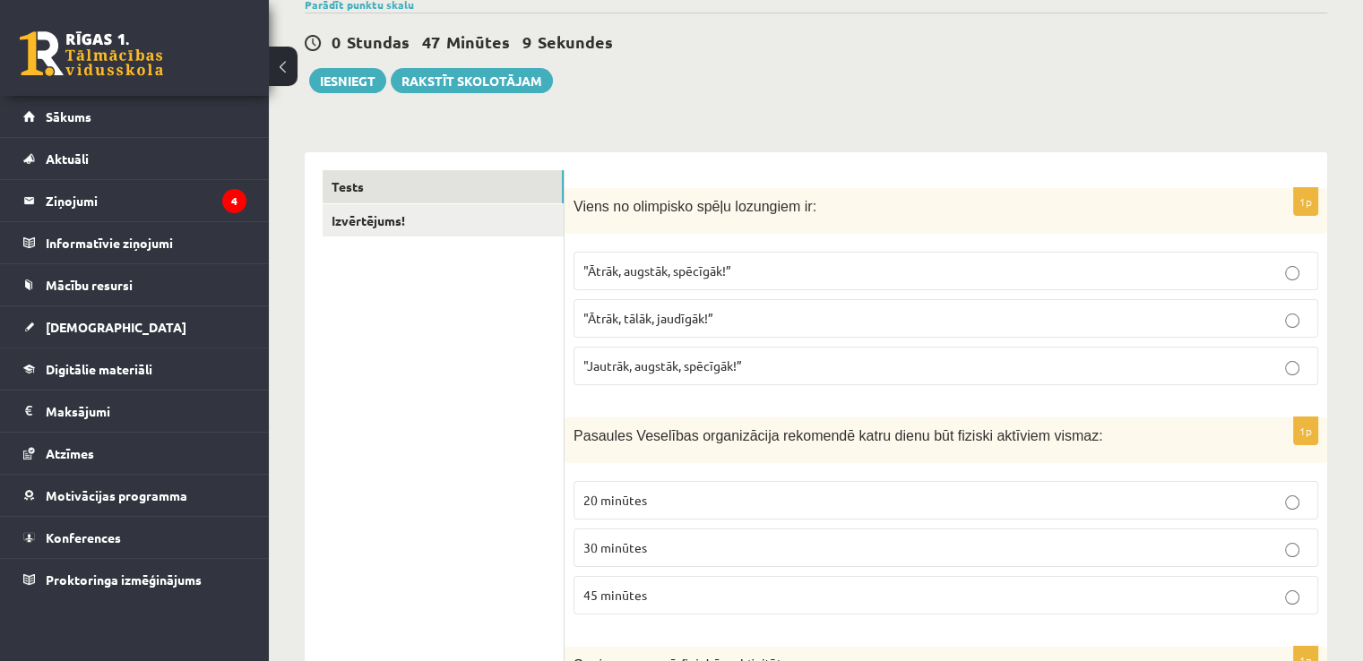
scroll to position [62, 0]
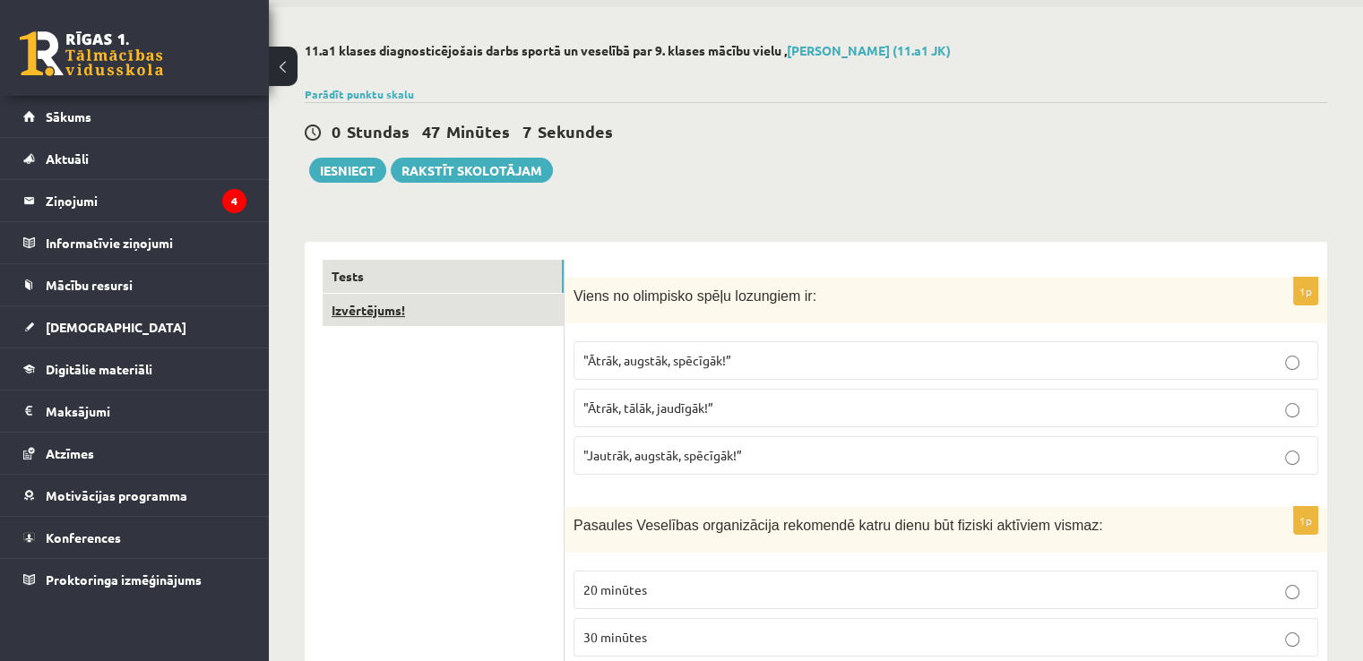
click at [398, 319] on link "Izvērtējums!" at bounding box center [443, 310] width 241 height 33
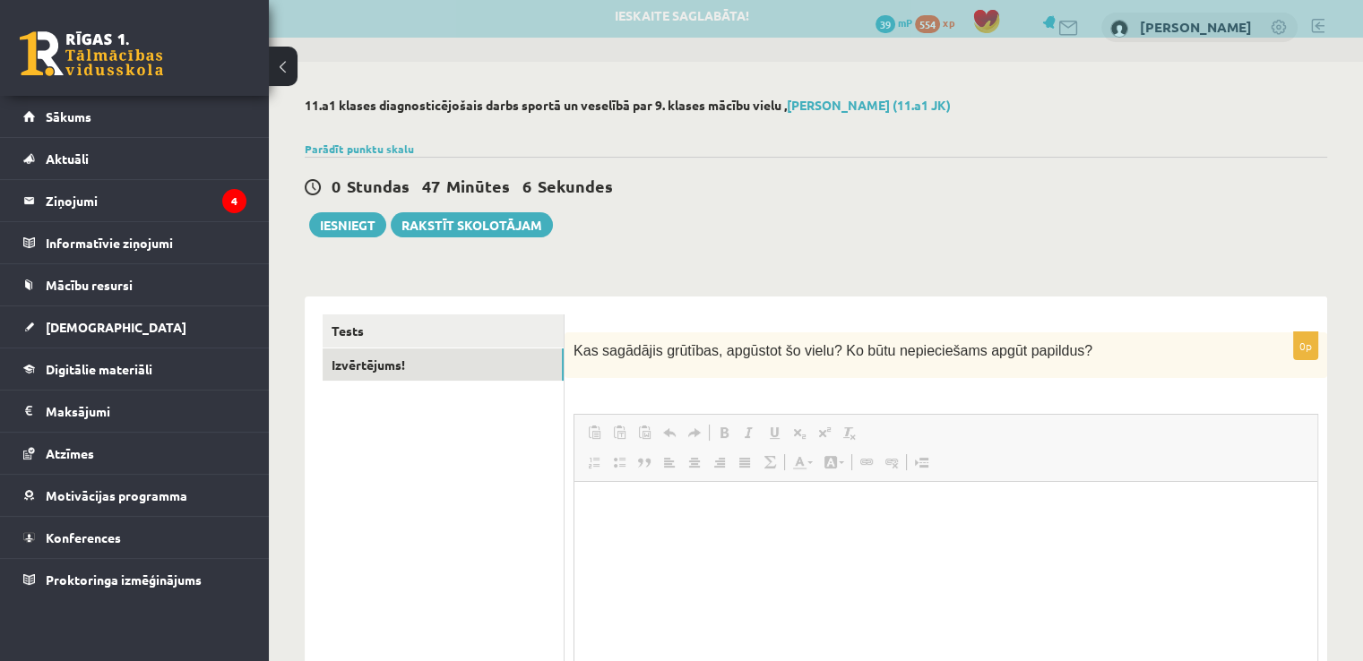
scroll to position [0, 0]
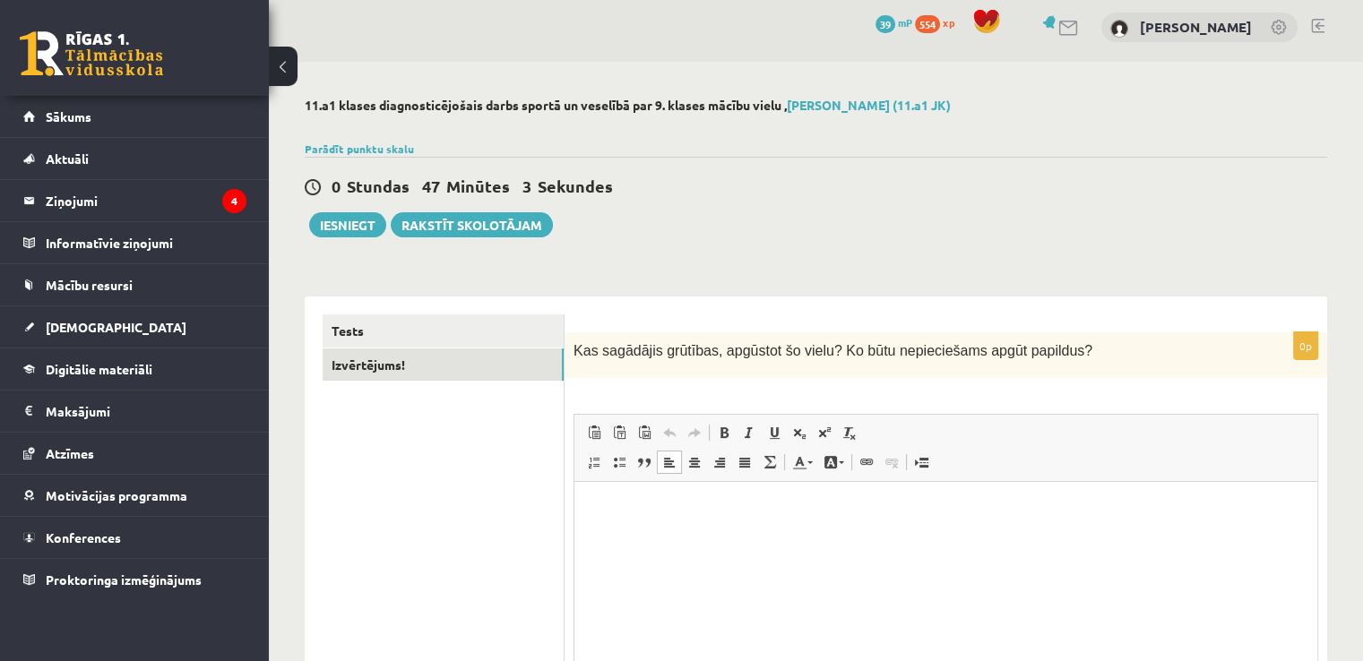
click at [755, 520] on html at bounding box center [945, 509] width 743 height 55
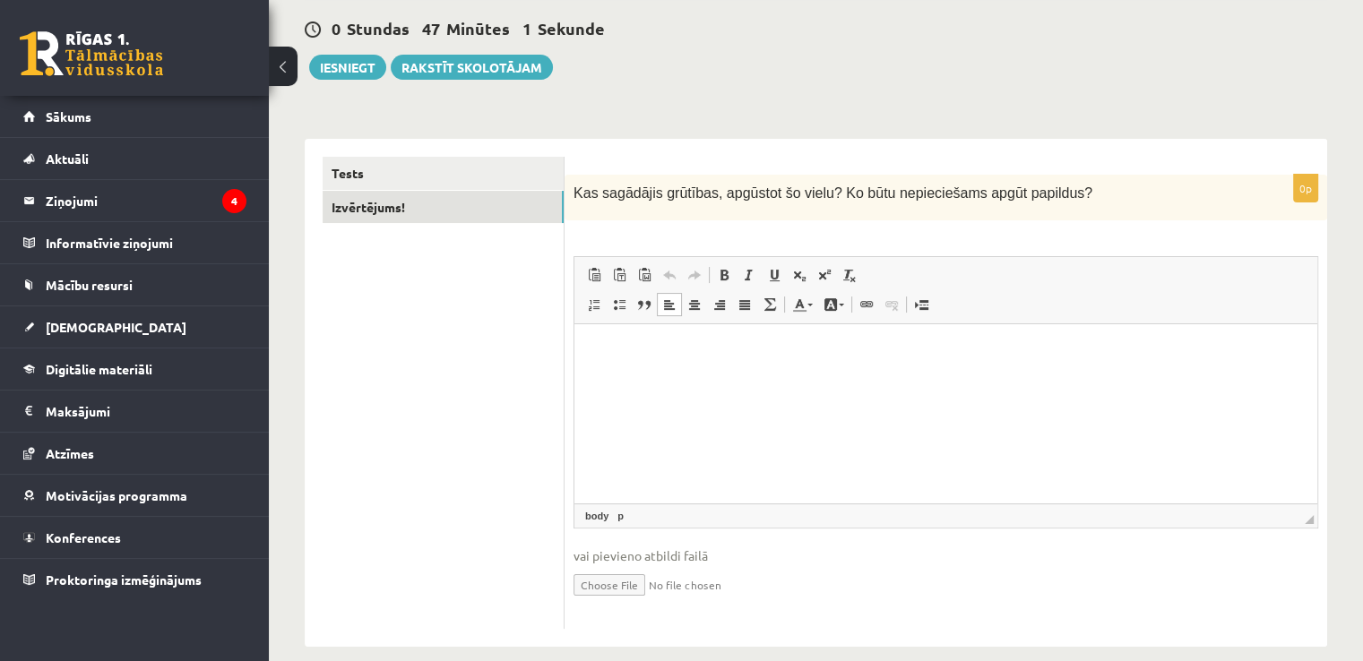
scroll to position [186, 0]
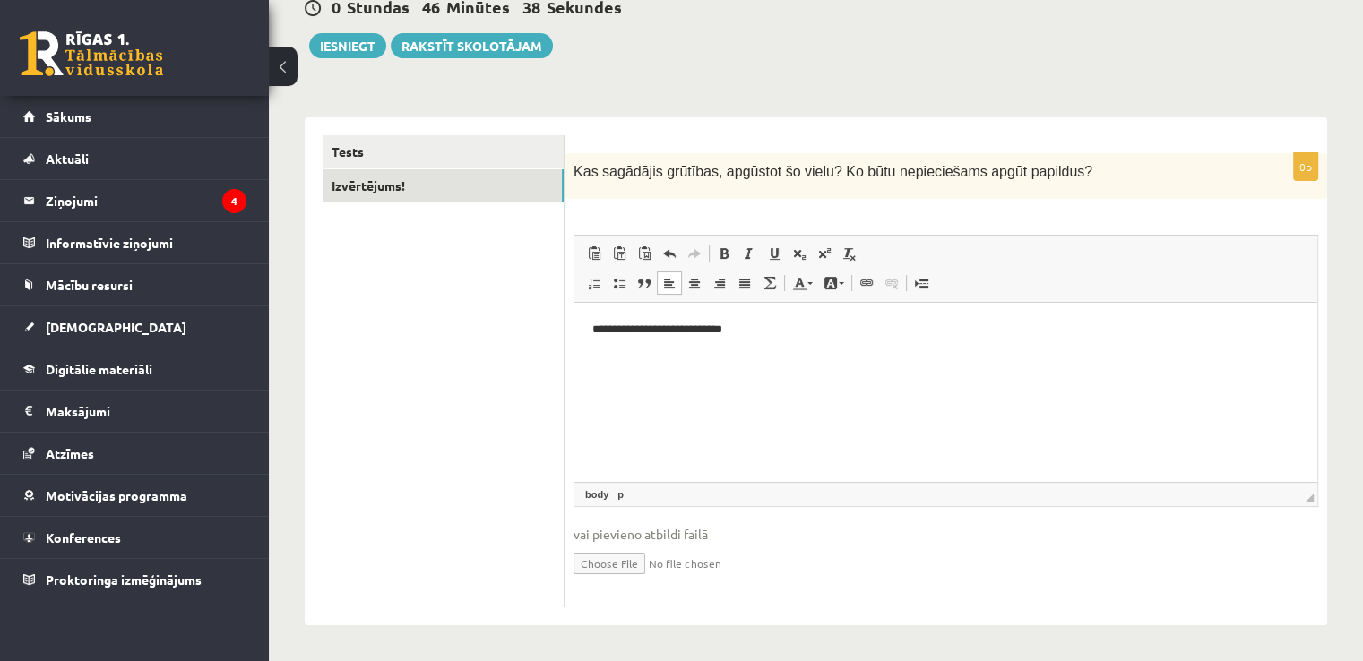
drag, startPoint x: 979, startPoint y: 419, endPoint x: 946, endPoint y: 402, distance: 37.3
click at [977, 357] on html "**********" at bounding box center [945, 330] width 743 height 55
click at [351, 42] on button "Iesniegt" at bounding box center [347, 45] width 77 height 25
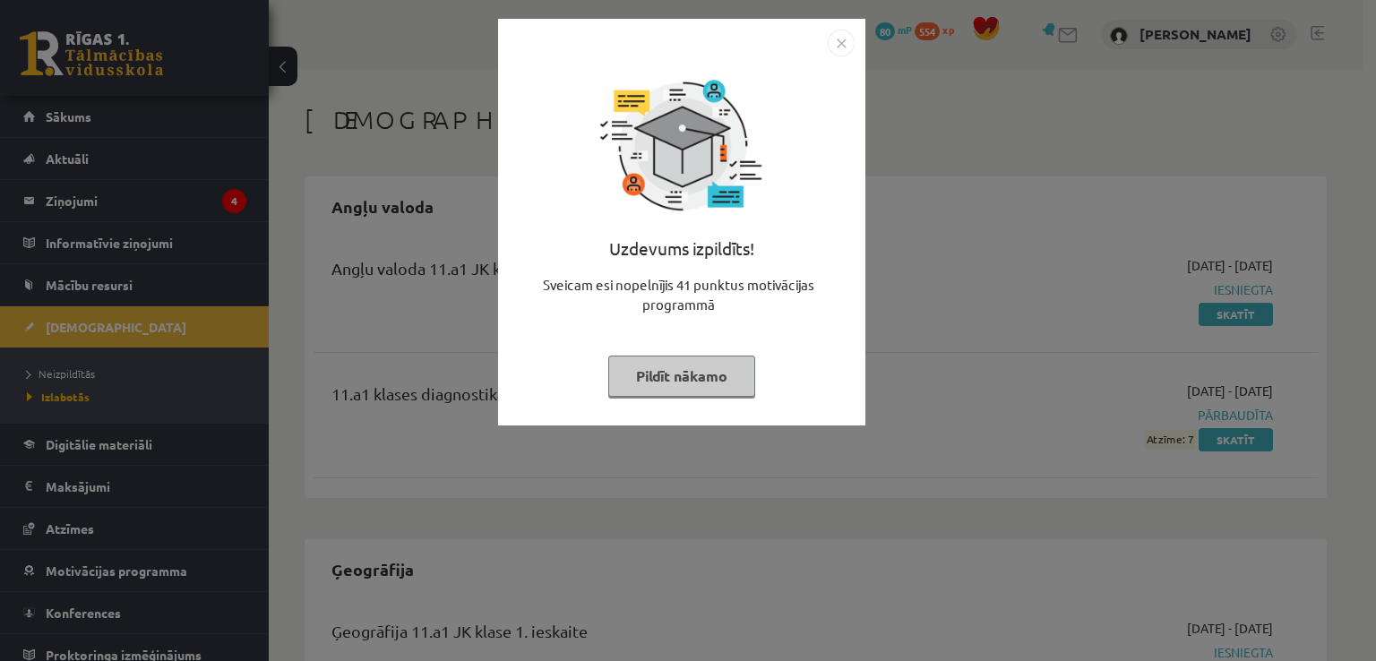
click at [721, 382] on button "Pildīt nākamo" at bounding box center [681, 376] width 147 height 41
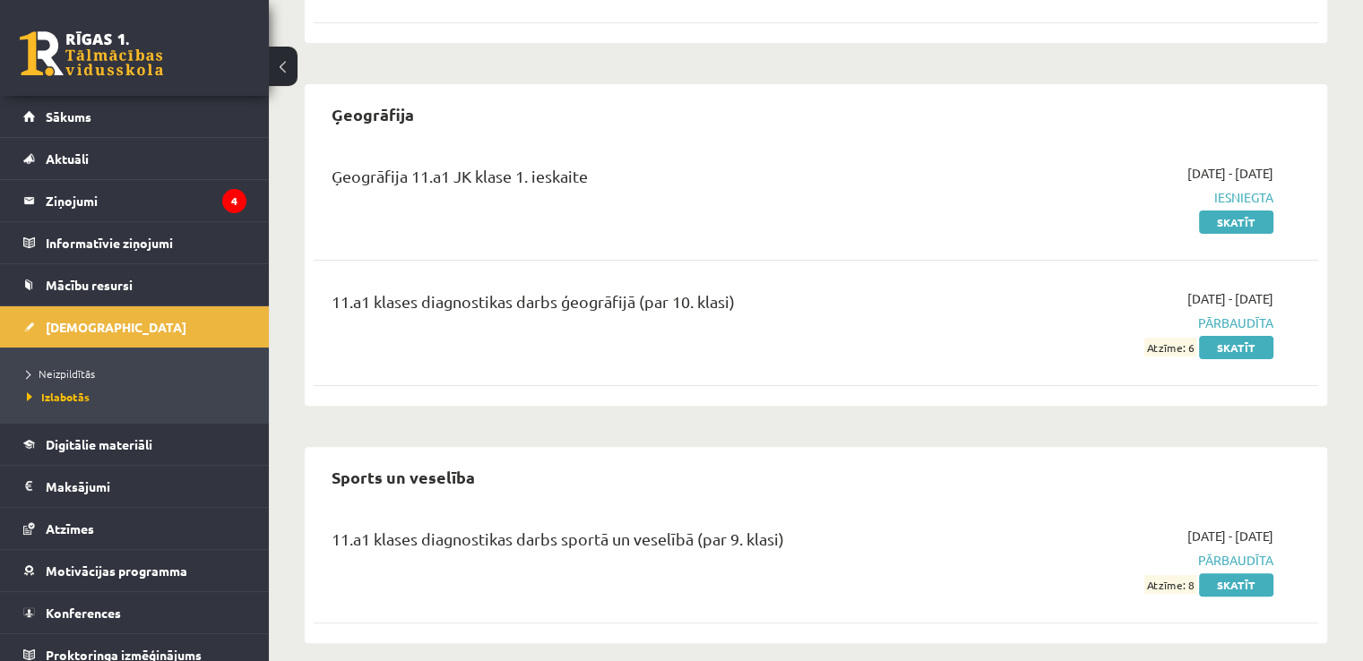
scroll to position [472, 0]
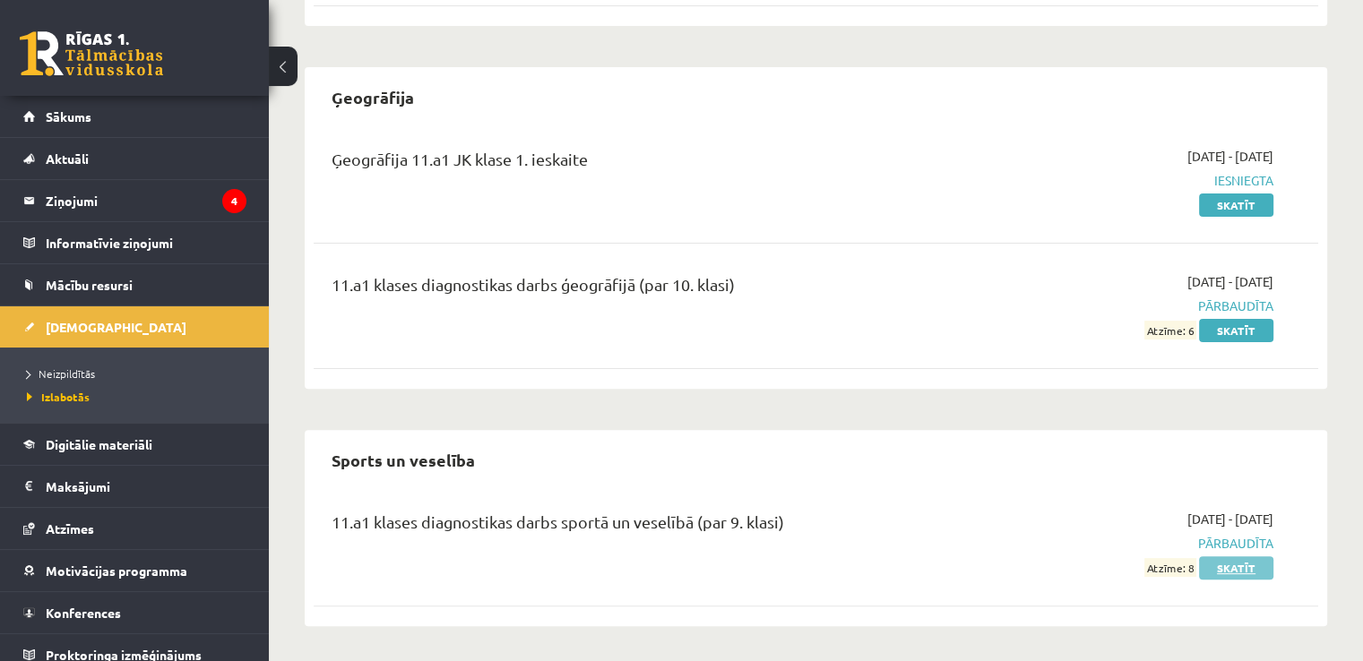
click at [1236, 564] on link "Skatīt" at bounding box center [1236, 567] width 74 height 23
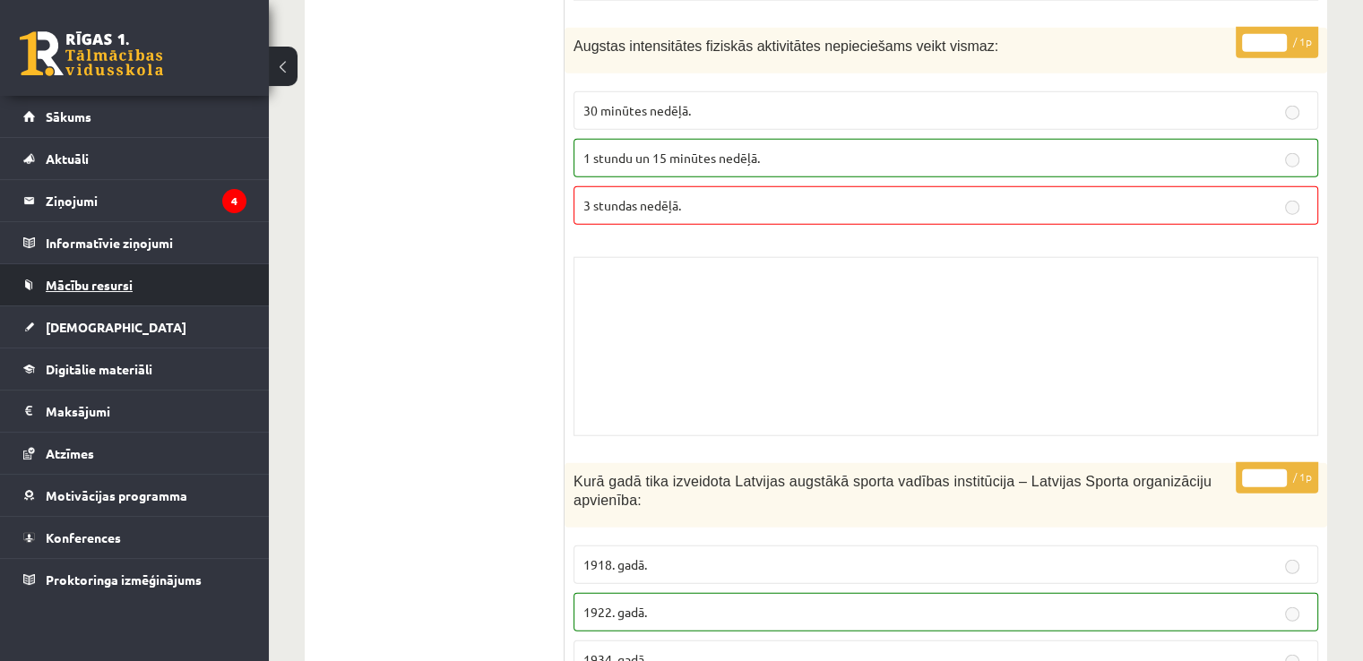
scroll to position [11136, 0]
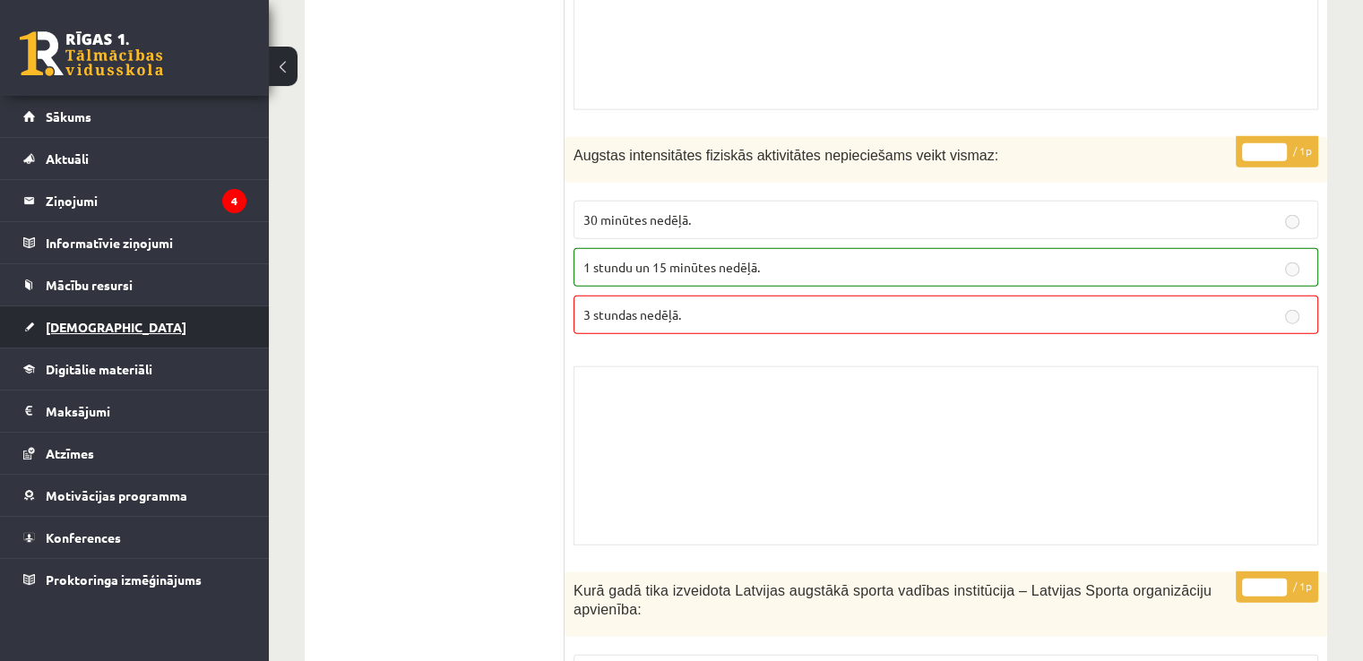
click at [140, 331] on link "[DEMOGRAPHIC_DATA]" at bounding box center [134, 326] width 223 height 41
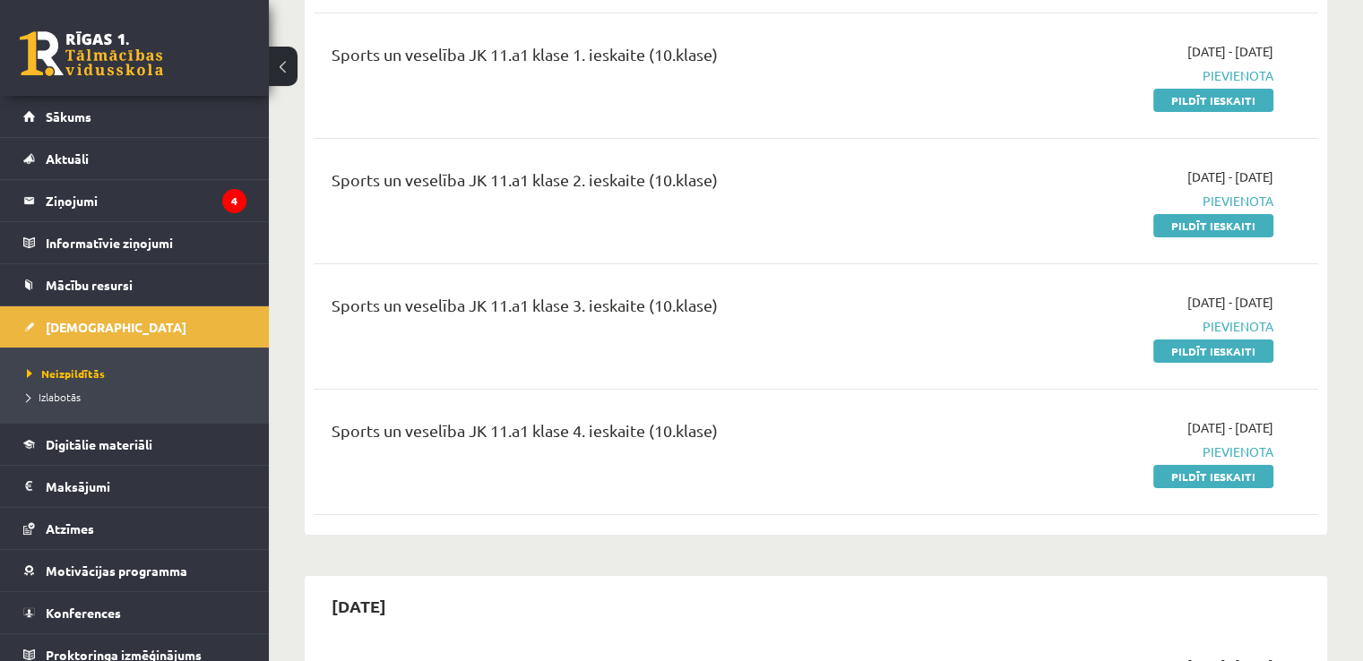
scroll to position [6478, 0]
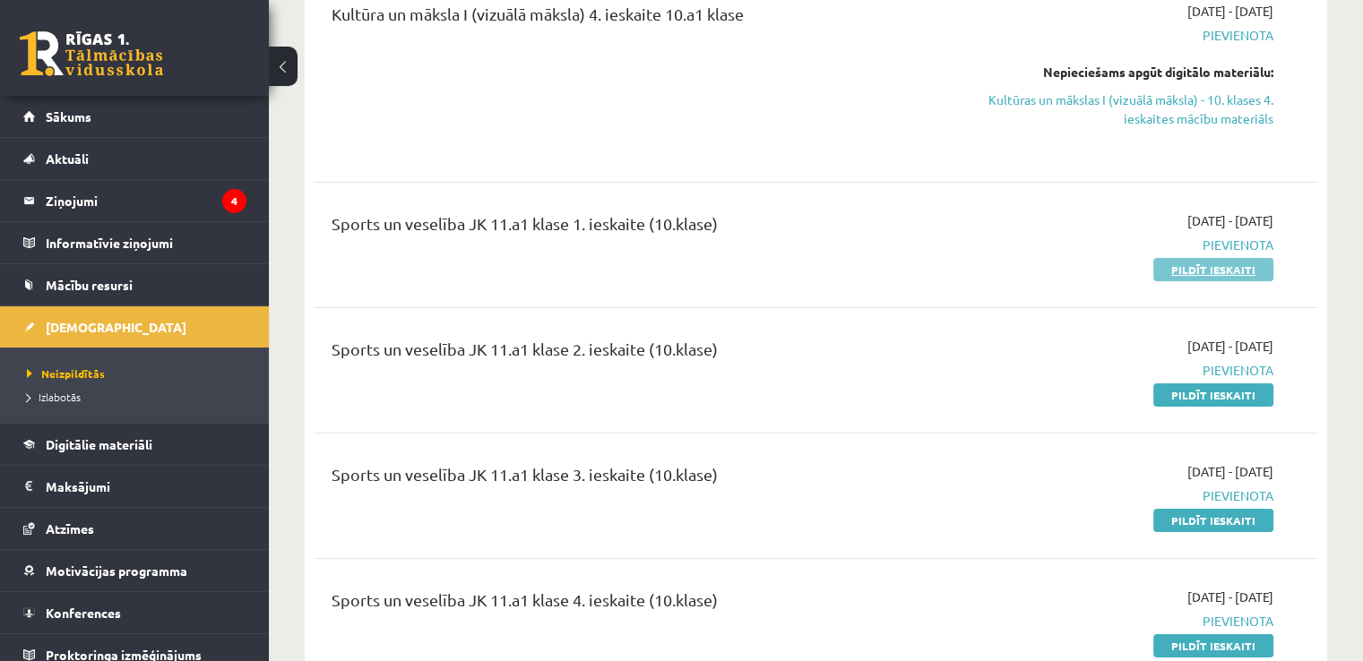
click at [1206, 258] on link "Pildīt ieskaiti" at bounding box center [1213, 269] width 120 height 23
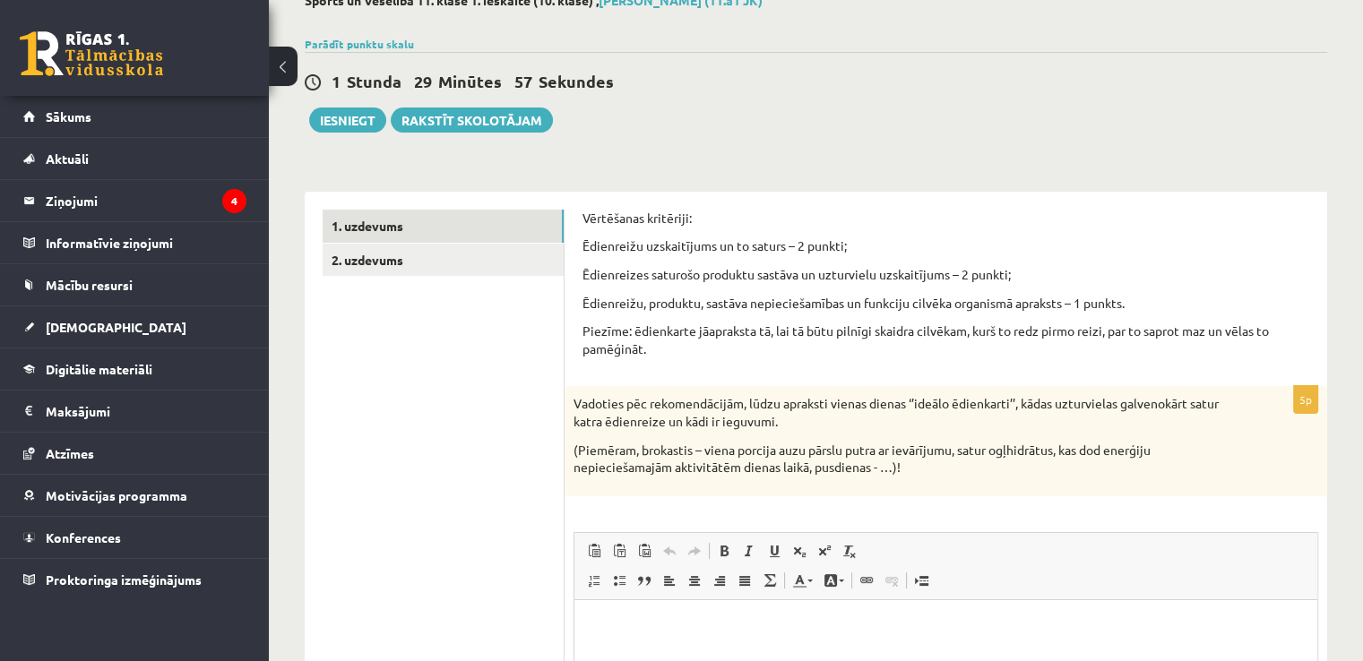
scroll to position [90, 0]
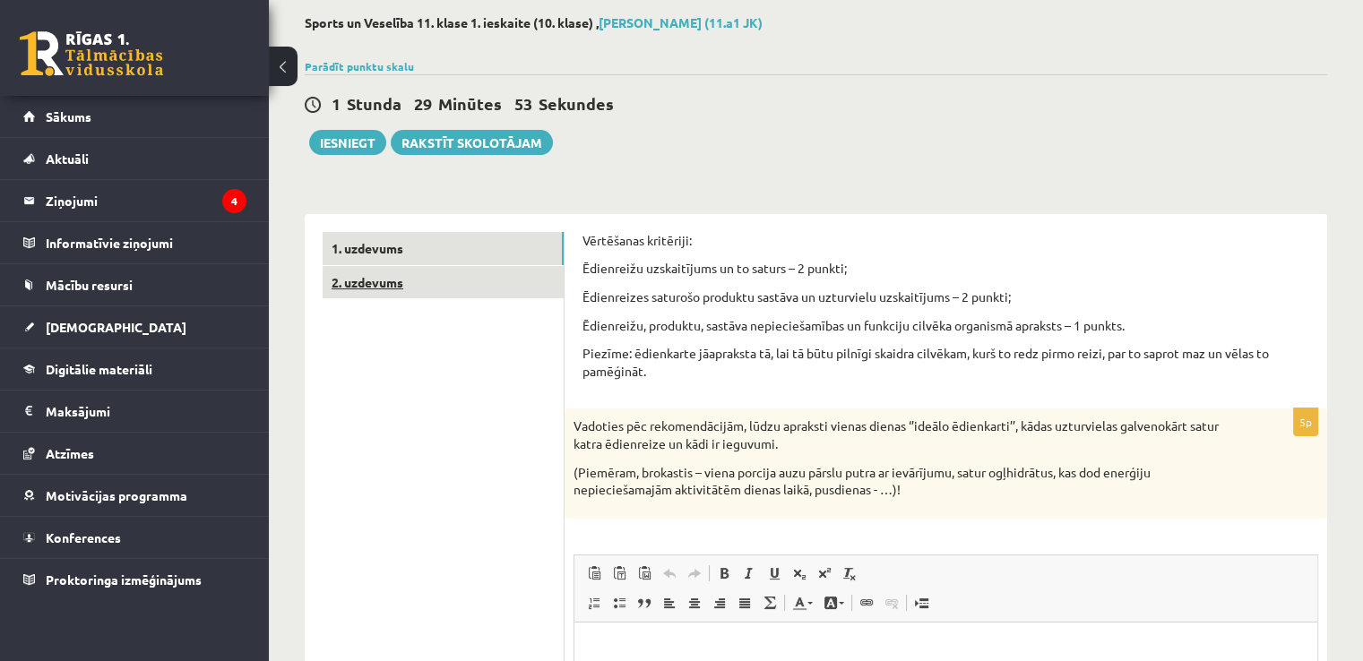
click at [424, 288] on link "2. uzdevums" at bounding box center [443, 282] width 241 height 33
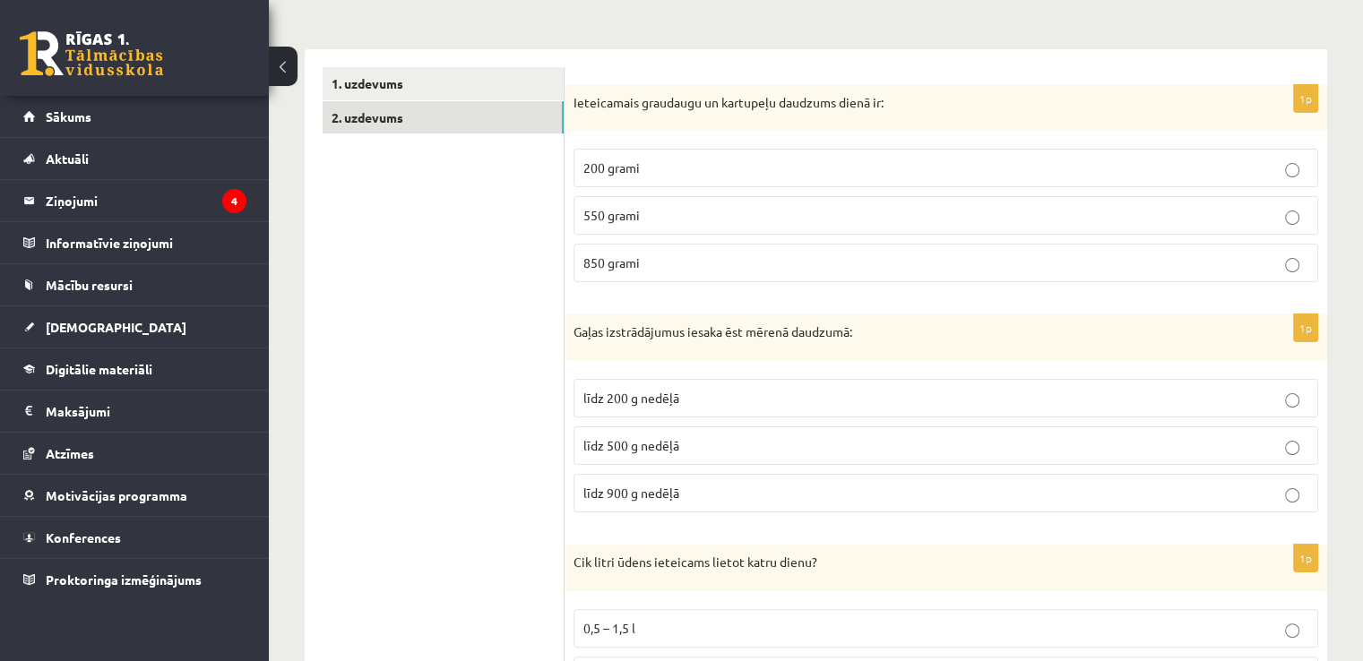
scroll to position [523, 0]
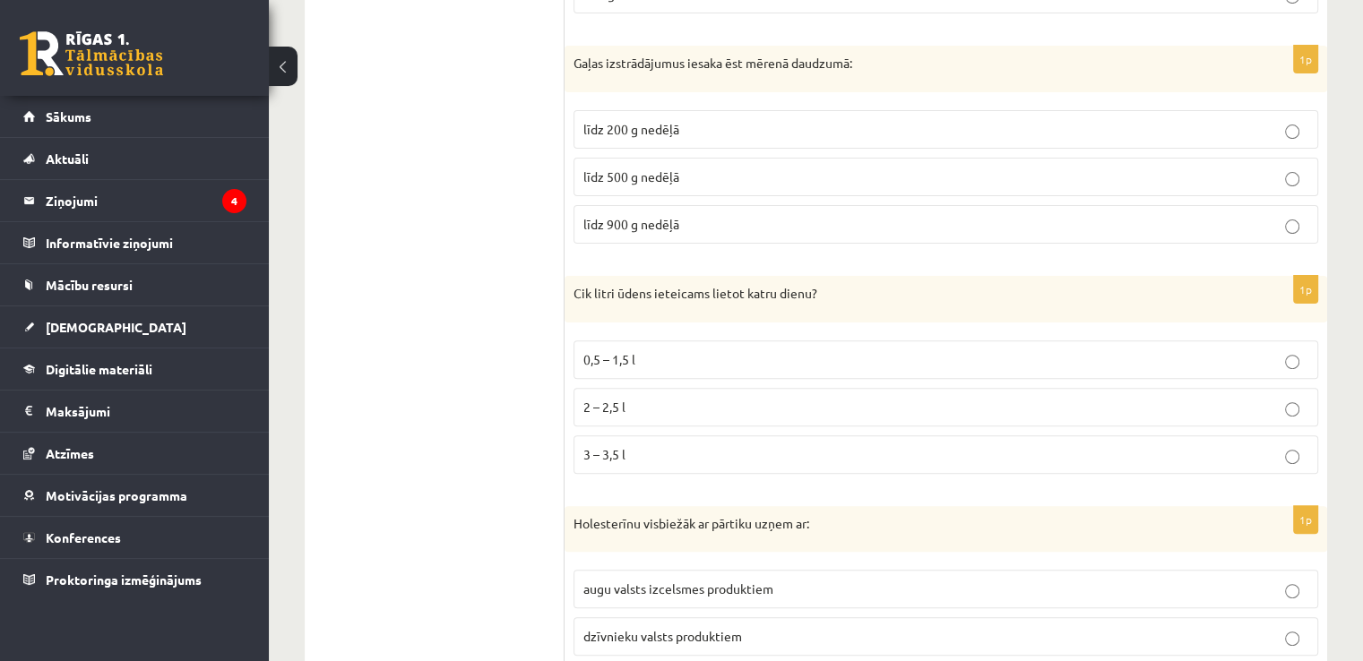
click at [658, 414] on label "2 – 2,5 l" at bounding box center [945, 407] width 745 height 39
click at [701, 173] on p "līdz 500 g nedēļā" at bounding box center [945, 177] width 725 height 19
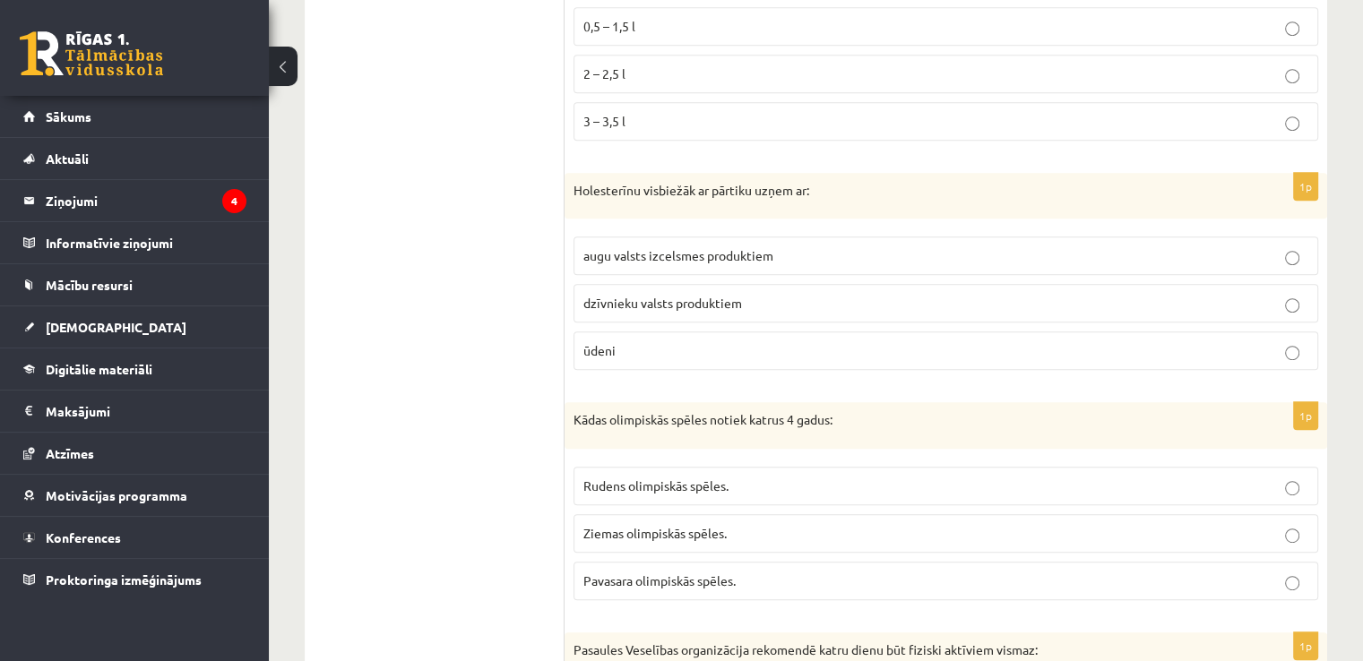
scroll to position [882, 0]
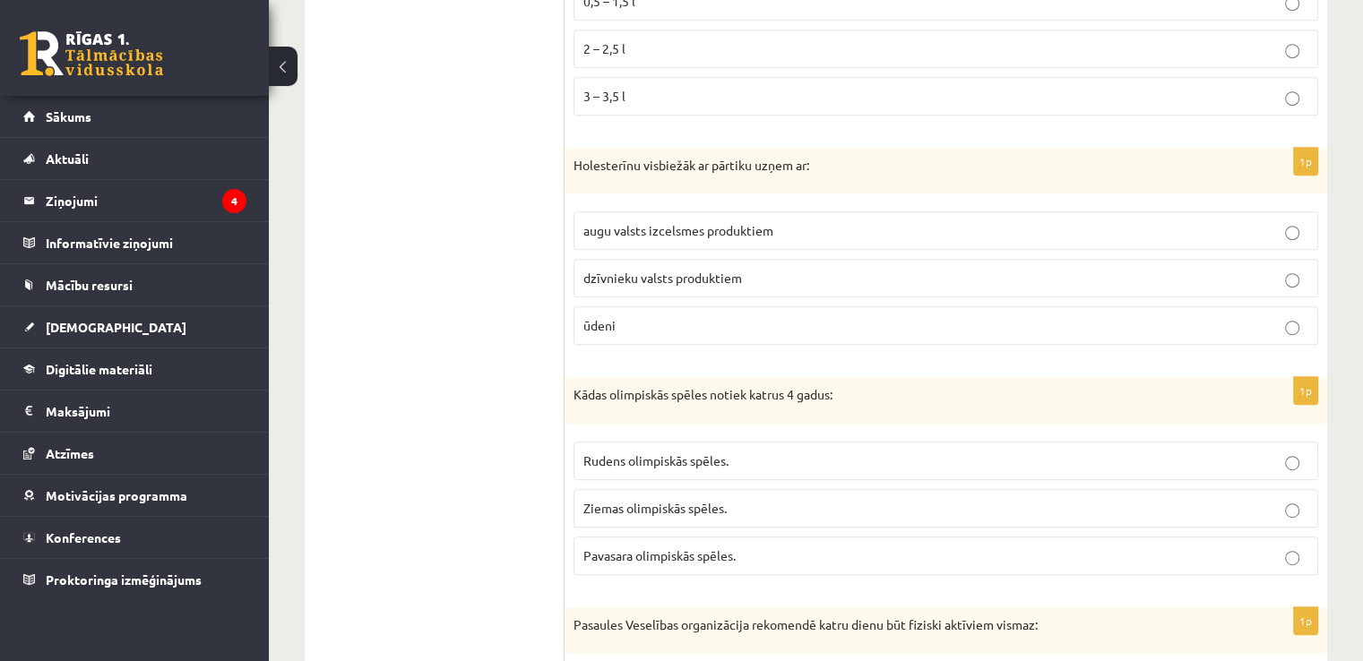
click at [719, 282] on p "dzīvnieku valsts produktiem" at bounding box center [945, 278] width 725 height 19
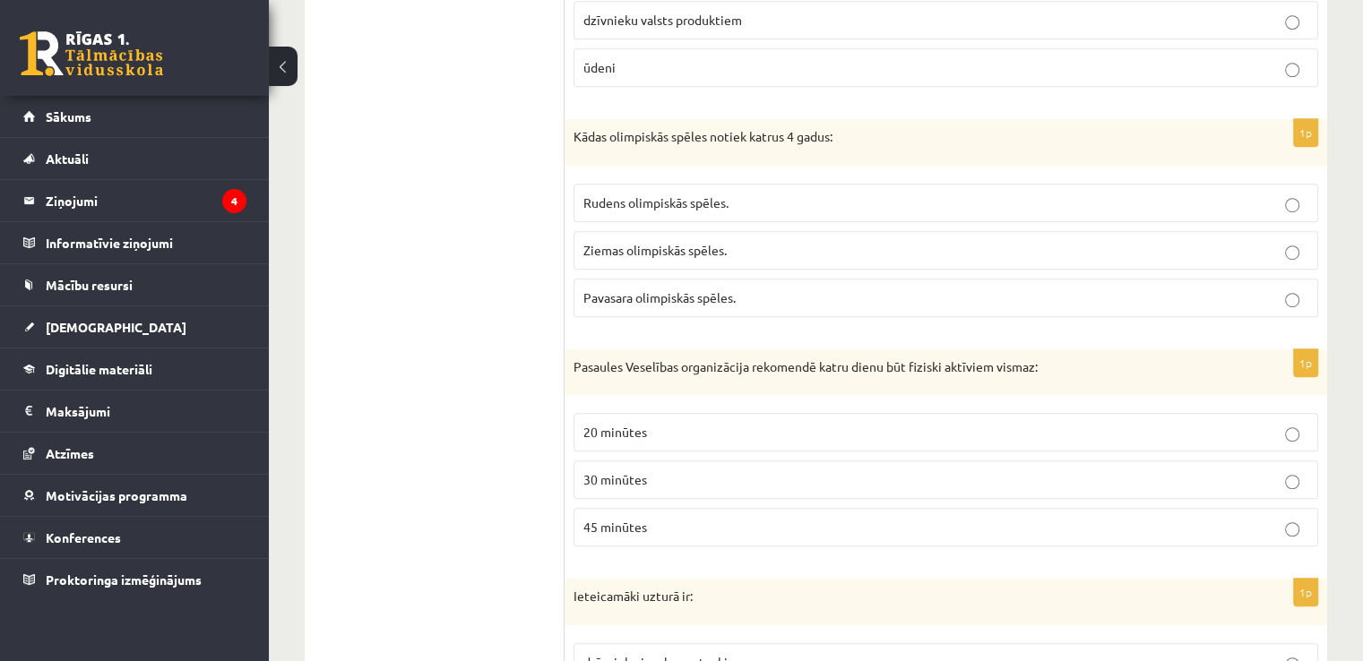
scroll to position [1150, 0]
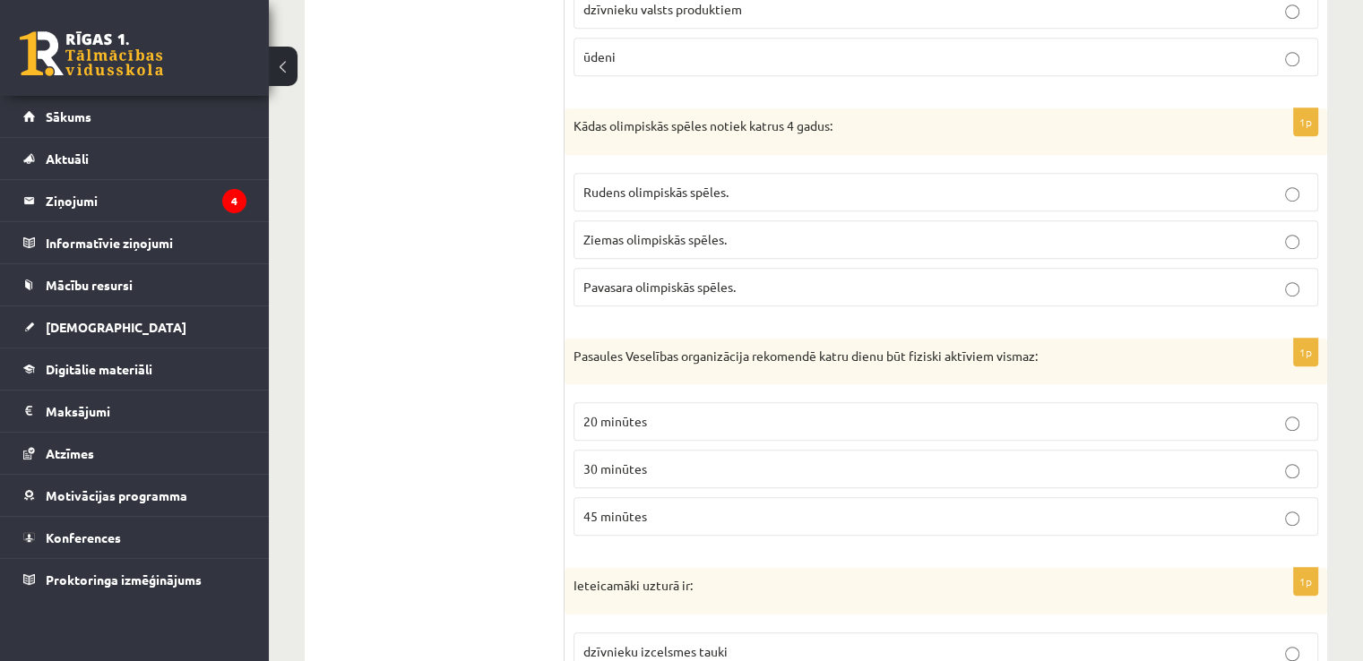
click at [661, 470] on p "30 minūtes" at bounding box center [945, 469] width 725 height 19
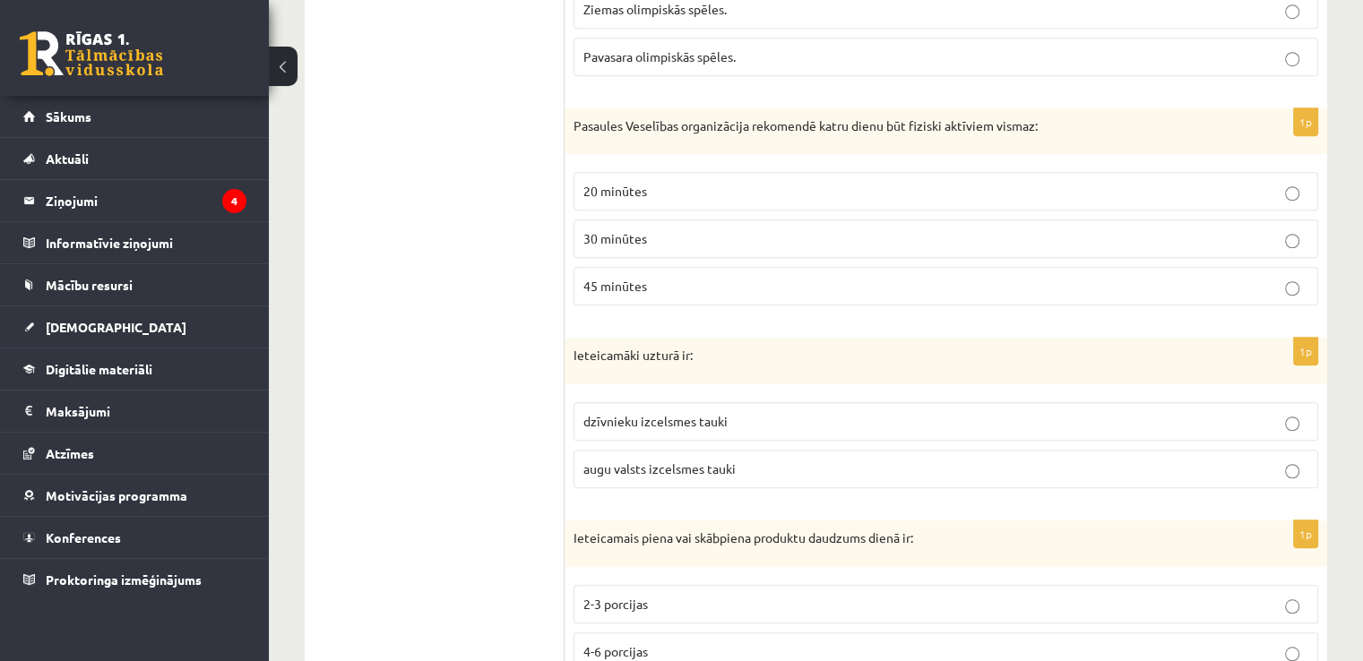
scroll to position [1419, 0]
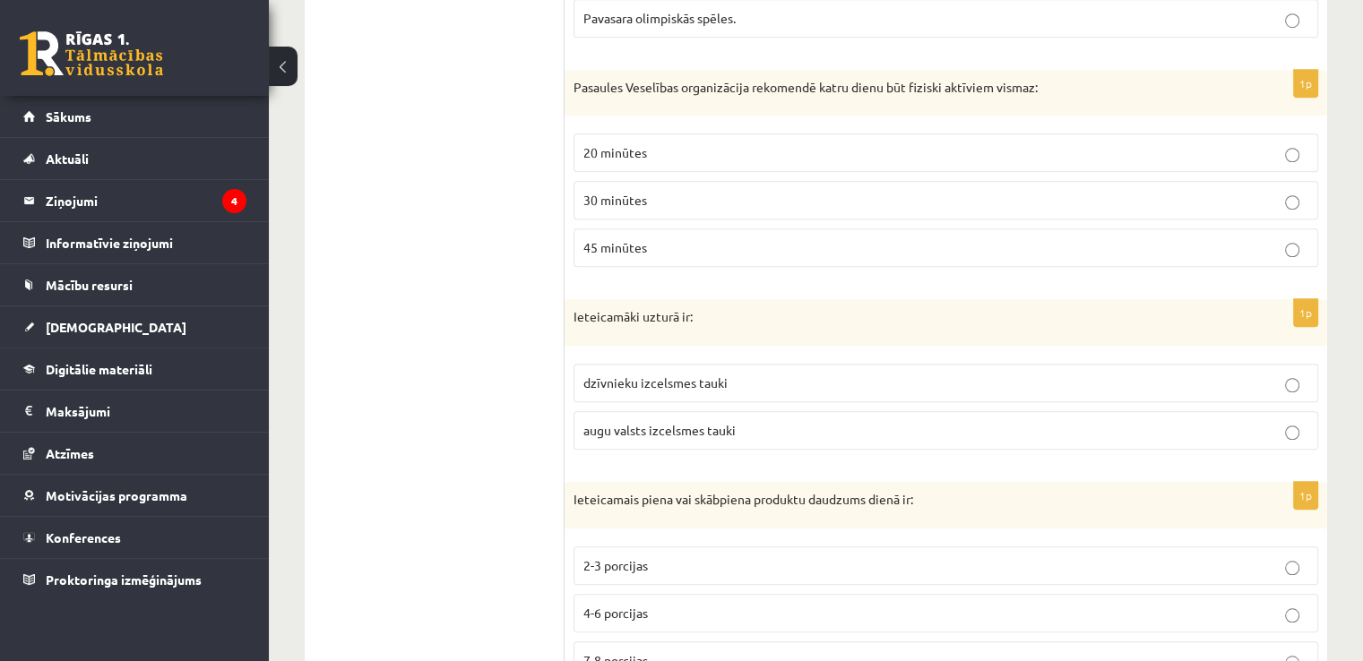
click at [681, 422] on span "augu valsts izcelsmes tauki" at bounding box center [659, 430] width 152 height 16
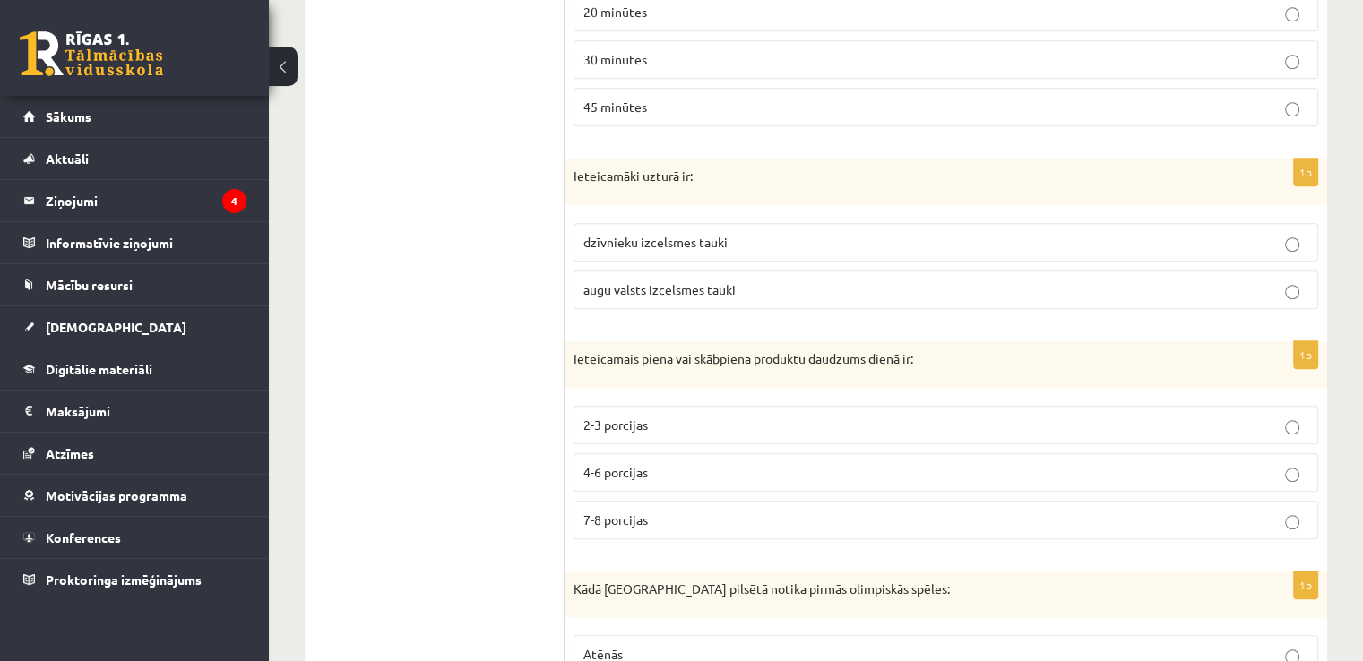
scroll to position [1598, 0]
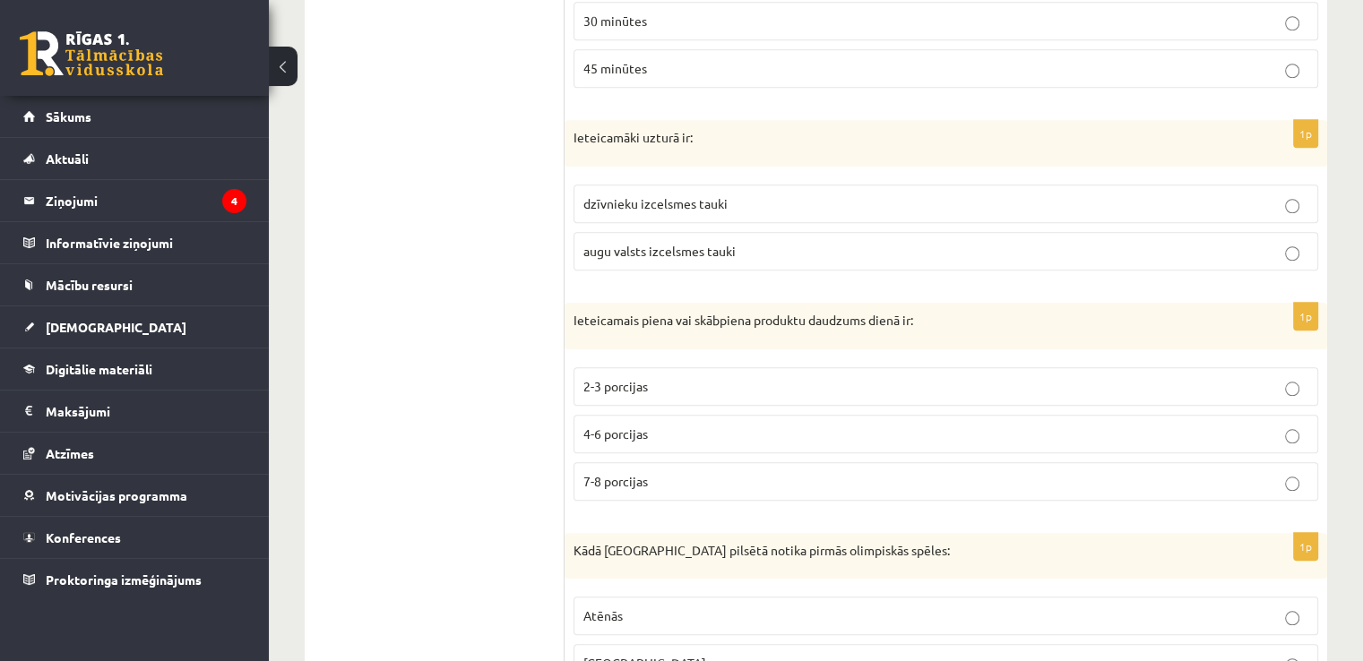
click at [652, 383] on p "2-3 porcijas" at bounding box center [945, 386] width 725 height 19
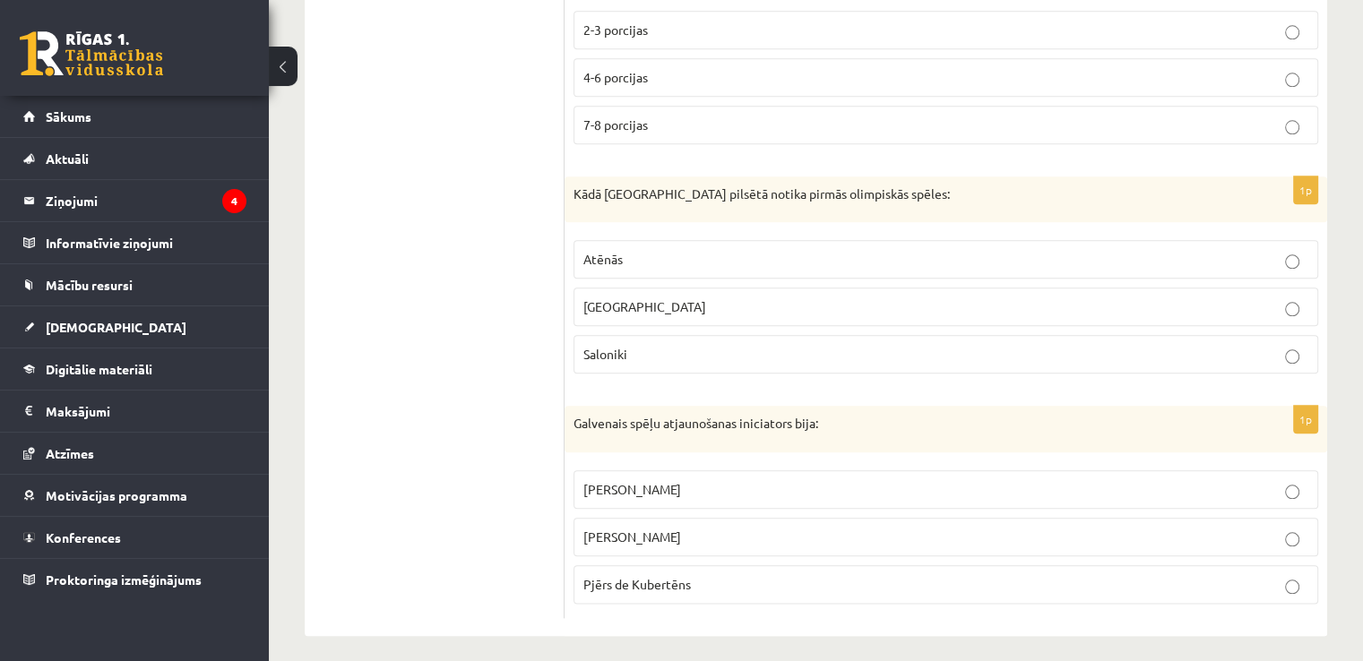
scroll to position [1957, 0]
click at [628, 581] on p "Pjērs de Kubertēns" at bounding box center [945, 582] width 725 height 19
click at [637, 306] on p "[GEOGRAPHIC_DATA]" at bounding box center [945, 305] width 725 height 19
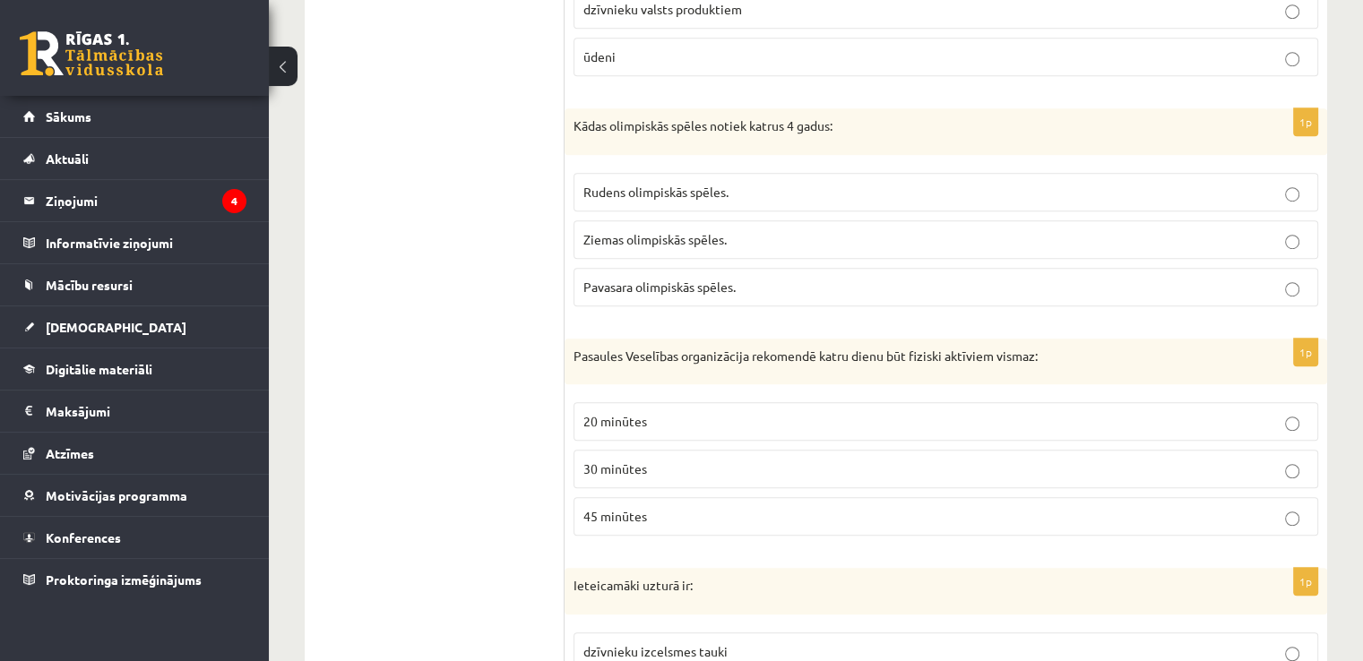
scroll to position [1061, 0]
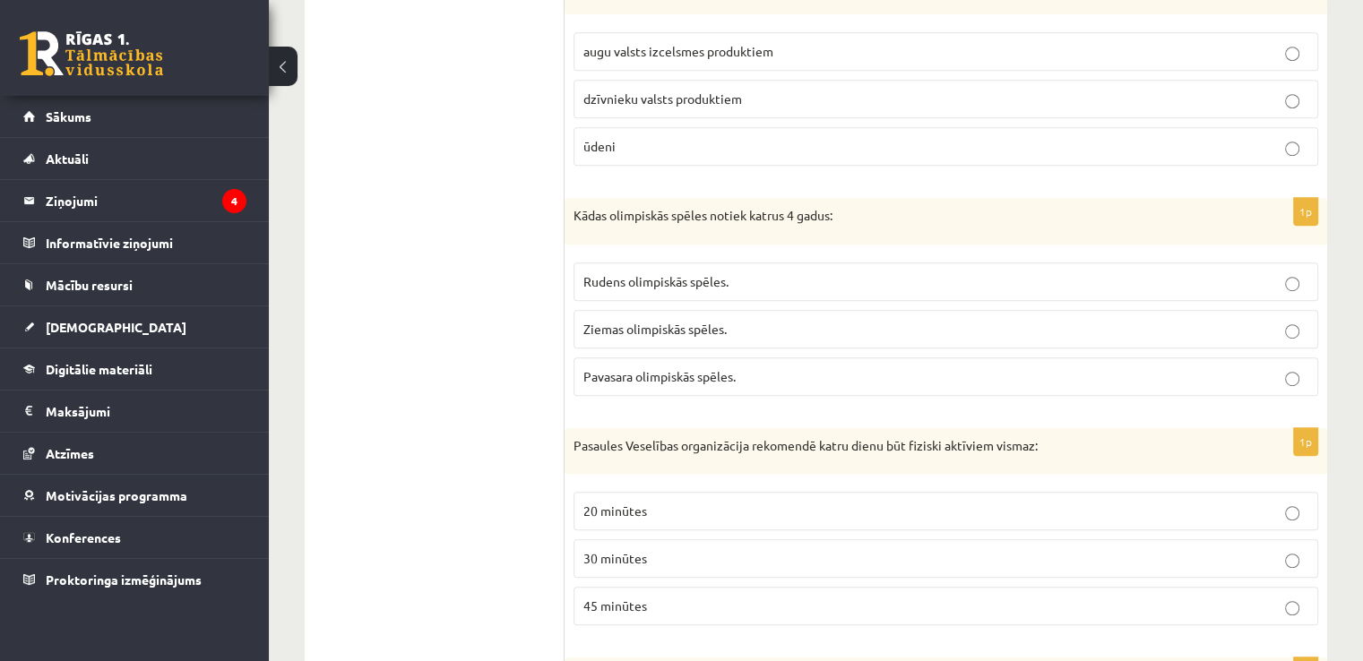
click at [665, 331] on p "Ziemas olimpiskās spēles." at bounding box center [945, 329] width 725 height 19
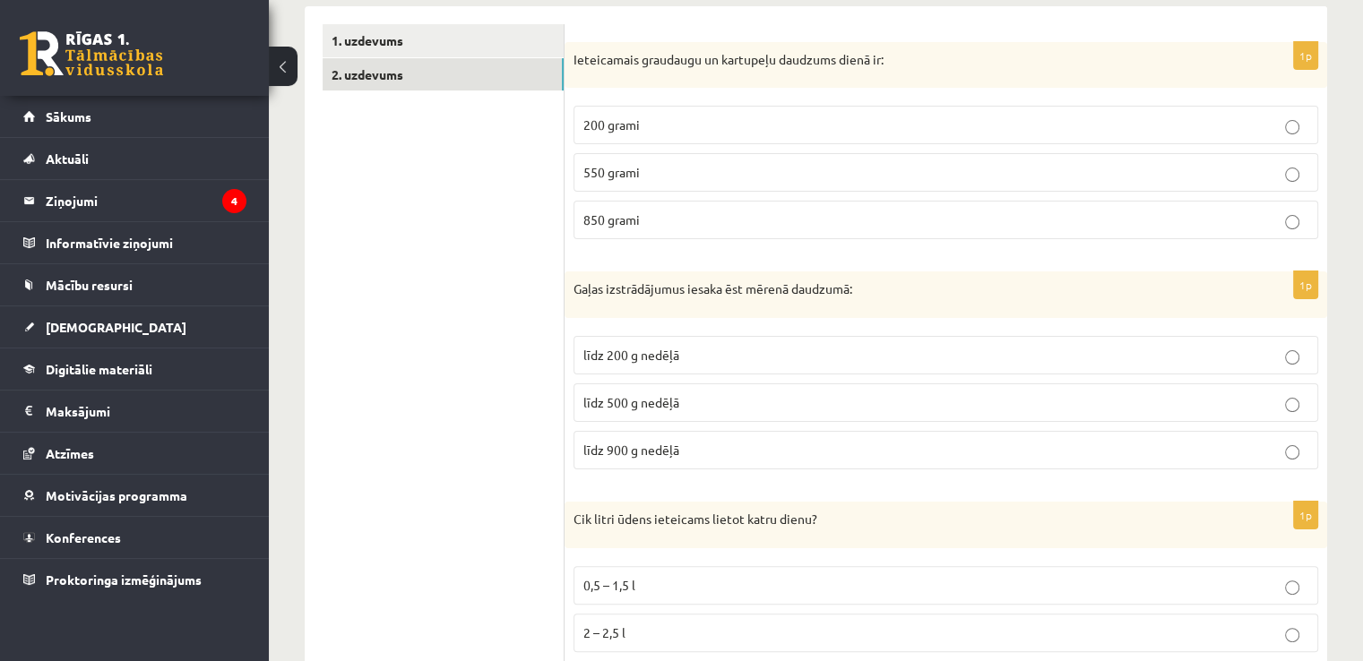
scroll to position [254, 0]
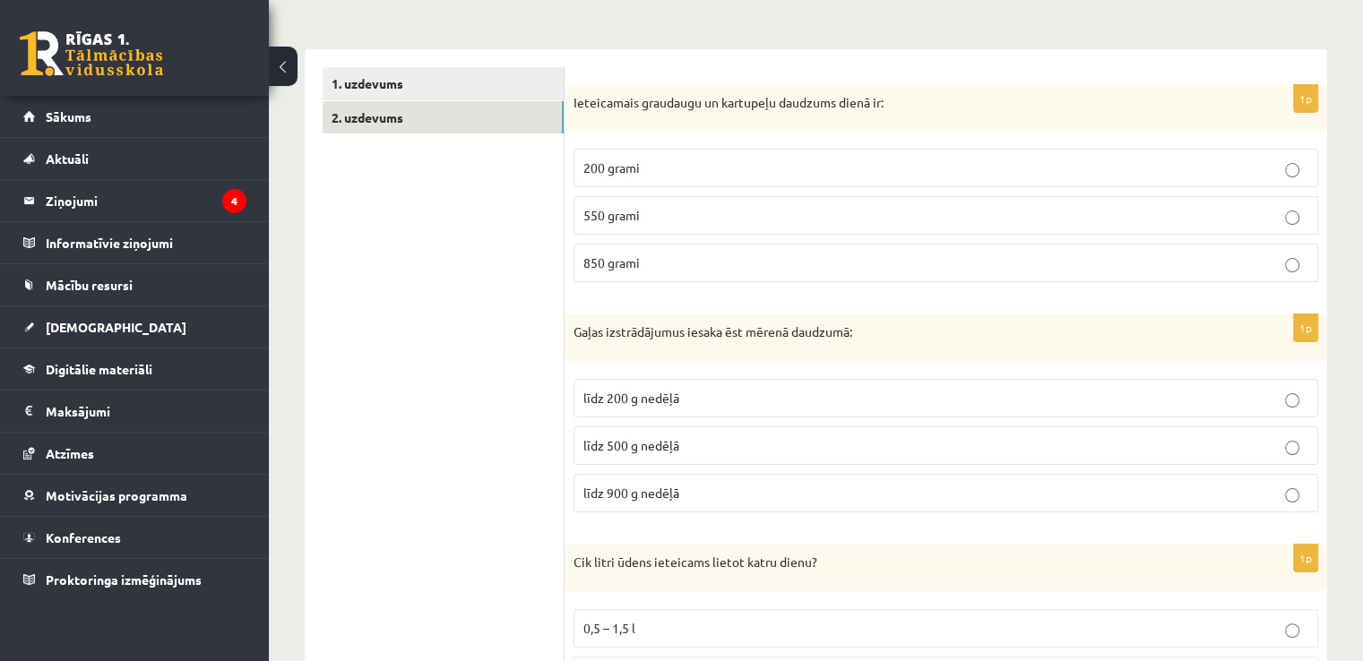
click at [829, 259] on p "850 grami" at bounding box center [945, 263] width 725 height 19
click at [774, 212] on p "550 grami" at bounding box center [945, 215] width 725 height 19
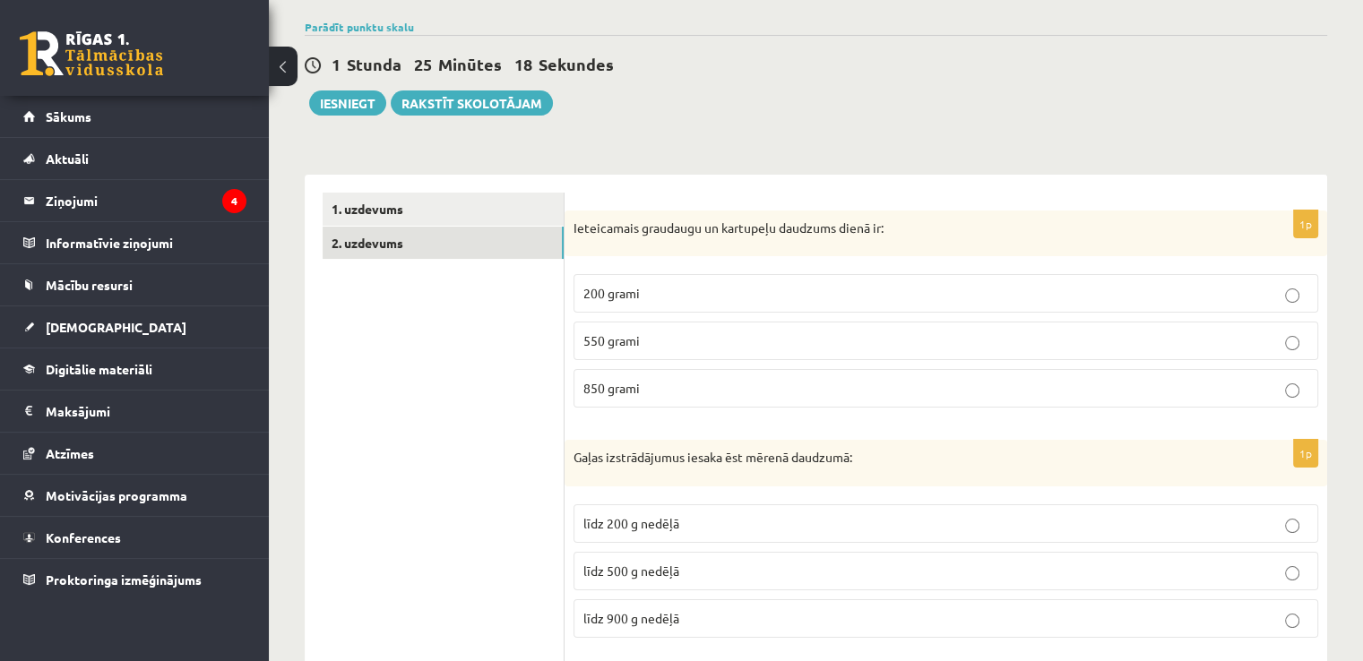
scroll to position [0, 0]
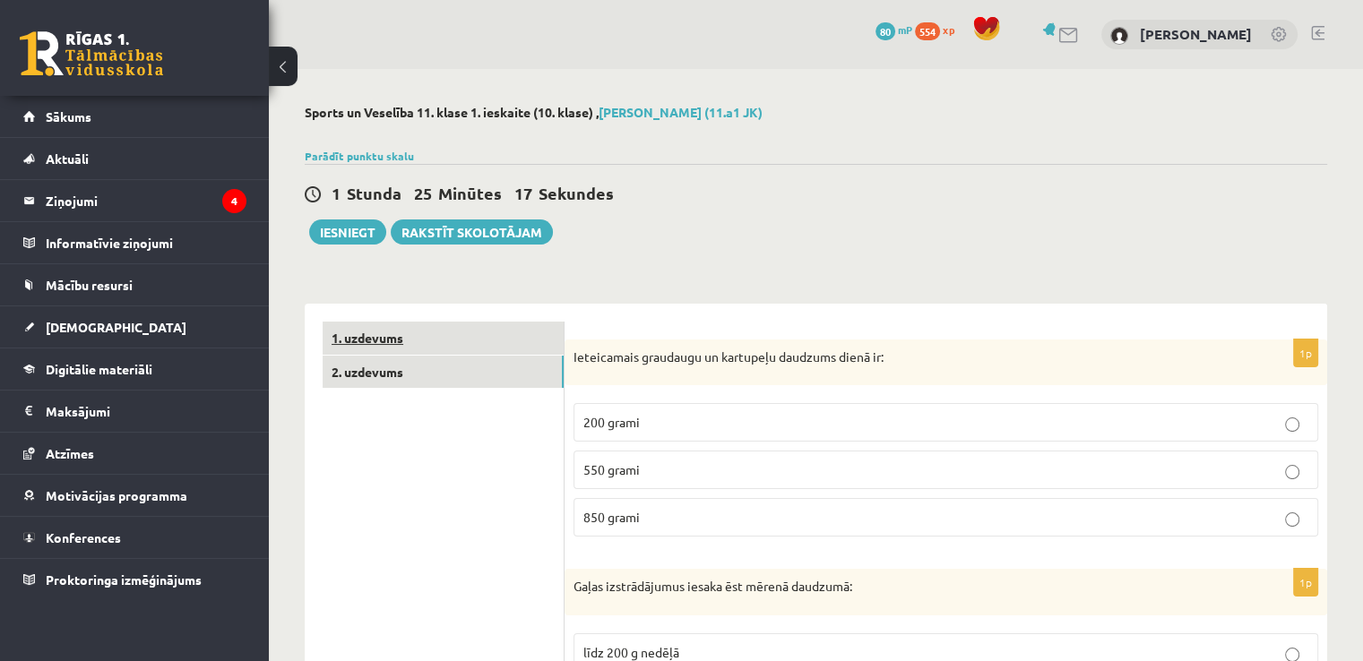
click at [349, 334] on link "1. uzdevums" at bounding box center [443, 338] width 241 height 33
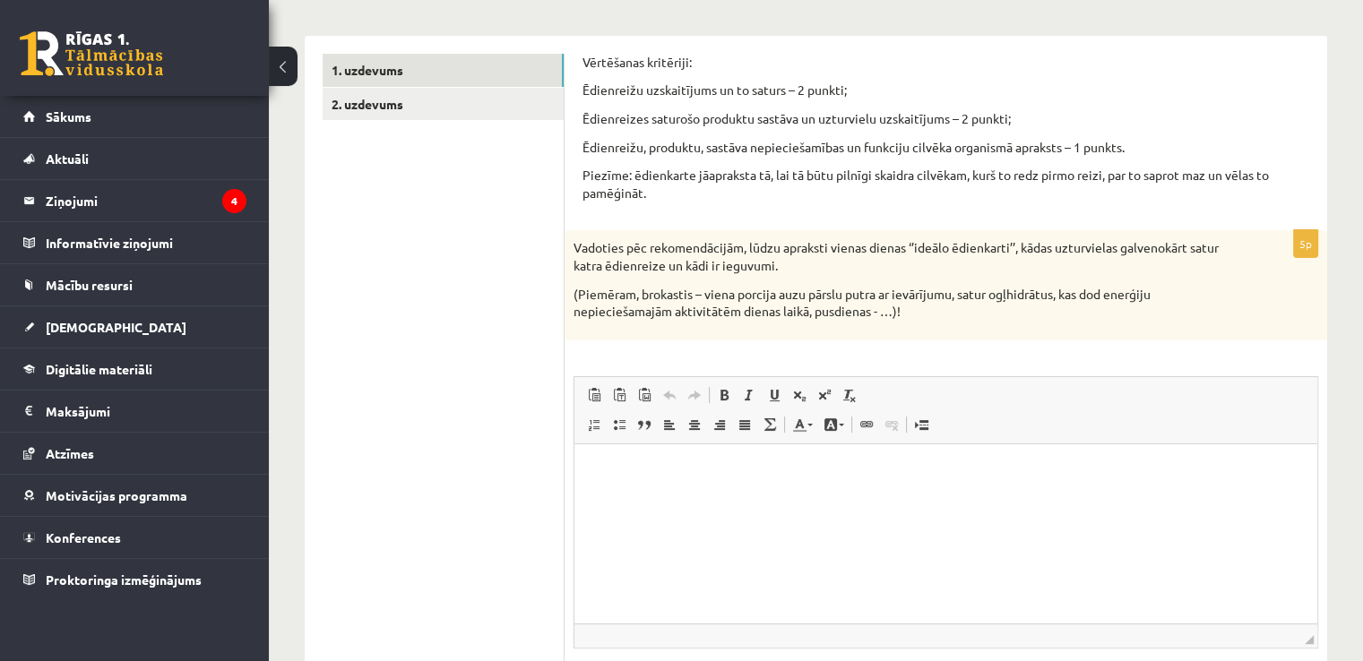
scroll to position [269, 0]
click at [337, 104] on link "2. uzdevums" at bounding box center [443, 103] width 241 height 33
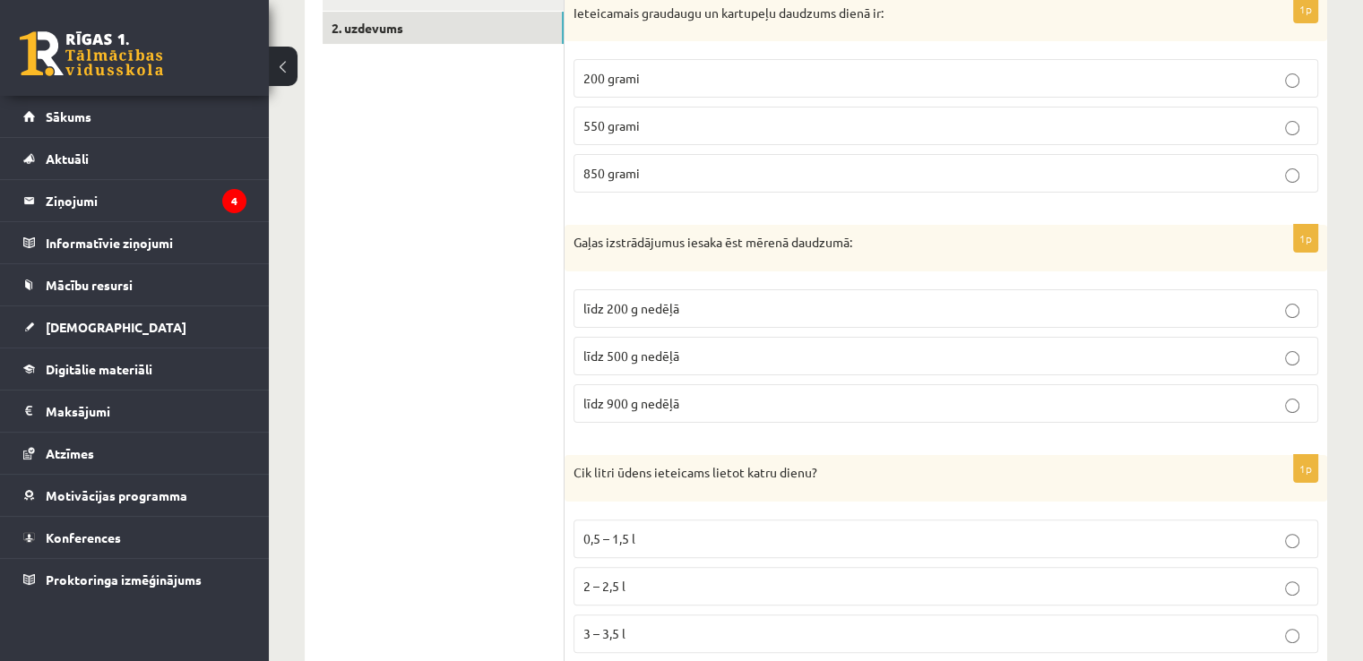
scroll to position [0, 0]
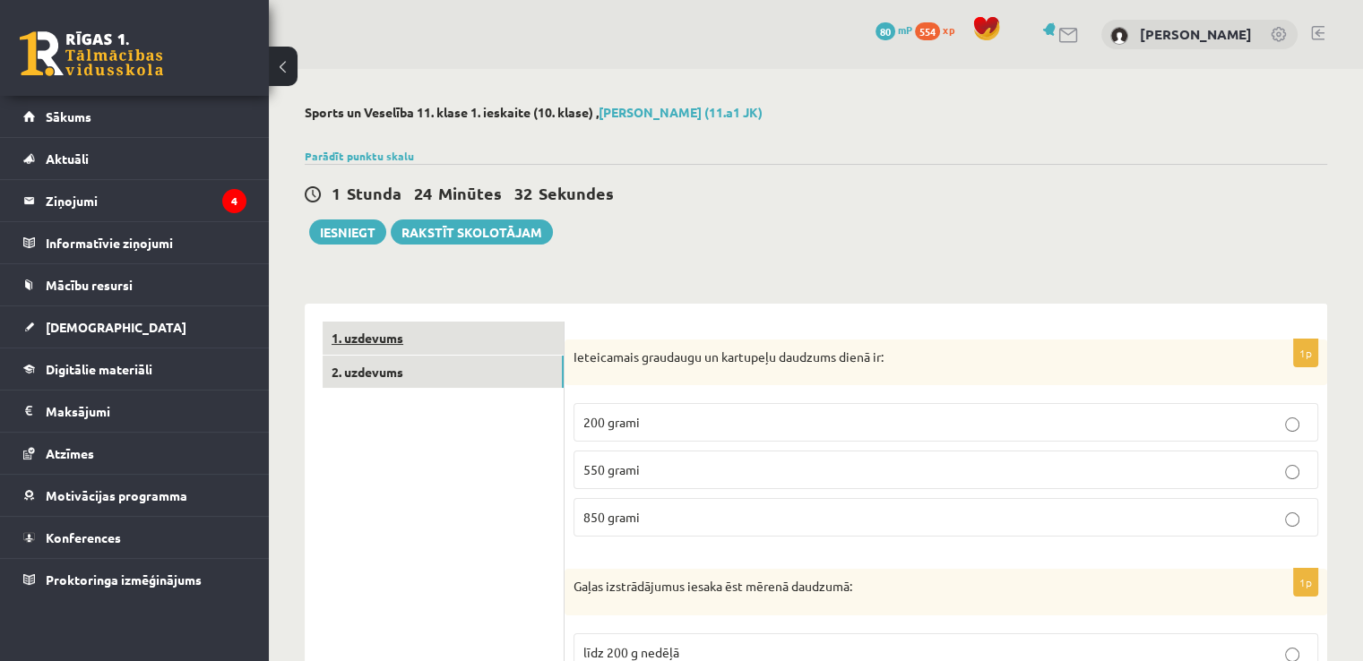
click at [373, 338] on link "1. uzdevums" at bounding box center [443, 338] width 241 height 33
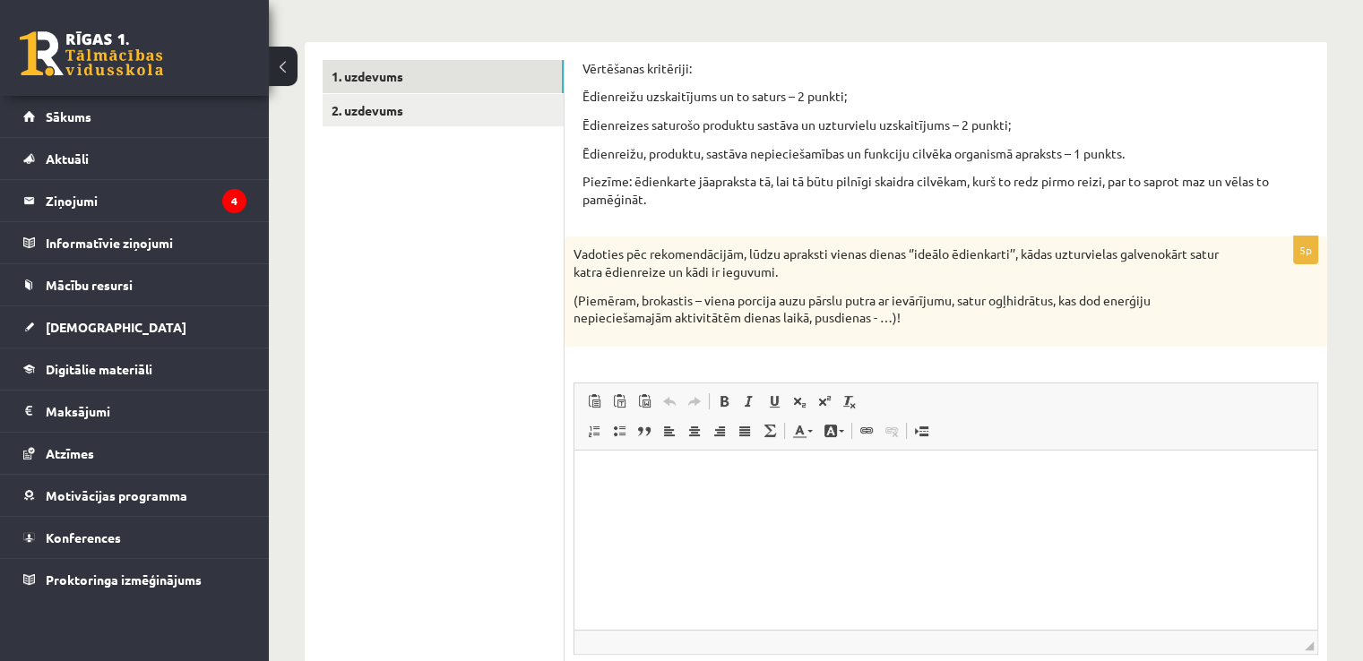
scroll to position [358, 0]
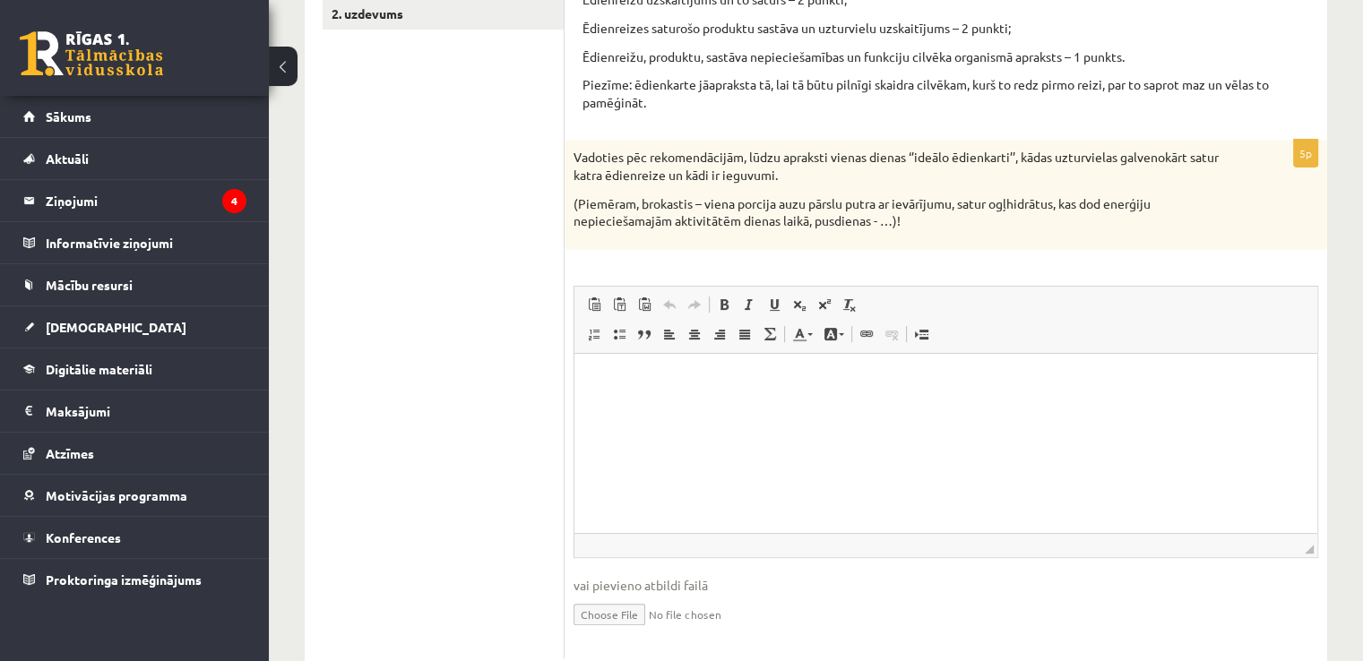
click at [639, 385] on p "Bagātinātā teksta redaktors, wiswyg-editor-user-answer-47025001324820" at bounding box center [945, 380] width 707 height 19
click at [607, 369] on html at bounding box center [945, 380] width 743 height 55
click at [723, 305] on span at bounding box center [724, 304] width 14 height 14
click at [677, 378] on strong "**********" at bounding box center [634, 380] width 85 height 12
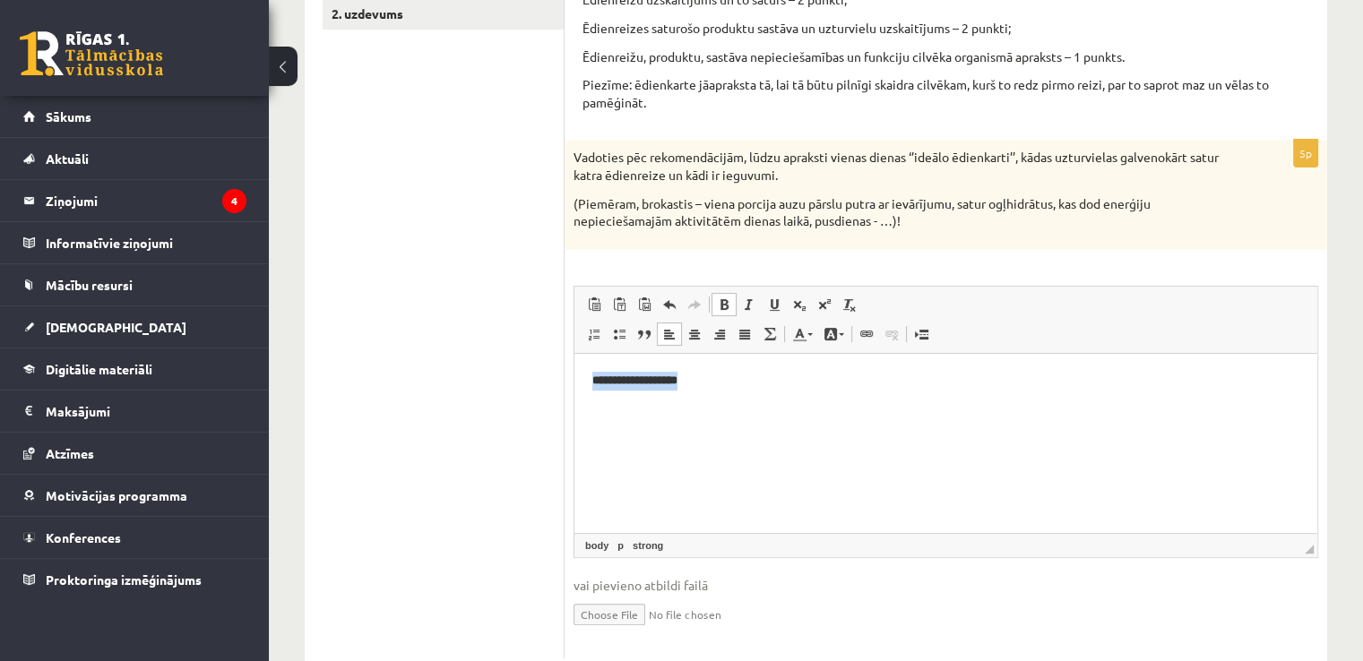
click at [677, 378] on strong "**********" at bounding box center [634, 380] width 85 height 12
click at [699, 336] on span at bounding box center [694, 334] width 14 height 14
click at [664, 408] on html "**********" at bounding box center [945, 380] width 743 height 55
click at [1009, 378] on p "**********" at bounding box center [945, 380] width 707 height 19
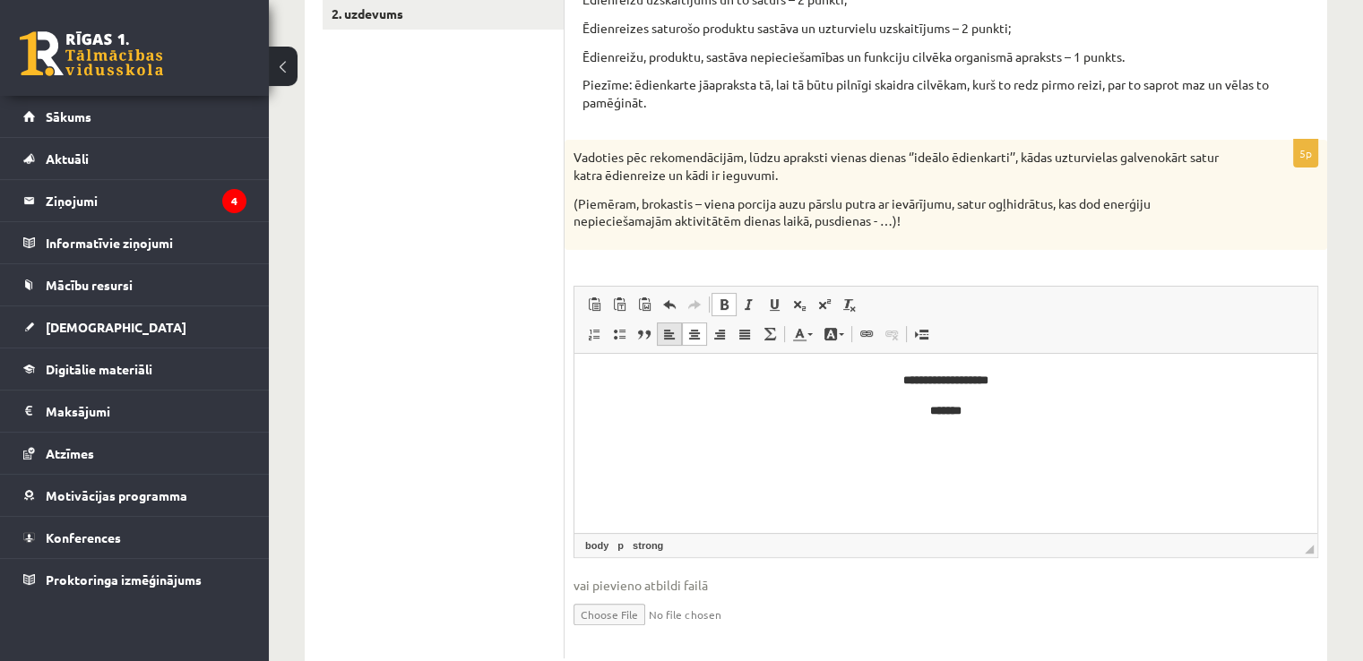
click at [671, 334] on span at bounding box center [669, 334] width 14 height 14
click at [720, 313] on link "Treknraksts Klaviatūras saīsne vadīšanas taustiņš+B" at bounding box center [723, 304] width 25 height 23
click at [724, 310] on span at bounding box center [724, 304] width 14 height 14
click at [682, 408] on p "**********" at bounding box center [946, 410] width 708 height 19
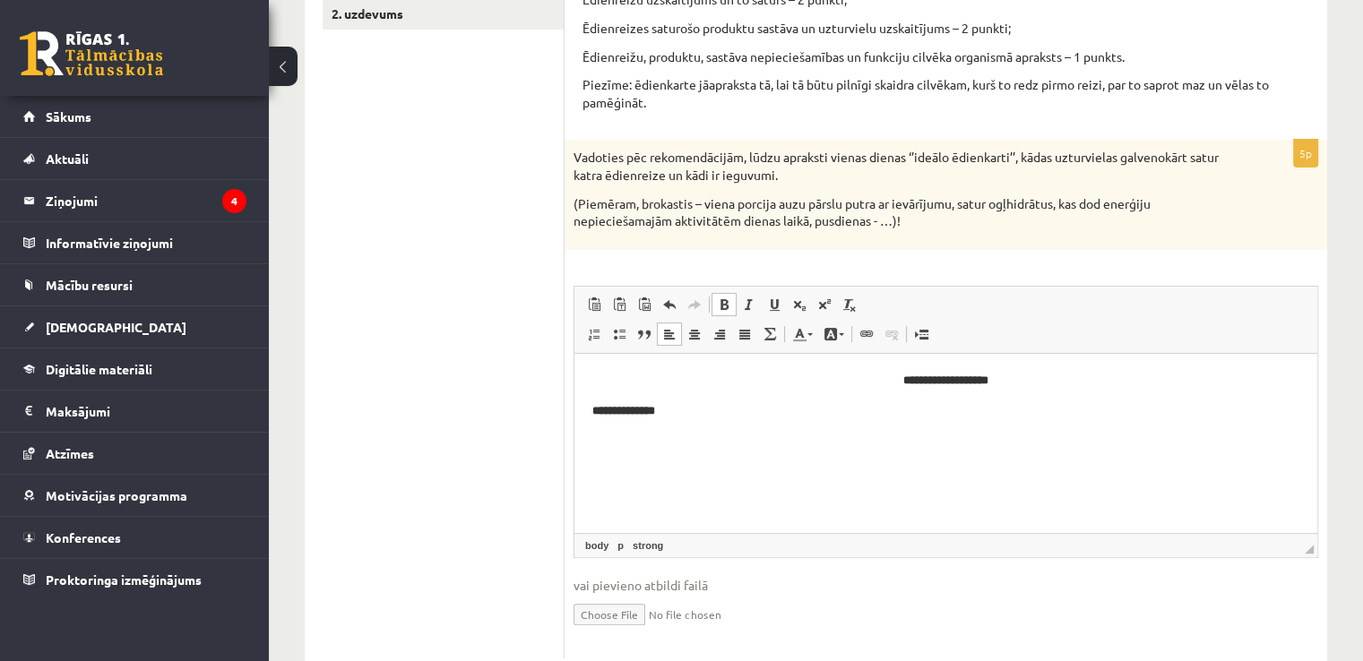
click at [731, 305] on link "Treknraksts Klaviatūras saīsne vadīšanas taustiņš+B" at bounding box center [723, 304] width 25 height 23
click at [730, 302] on span at bounding box center [724, 304] width 14 height 14
click at [827, 409] on p "**********" at bounding box center [946, 410] width 708 height 19
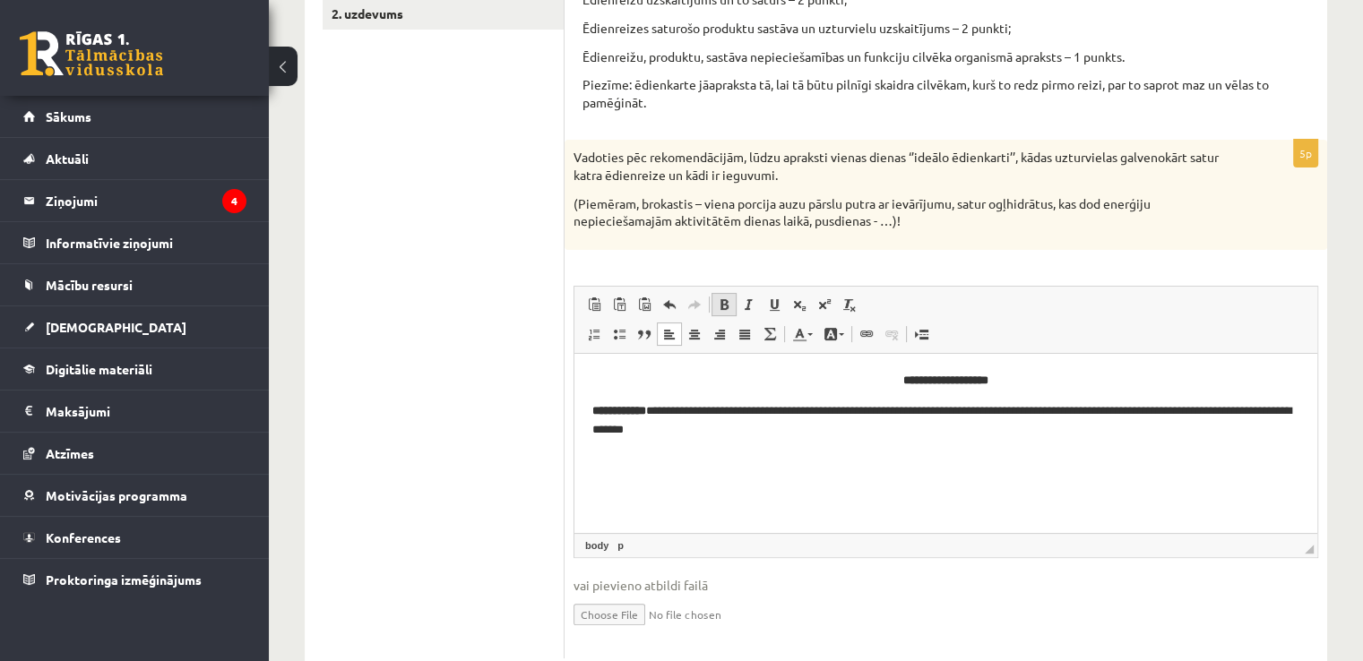
click at [723, 307] on span at bounding box center [724, 304] width 14 height 14
click at [718, 299] on span at bounding box center [724, 304] width 14 height 14
click at [727, 301] on span at bounding box center [724, 304] width 14 height 14
click at [1027, 414] on p "**********" at bounding box center [946, 420] width 708 height 38
click at [1034, 455] on p "**********" at bounding box center [946, 459] width 708 height 19
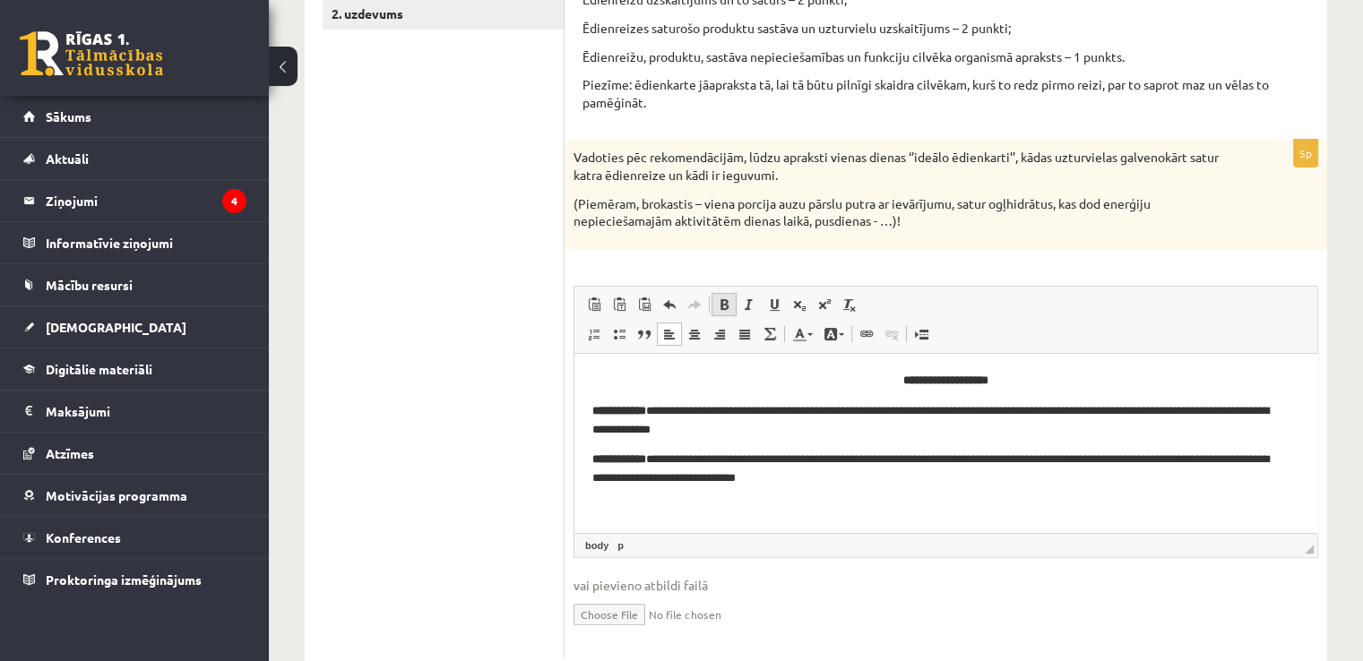
click at [727, 308] on span at bounding box center [724, 304] width 14 height 14
click at [730, 311] on span at bounding box center [724, 304] width 14 height 14
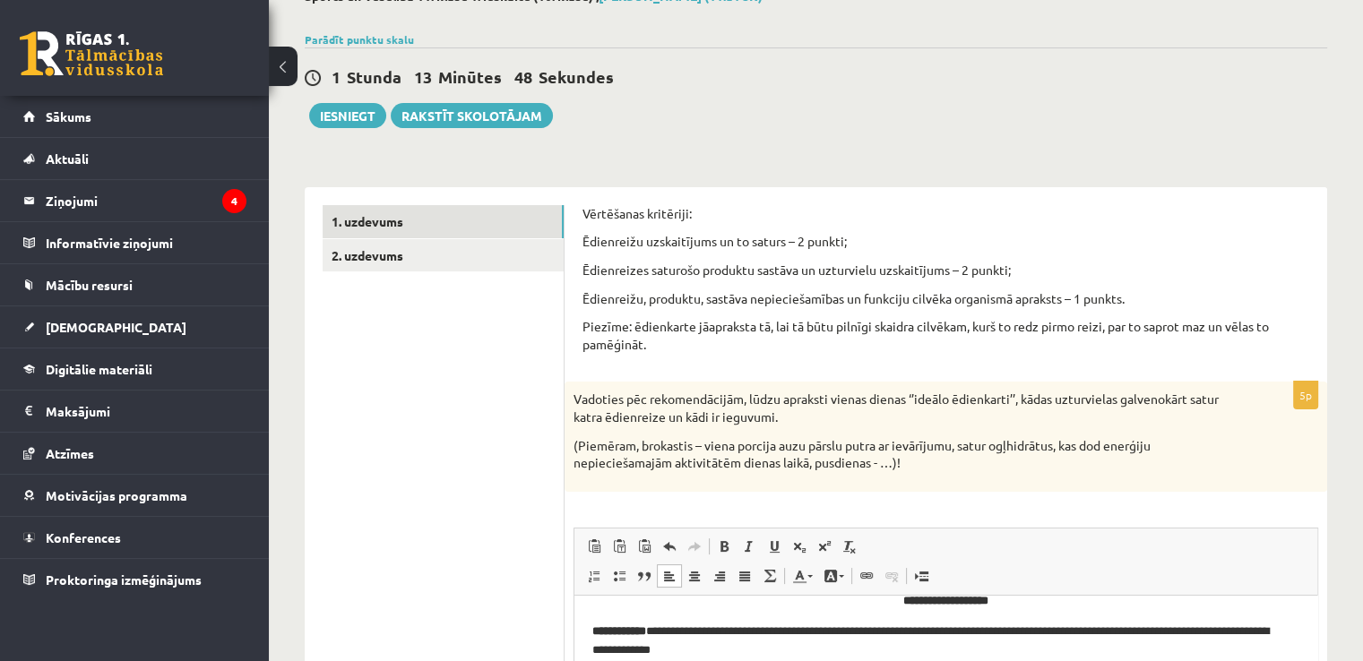
scroll to position [0, 0]
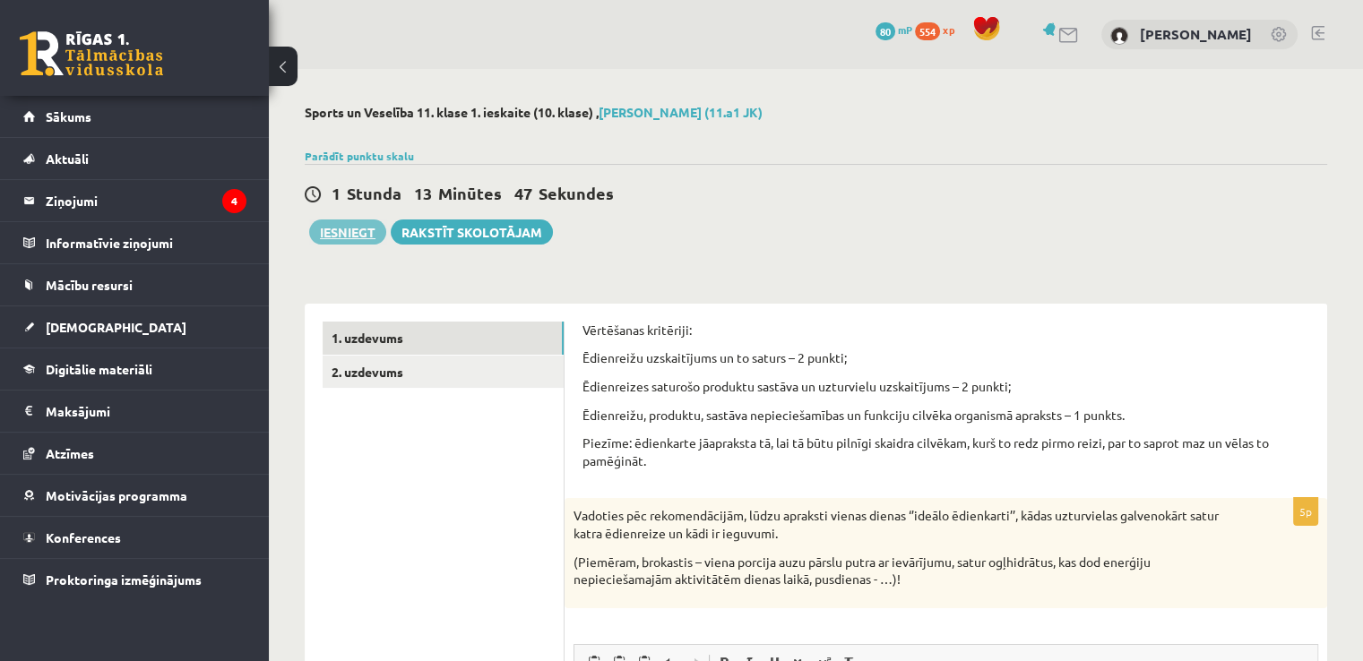
click at [339, 234] on button "Iesniegt" at bounding box center [347, 232] width 77 height 25
